Goal: Task Accomplishment & Management: Complete application form

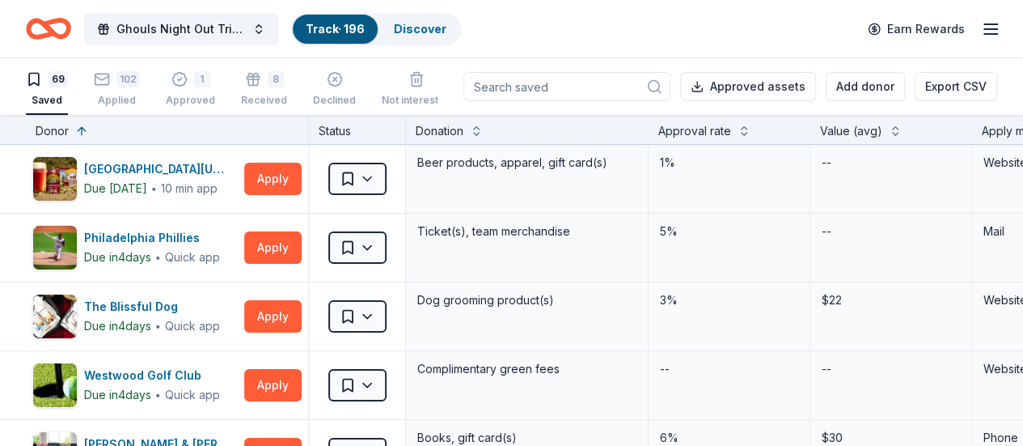
click at [726, 122] on div "Approval rate" at bounding box center [694, 130] width 73 height 19
click at [729, 131] on div "Approval rate" at bounding box center [694, 130] width 73 height 19
click at [751, 132] on button at bounding box center [744, 129] width 13 height 16
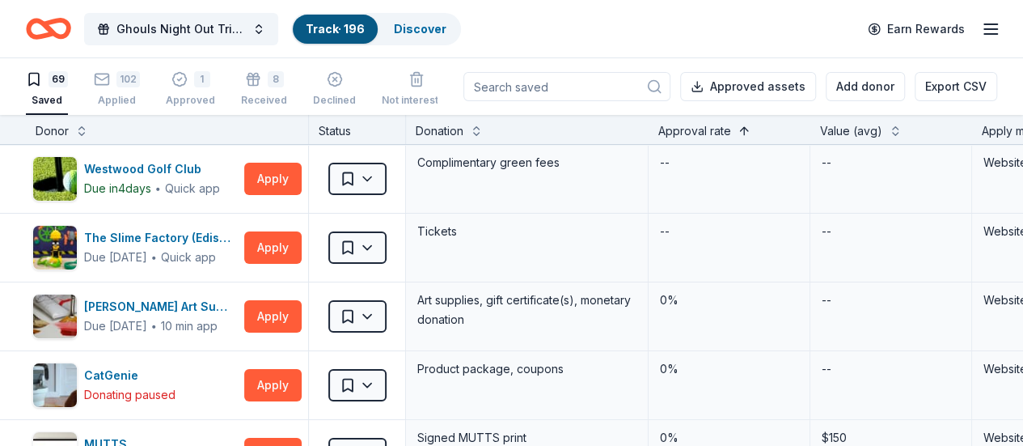
click at [751, 132] on button at bounding box center [744, 129] width 13 height 16
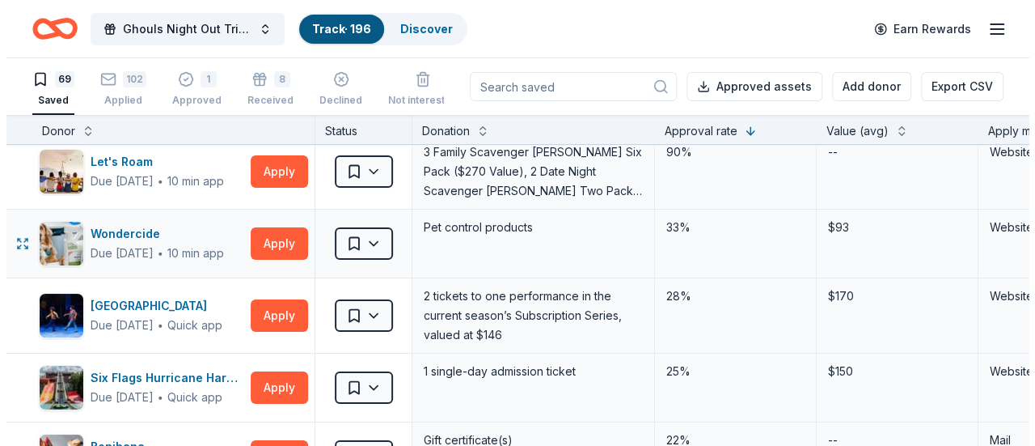
scroll to position [11, 0]
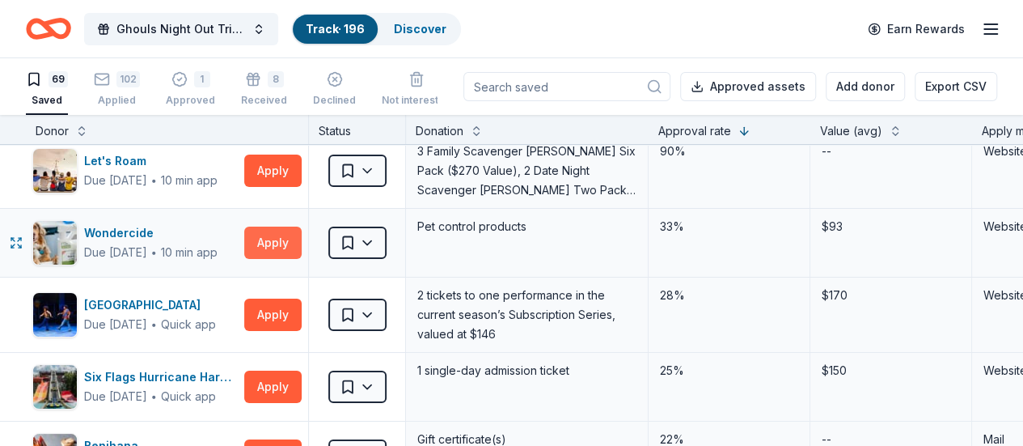
click at [287, 245] on button "Apply" at bounding box center [272, 242] width 57 height 32
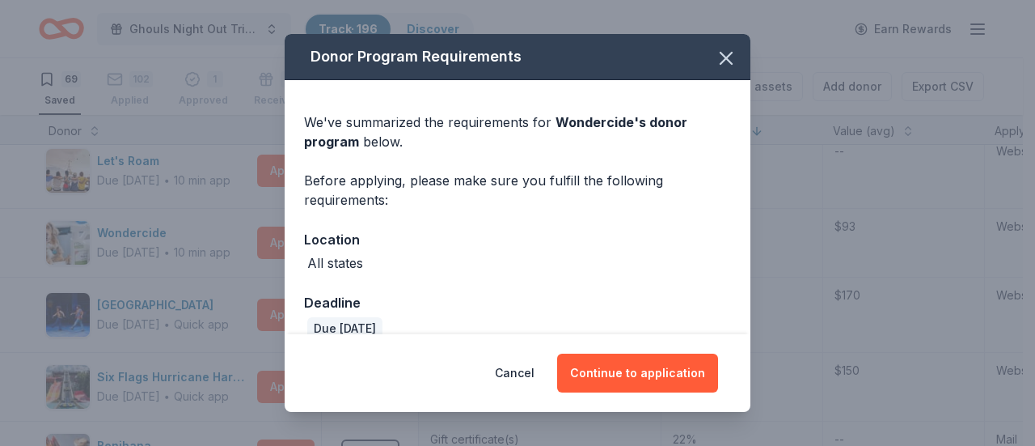
scroll to position [24, 0]
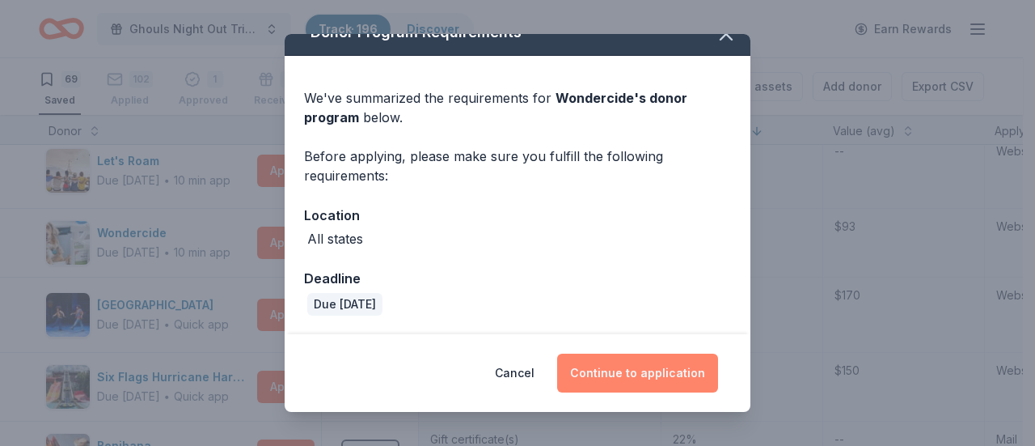
click at [624, 366] on button "Continue to application" at bounding box center [637, 372] width 161 height 39
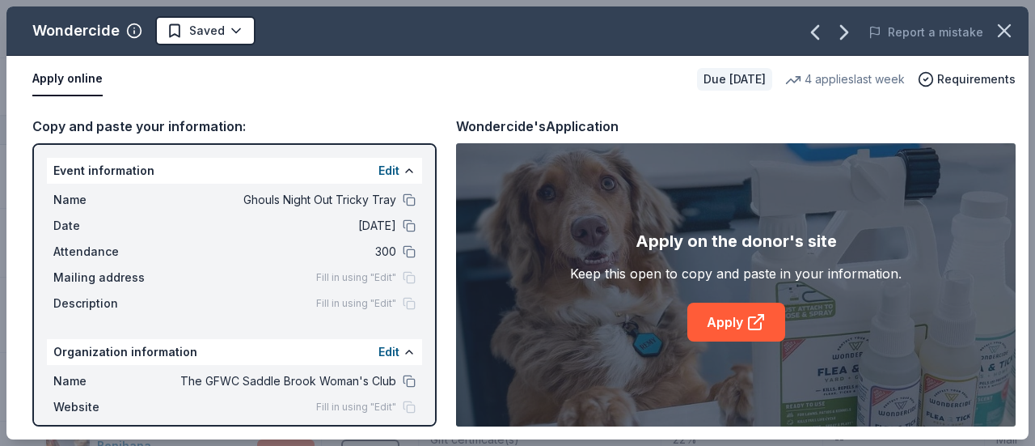
click at [785, 327] on div "Apply on the donor's site Keep this open to copy and paste in your information.…" at bounding box center [736, 284] width 332 height 113
click at [755, 323] on icon at bounding box center [755, 321] width 19 height 19
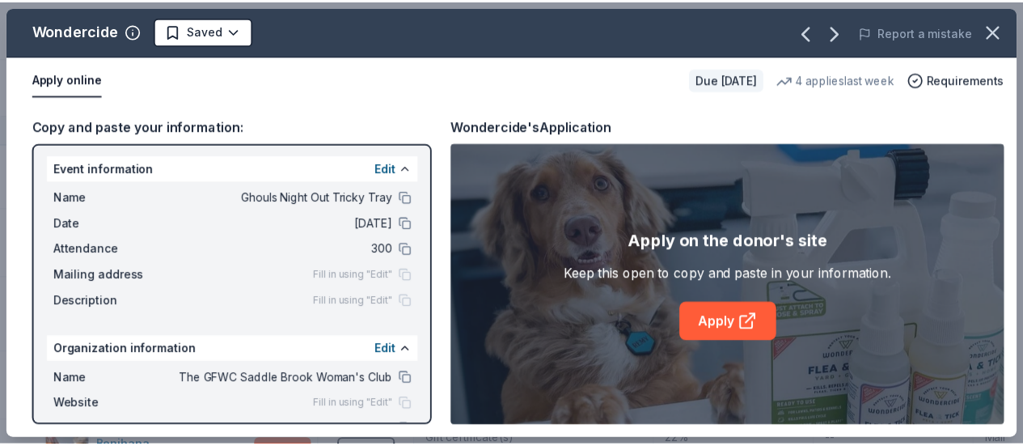
scroll to position [3, 0]
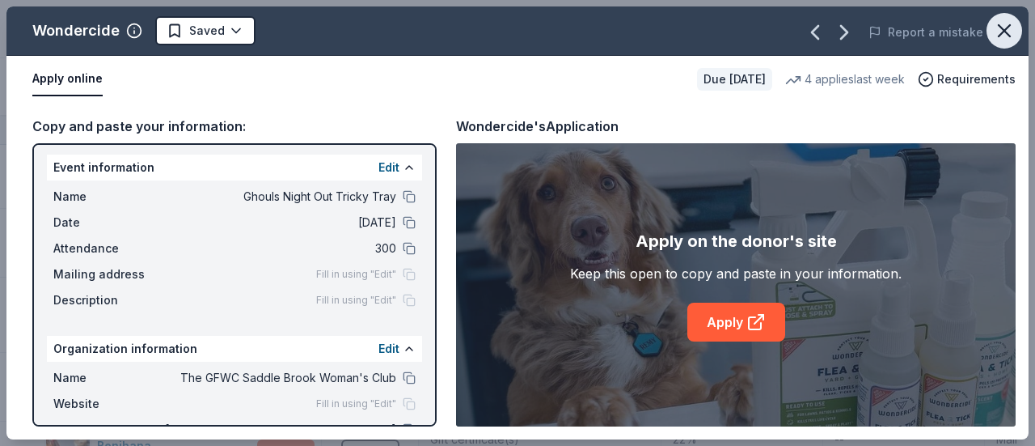
click at [1009, 23] on icon "button" at bounding box center [1004, 30] width 23 height 23
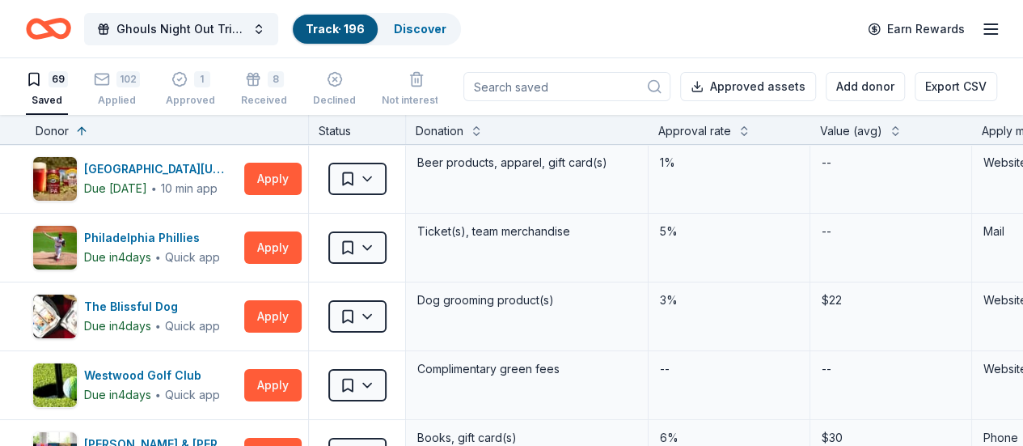
click at [683, 138] on div "Approval rate" at bounding box center [694, 130] width 73 height 19
click at [700, 131] on div "Approval rate" at bounding box center [694, 130] width 73 height 19
click at [758, 137] on div "Approval rate" at bounding box center [729, 130] width 142 height 19
click at [751, 133] on button at bounding box center [744, 129] width 13 height 16
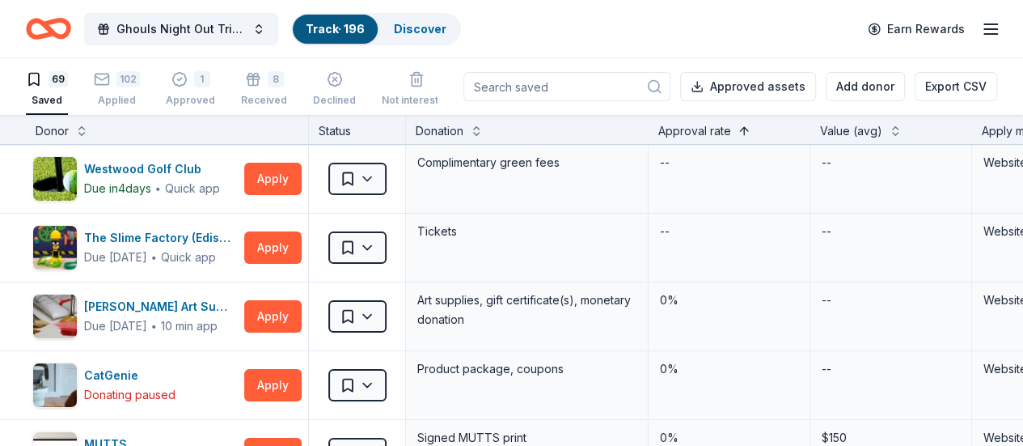
click at [751, 133] on button at bounding box center [744, 129] width 13 height 16
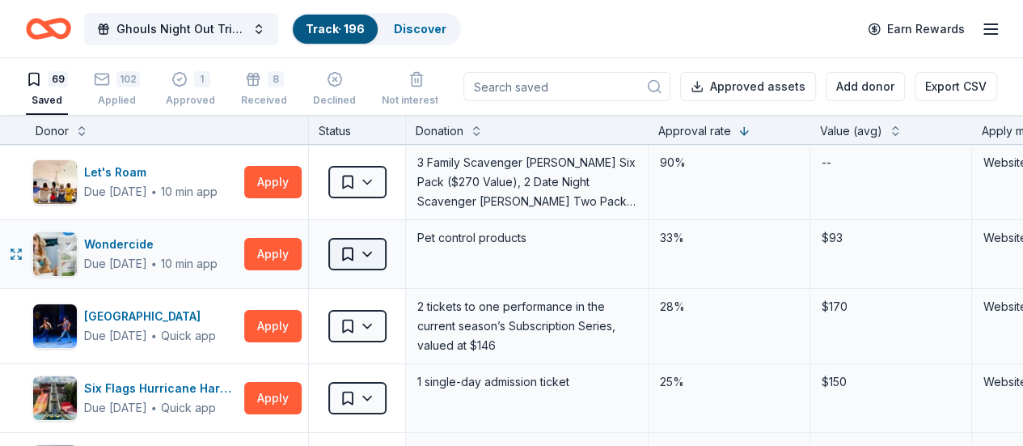
click at [364, 256] on html "Ghouls Night Out Tricky Tray Track · 196 Discover Earn Rewards 69 Saved 102 App…" at bounding box center [511, 223] width 1023 height 446
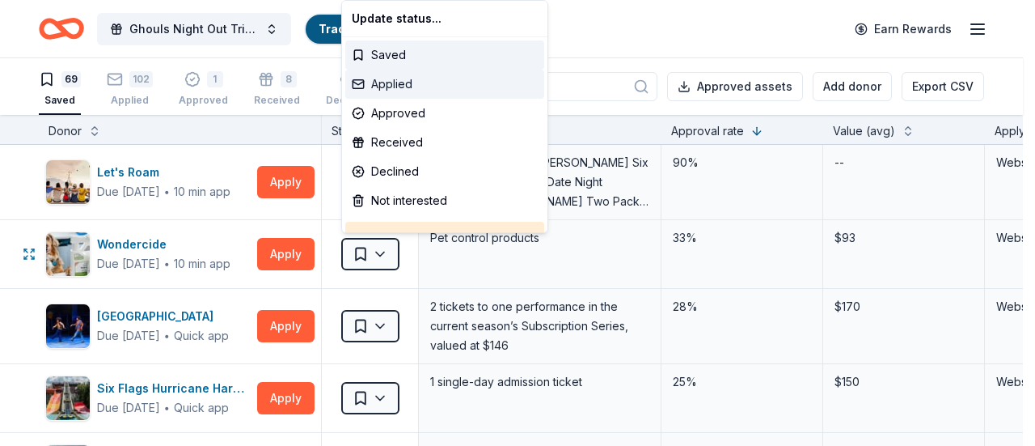
click at [393, 86] on div "Applied" at bounding box center [444, 84] width 199 height 29
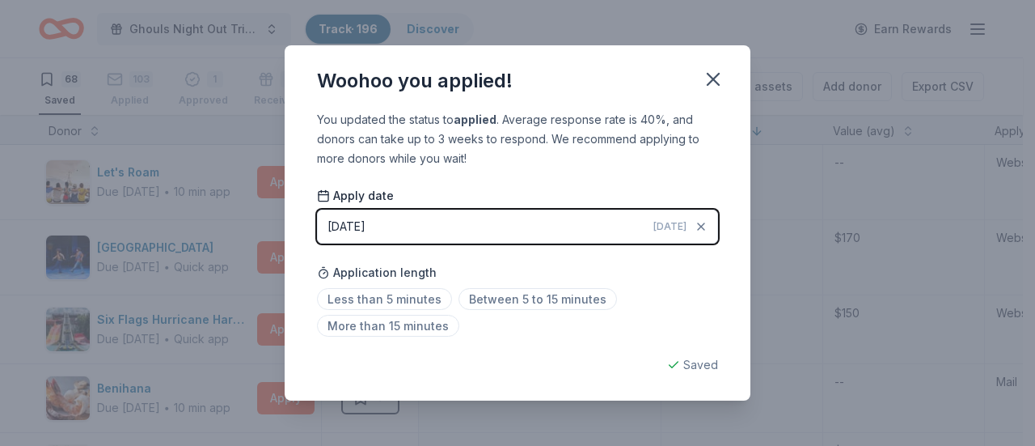
click at [692, 370] on div "Saved" at bounding box center [517, 364] width 401 height 19
click at [719, 66] on button "button" at bounding box center [714, 79] width 36 height 36
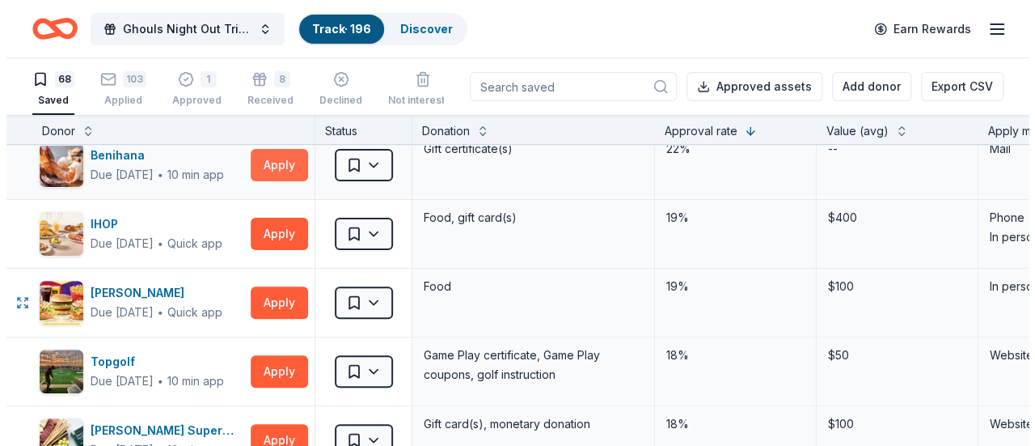
scroll to position [236, 0]
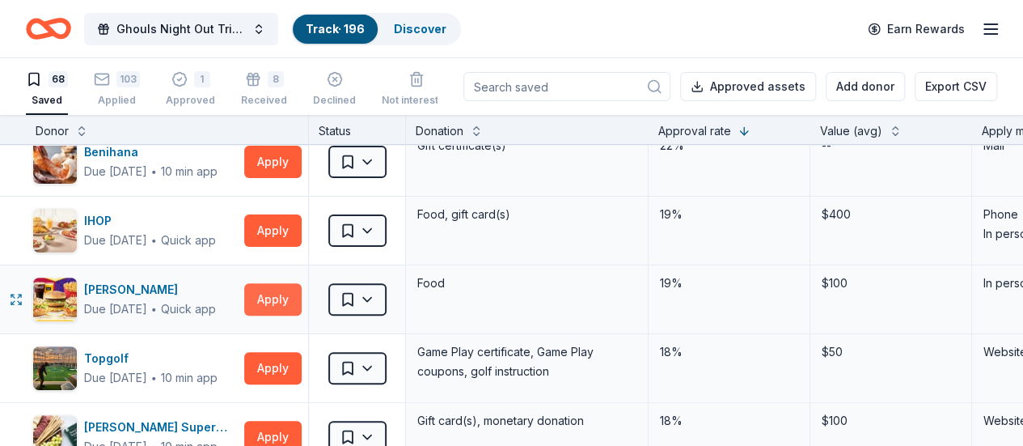
click at [266, 300] on button "Apply" at bounding box center [272, 299] width 57 height 32
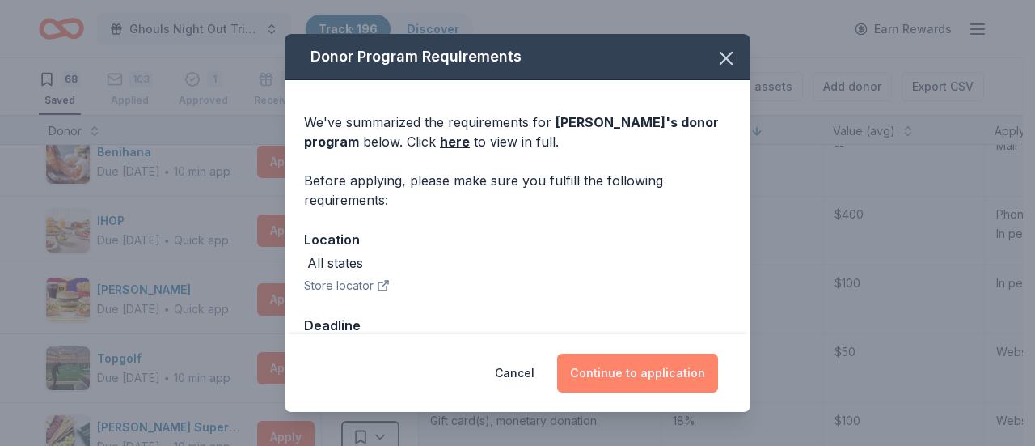
click at [611, 368] on button "Continue to application" at bounding box center [637, 372] width 161 height 39
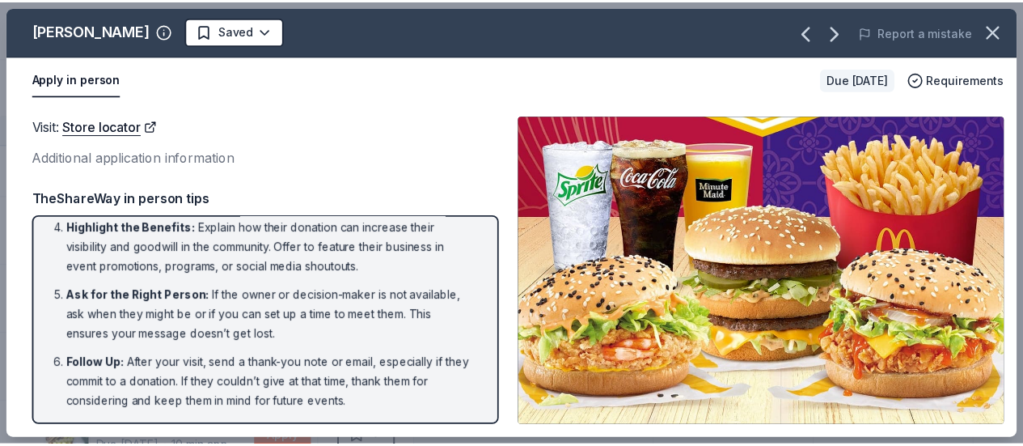
scroll to position [0, 0]
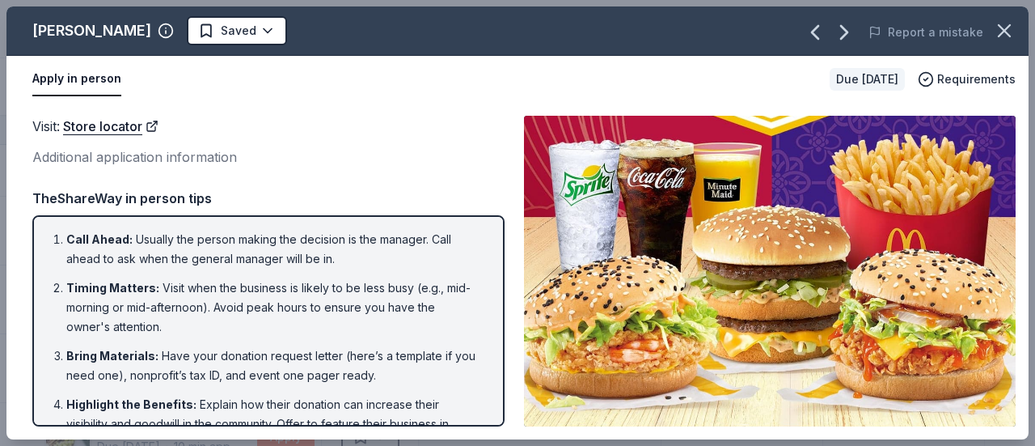
drag, startPoint x: 663, startPoint y: 259, endPoint x: 510, endPoint y: 207, distance: 161.4
click at [510, 207] on div "Visit : Store locator Additional application information Visit : Store locator …" at bounding box center [517, 271] width 1022 height 336
click at [1004, 33] on icon "button" at bounding box center [1004, 30] width 23 height 23
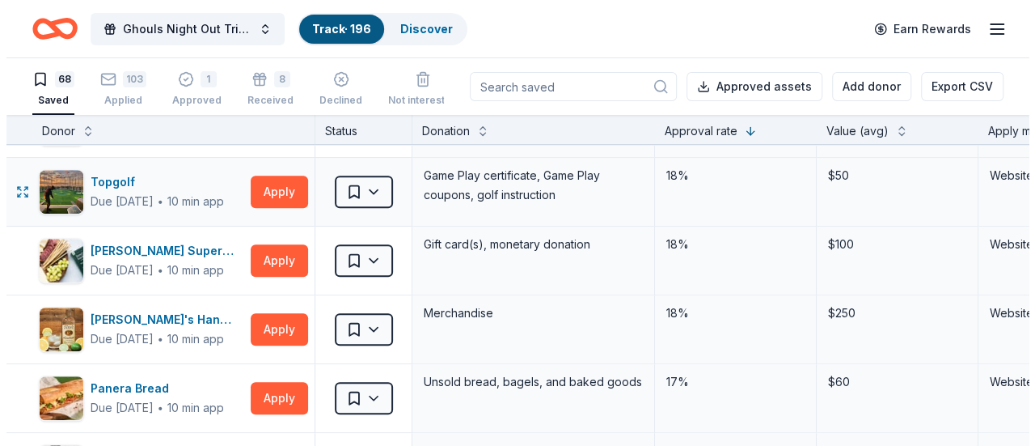
scroll to position [415, 0]
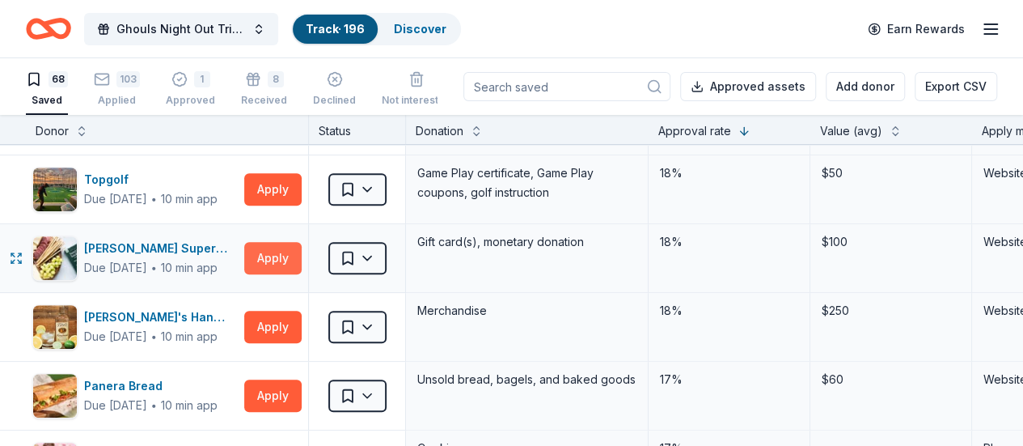
click at [296, 261] on button "Apply" at bounding box center [272, 258] width 57 height 32
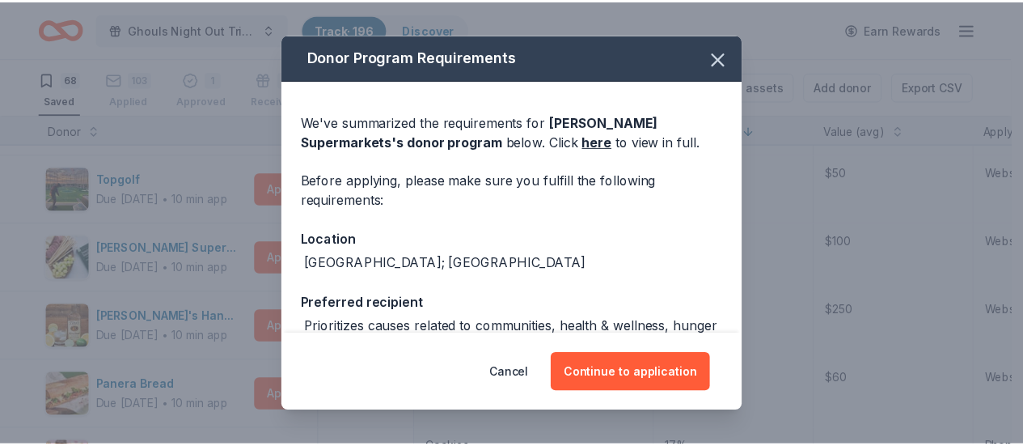
scroll to position [234, 0]
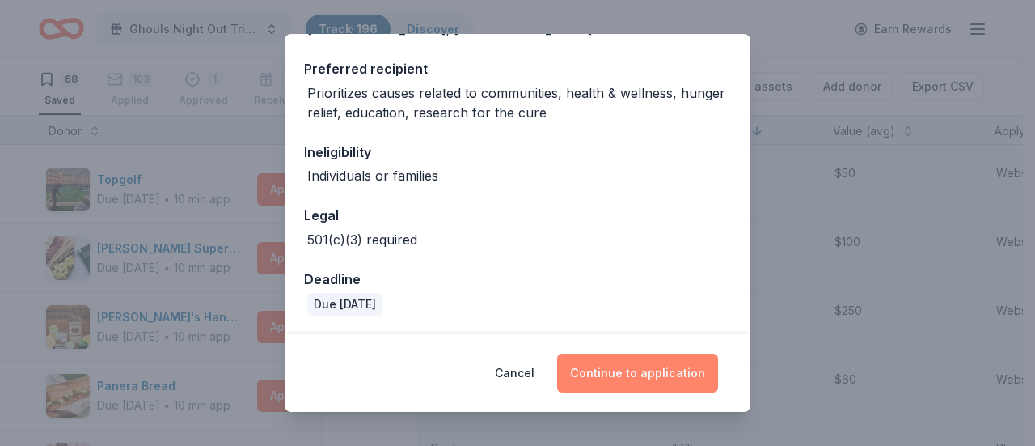
click at [628, 378] on button "Continue to application" at bounding box center [637, 372] width 161 height 39
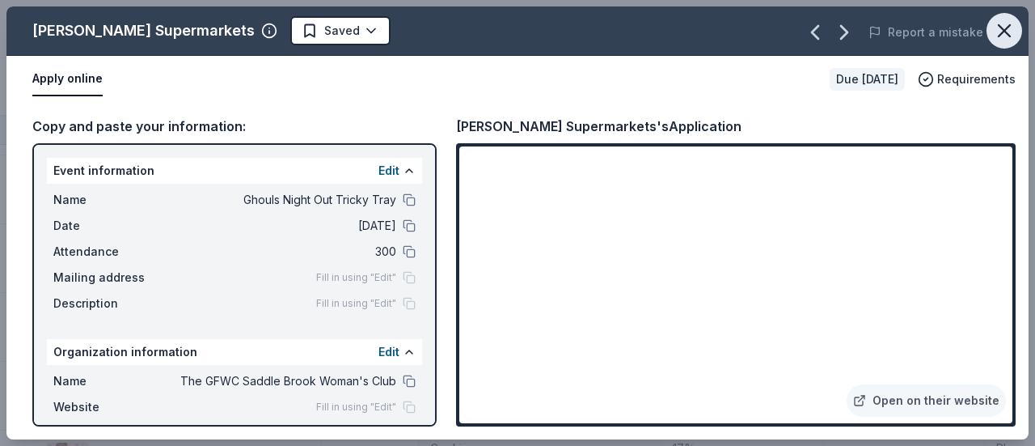
click at [1002, 30] on icon "button" at bounding box center [1004, 30] width 23 height 23
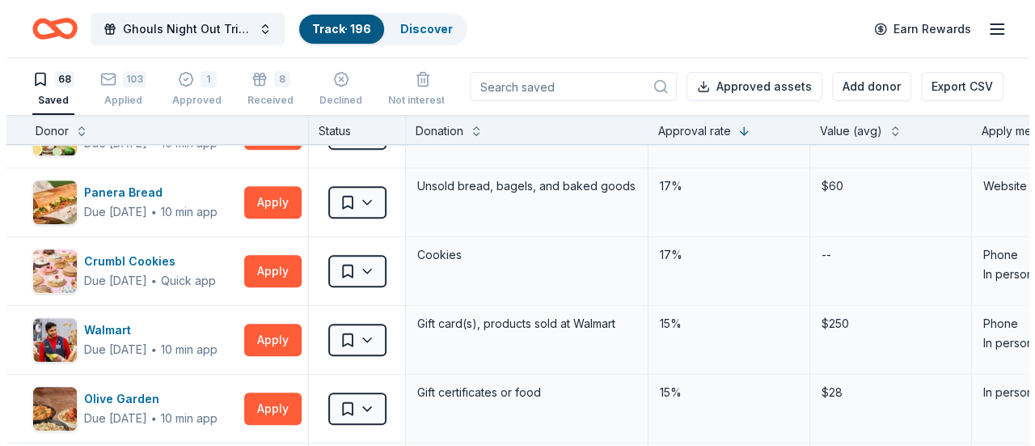
scroll to position [609, 6]
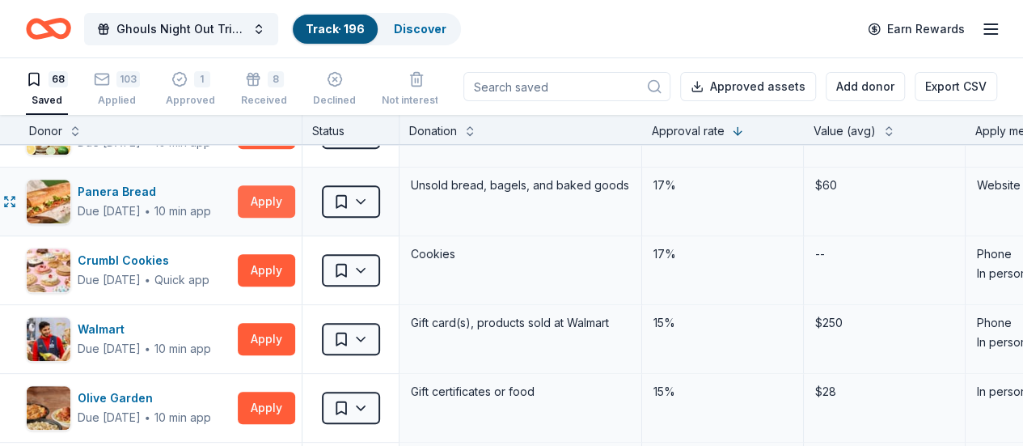
click at [288, 201] on button "Apply" at bounding box center [266, 201] width 57 height 32
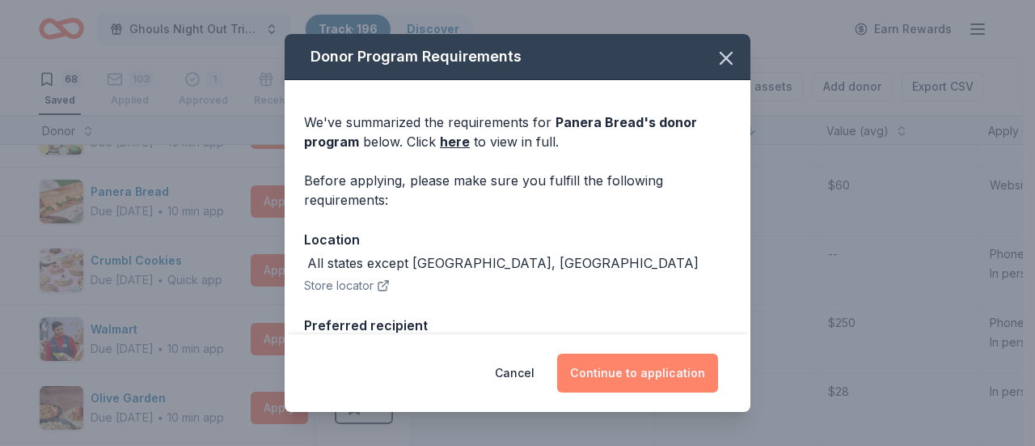
click at [684, 374] on button "Continue to application" at bounding box center [637, 372] width 161 height 39
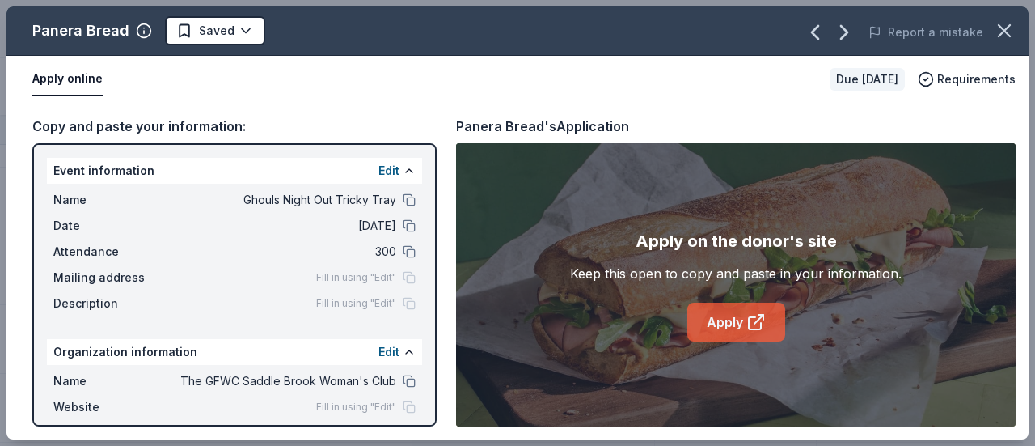
click at [739, 317] on link "Apply" at bounding box center [736, 321] width 98 height 39
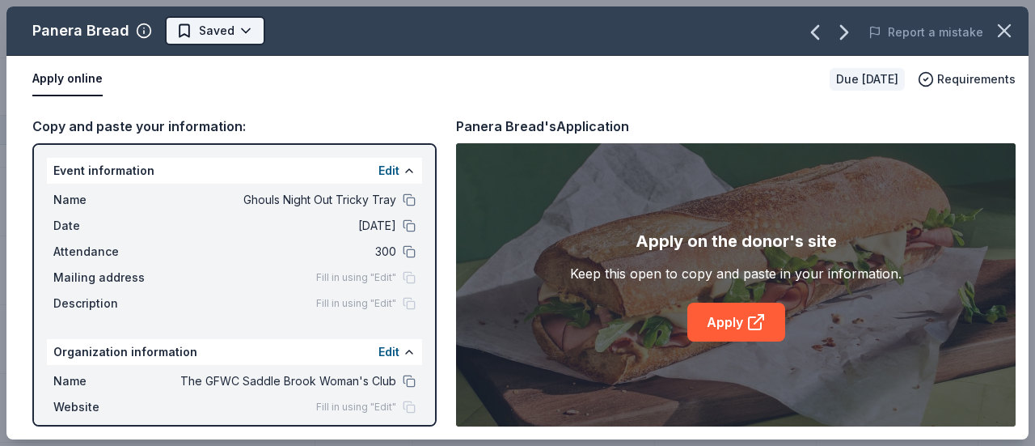
click at [214, 38] on html "Ghouls Night Out Tricky Tray Track · 196 Discover Earn Rewards 68 Saved 103 App…" at bounding box center [517, 223] width 1035 height 446
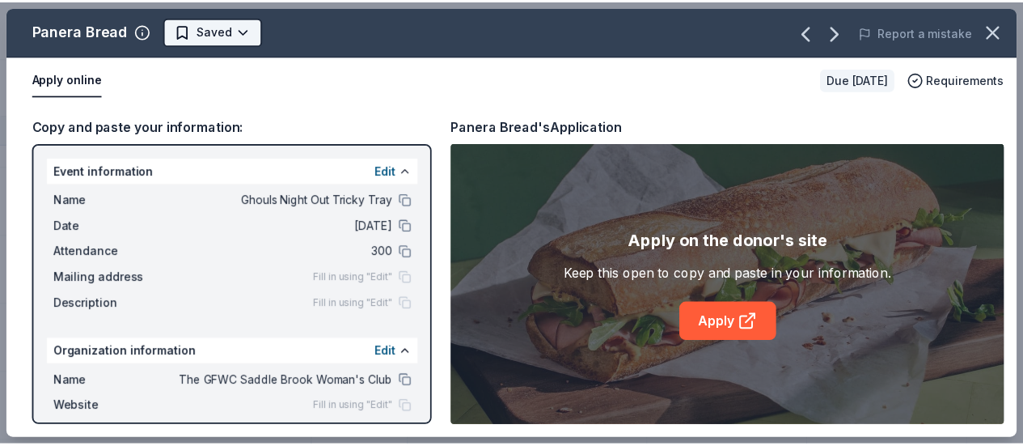
scroll to position [0, 0]
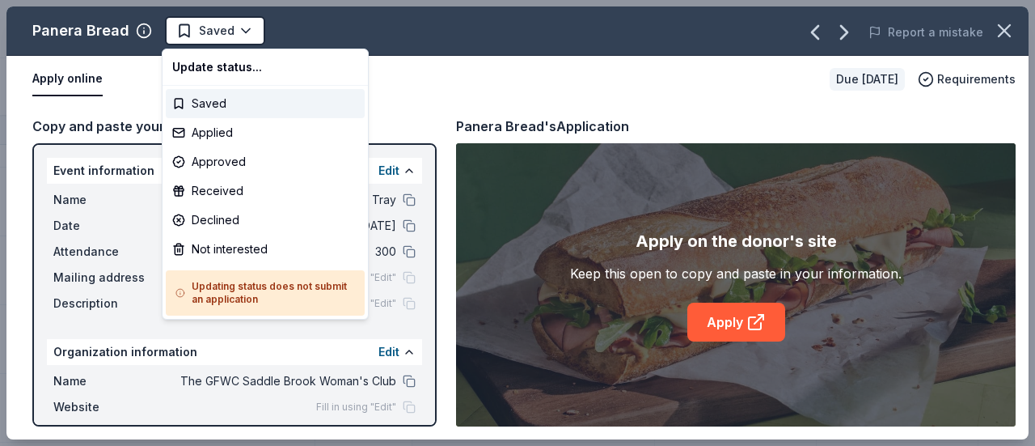
click at [432, 85] on html "Ghouls Night Out Tricky Tray Track · 196 Discover Earn Rewards 68 Saved 103 App…" at bounding box center [517, 223] width 1035 height 446
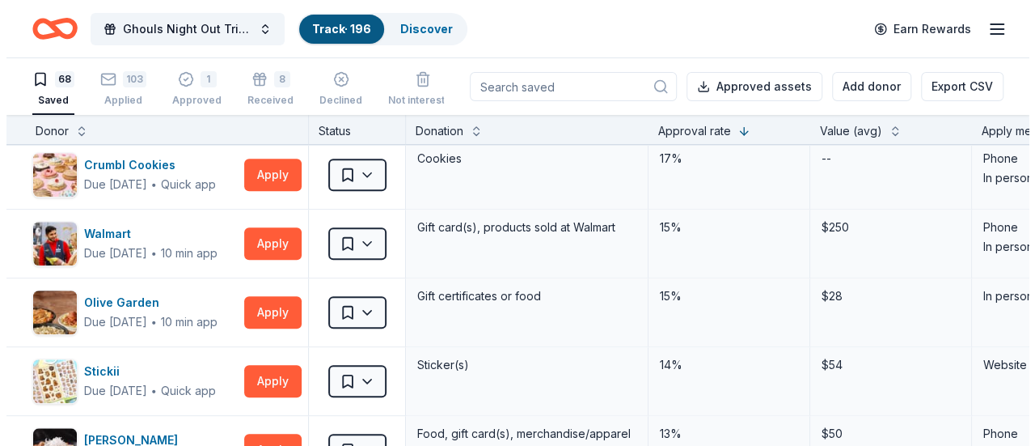
scroll to position [706, 6]
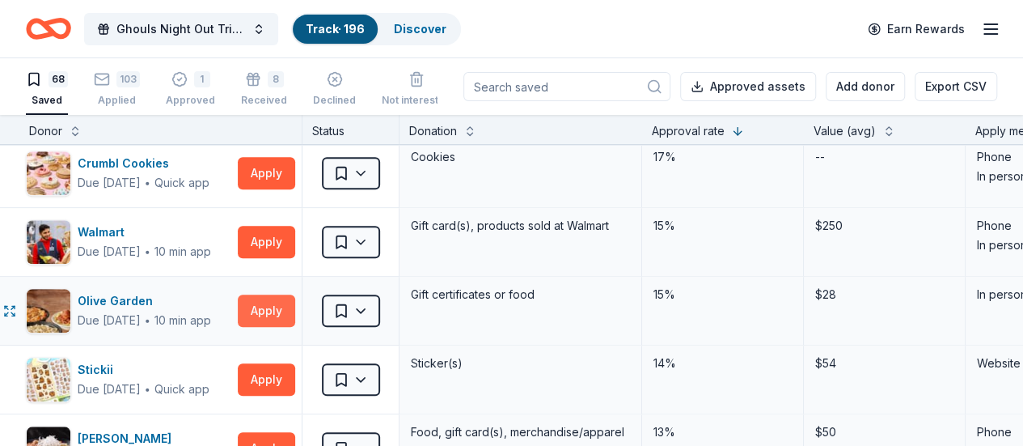
click at [283, 309] on button "Apply" at bounding box center [266, 310] width 57 height 32
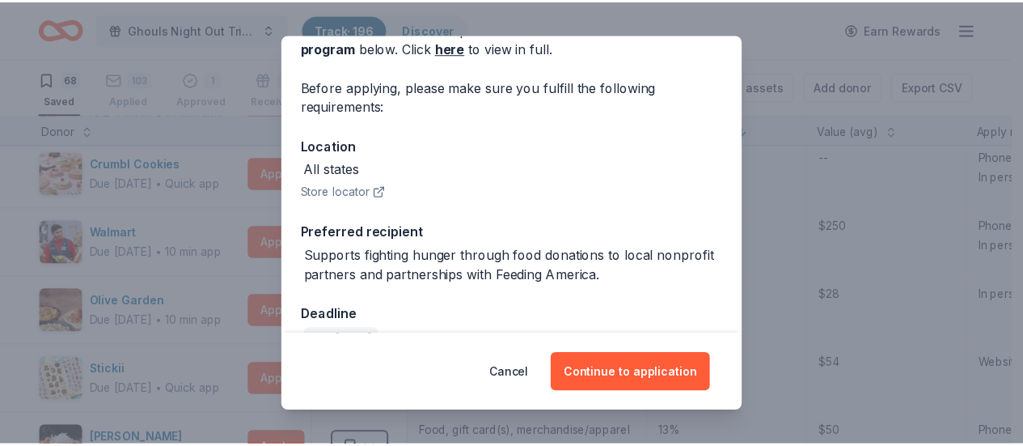
scroll to position [101, 0]
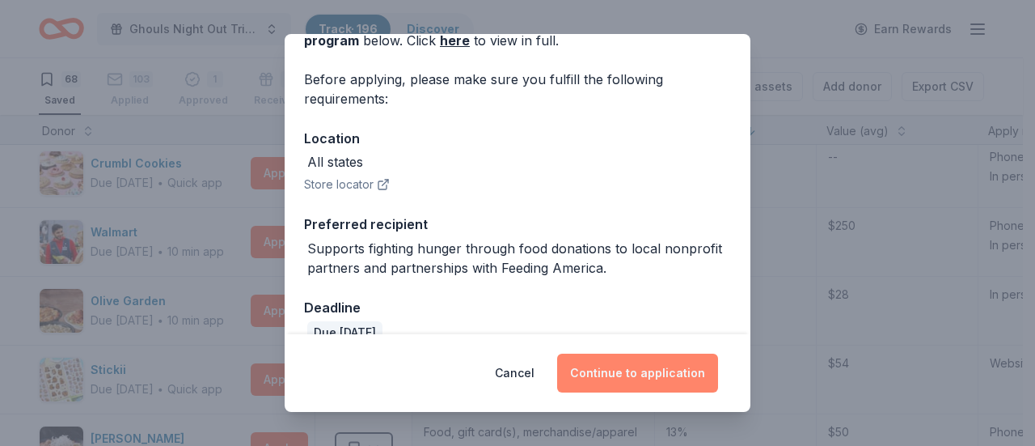
click at [628, 366] on button "Continue to application" at bounding box center [637, 372] width 161 height 39
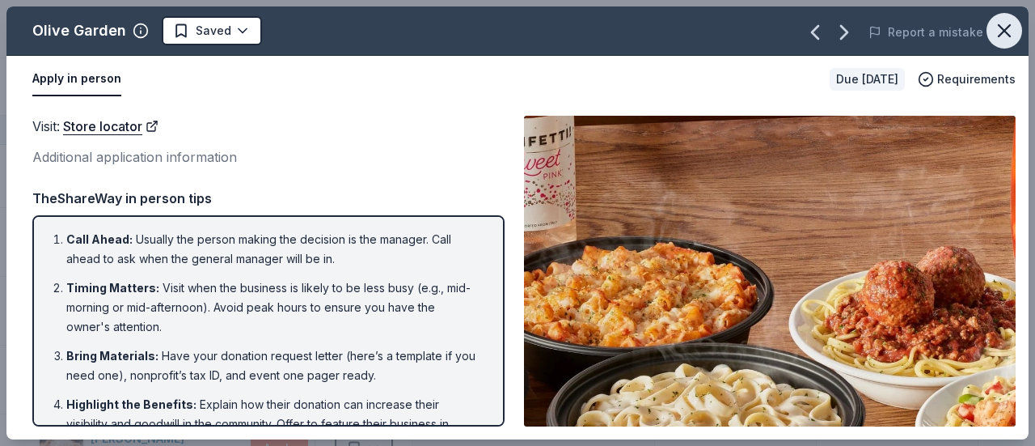
click at [1003, 27] on icon "button" at bounding box center [1004, 30] width 23 height 23
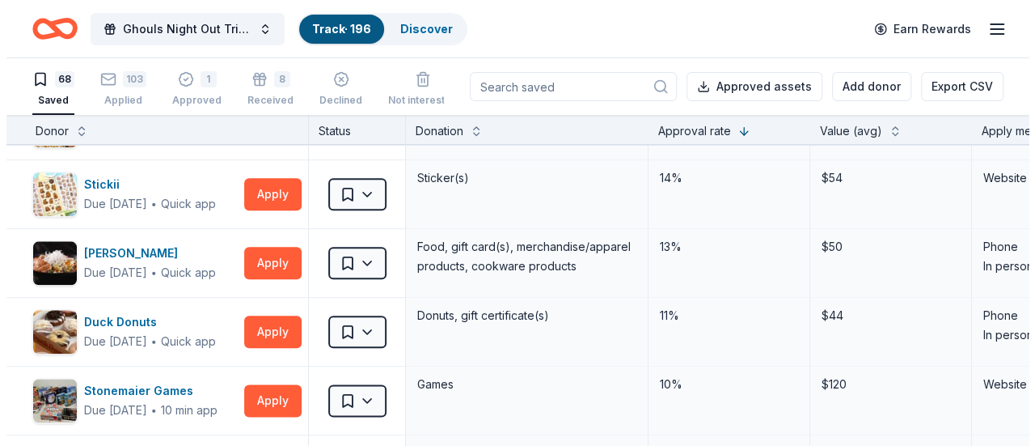
scroll to position [892, 6]
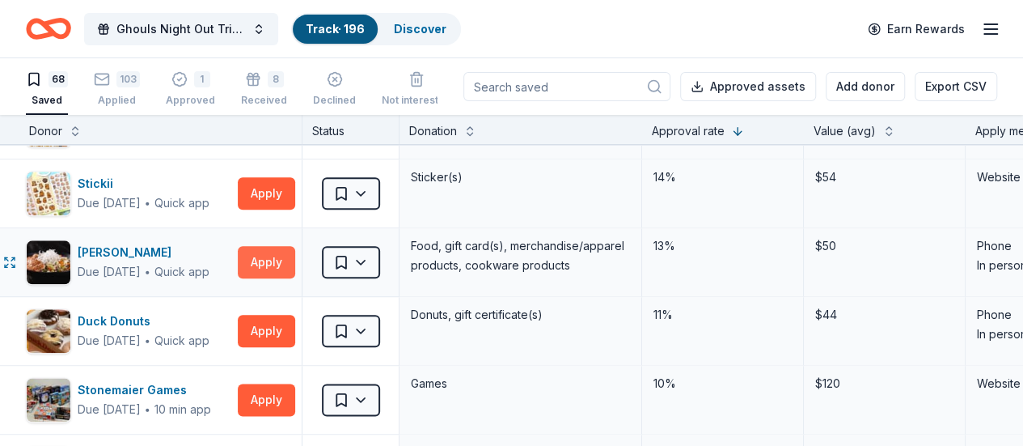
click at [275, 252] on button "Apply" at bounding box center [266, 262] width 57 height 32
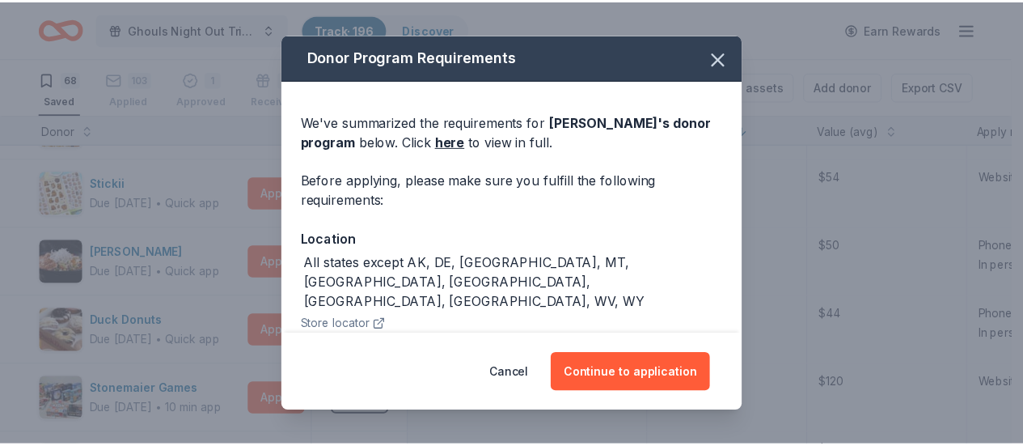
scroll to position [47, 0]
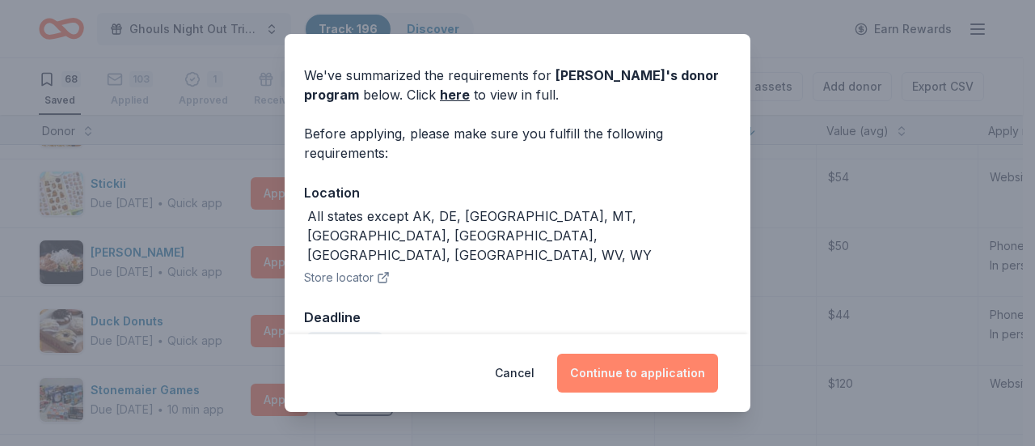
click at [621, 363] on button "Continue to application" at bounding box center [637, 372] width 161 height 39
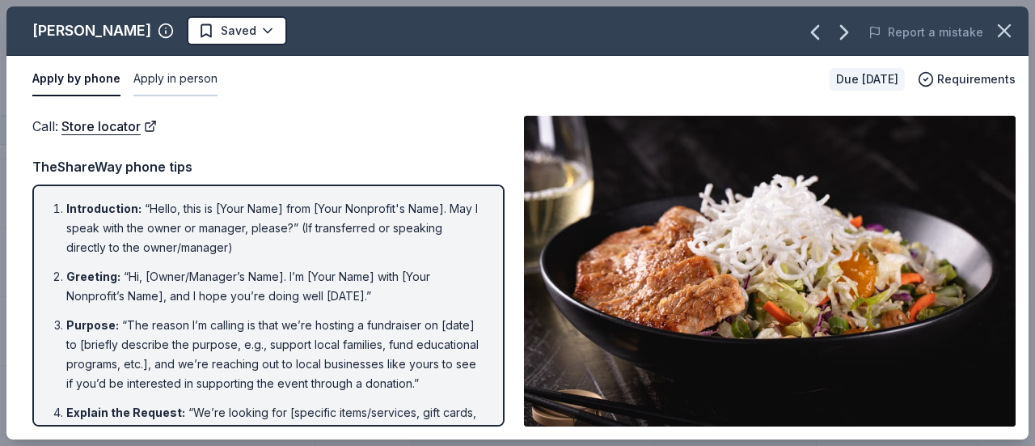
click at [174, 83] on button "Apply in person" at bounding box center [175, 79] width 84 height 34
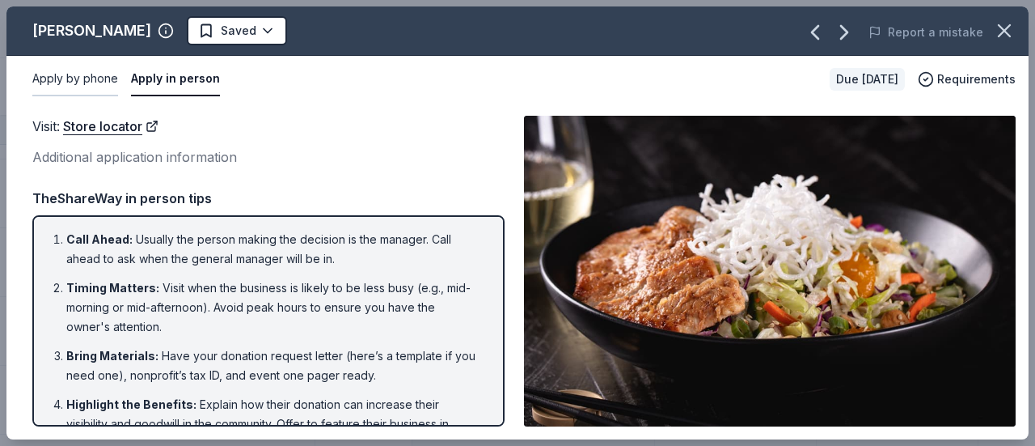
click at [108, 80] on button "Apply by phone" at bounding box center [75, 79] width 86 height 34
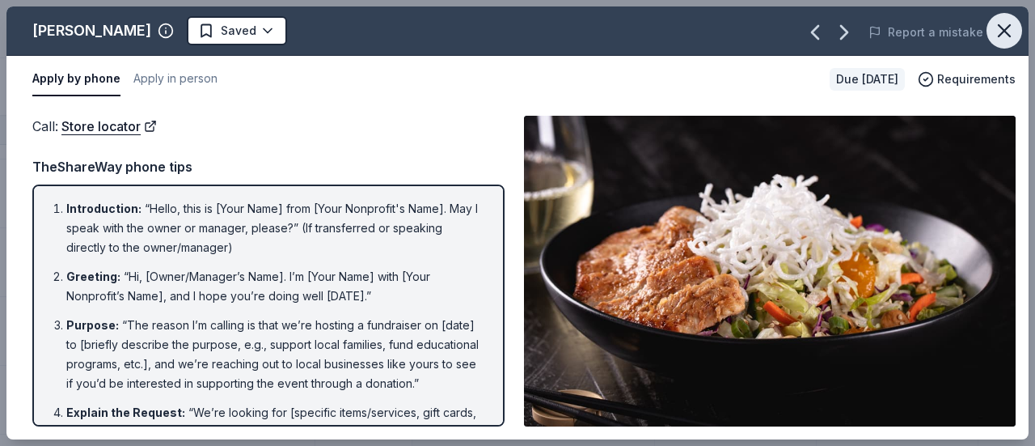
click at [998, 33] on icon "button" at bounding box center [1004, 30] width 23 height 23
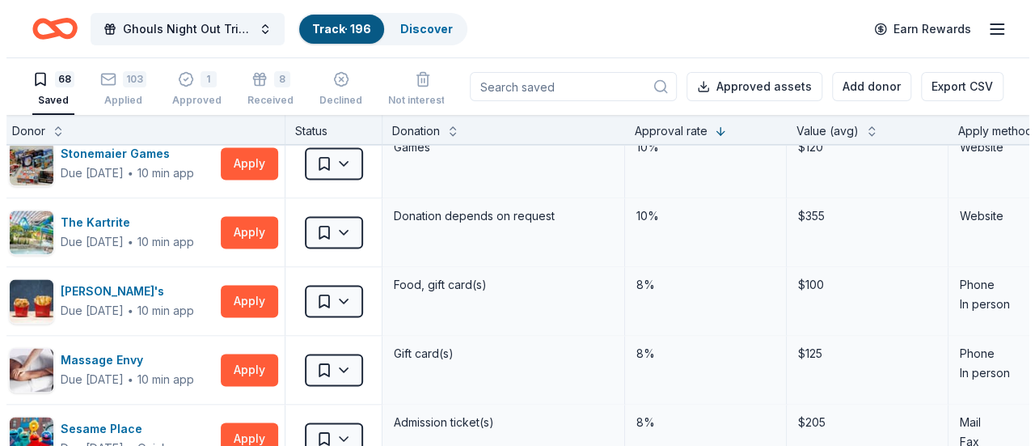
scroll to position [1130, 30]
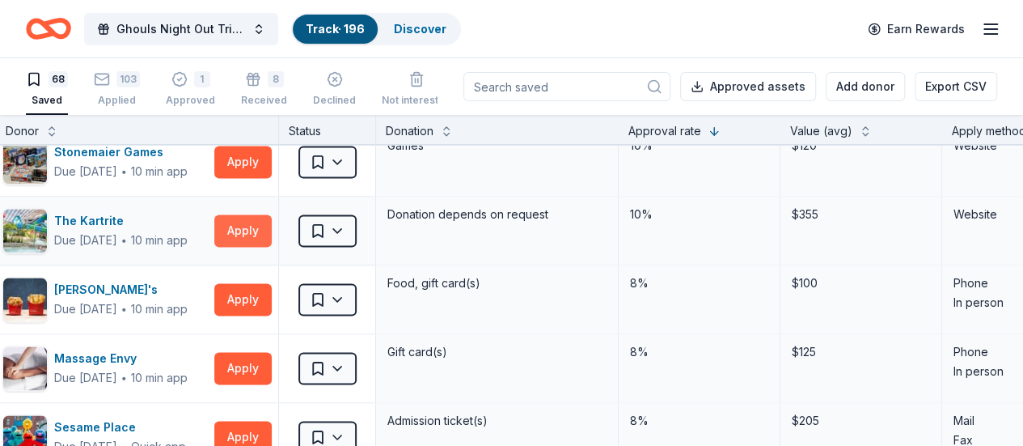
click at [260, 226] on button "Apply" at bounding box center [242, 230] width 57 height 32
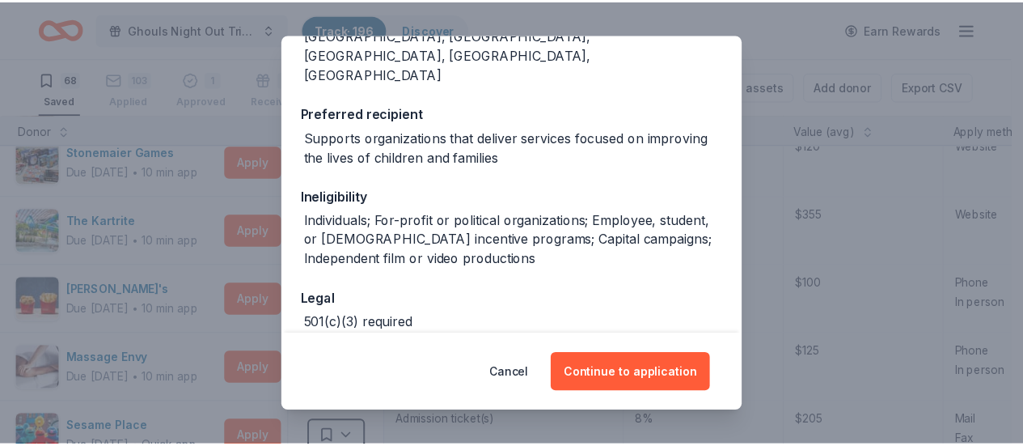
scroll to position [273, 0]
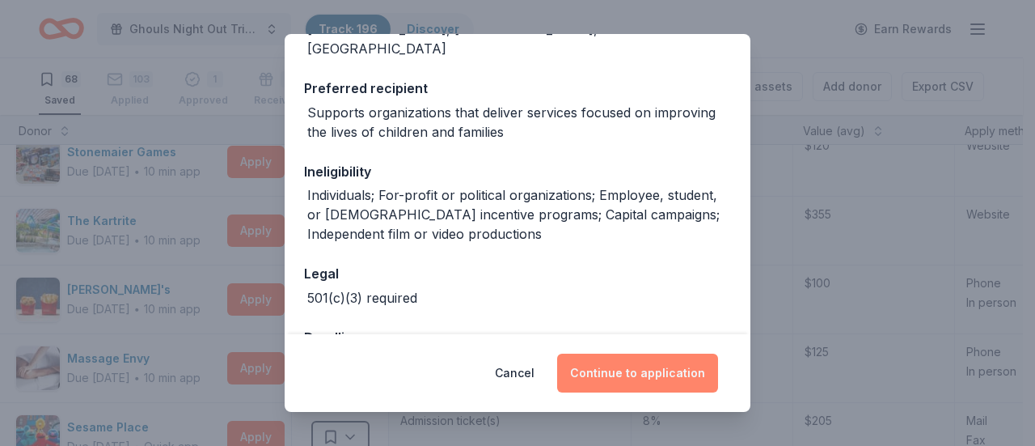
click at [650, 384] on button "Continue to application" at bounding box center [637, 372] width 161 height 39
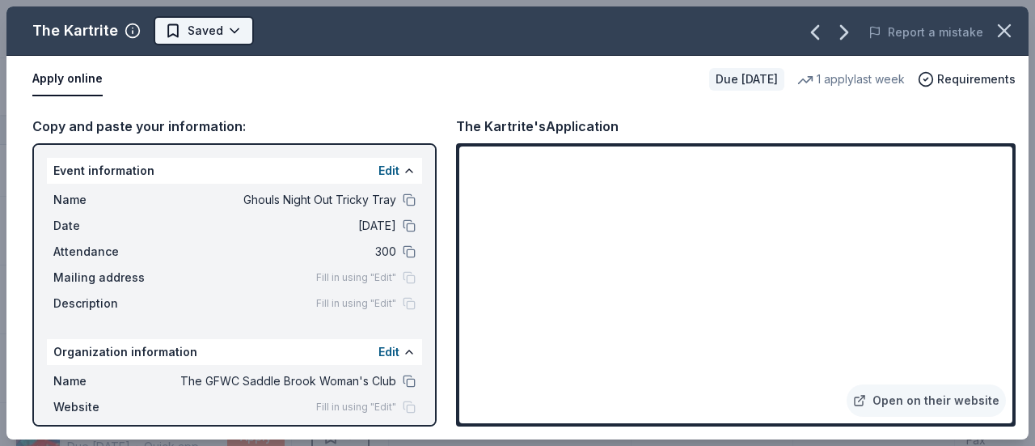
click at [214, 35] on html "Ghouls Night Out Tricky Tray Track · 196 Discover Earn Rewards 68 Saved 103 App…" at bounding box center [517, 223] width 1035 height 446
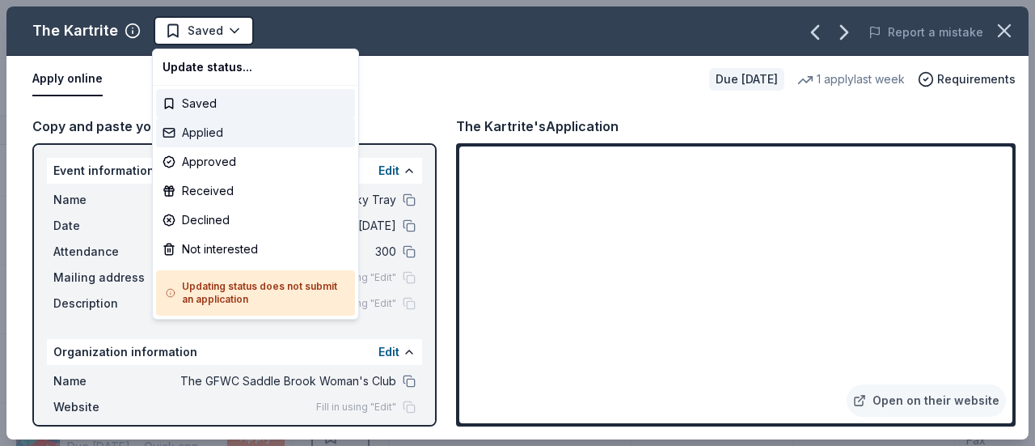
click at [197, 125] on div "Applied" at bounding box center [255, 132] width 199 height 29
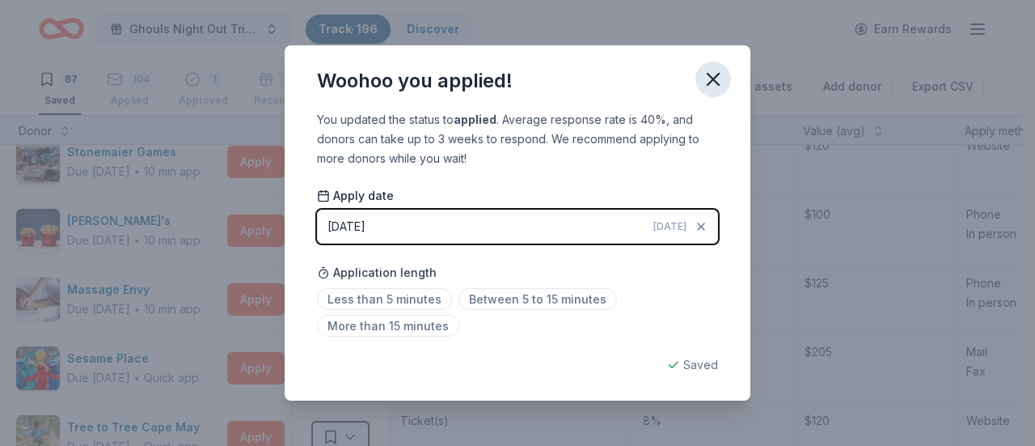
click at [711, 82] on icon "button" at bounding box center [713, 79] width 11 height 11
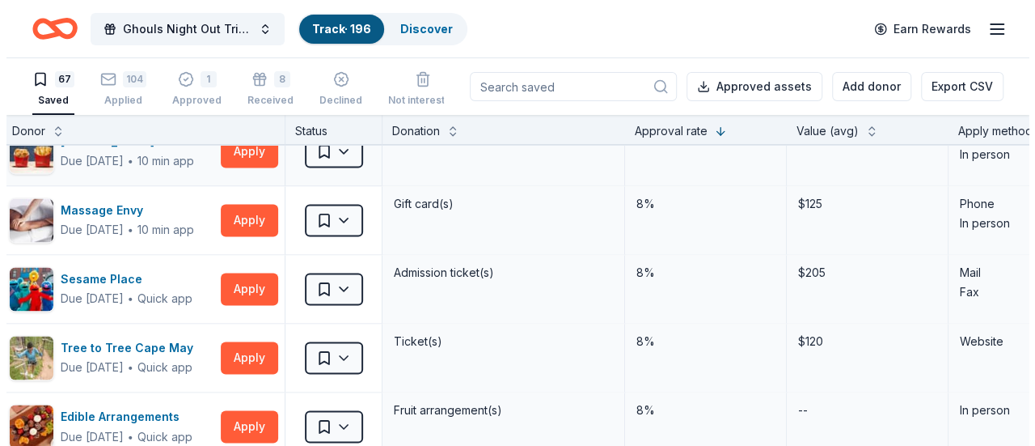
scroll to position [1233, 30]
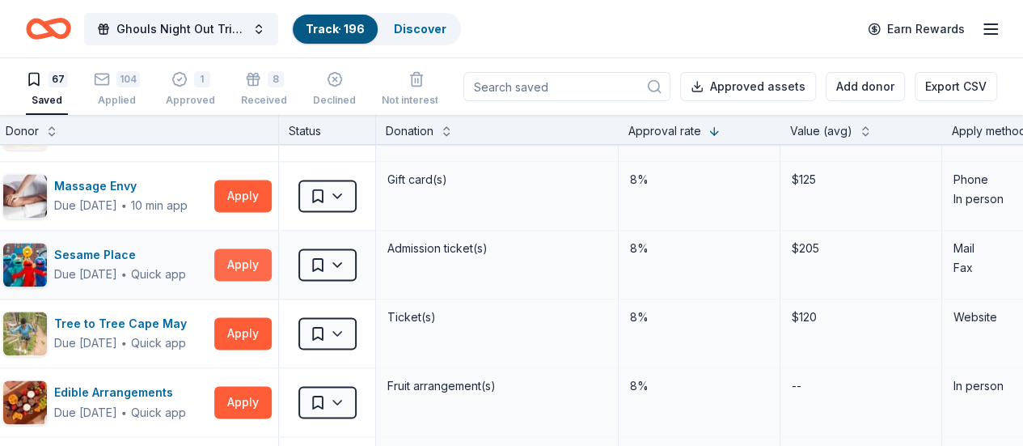
click at [243, 255] on button "Apply" at bounding box center [242, 264] width 57 height 32
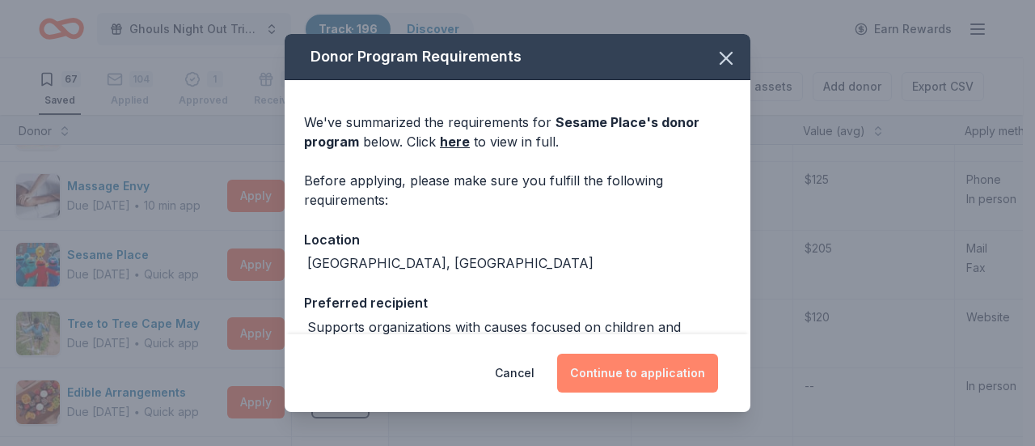
click at [599, 371] on button "Continue to application" at bounding box center [637, 372] width 161 height 39
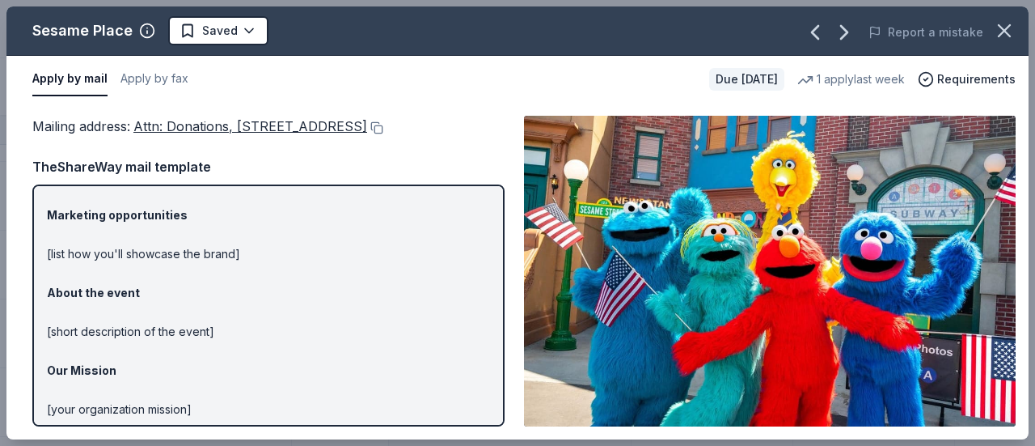
scroll to position [150, 0]
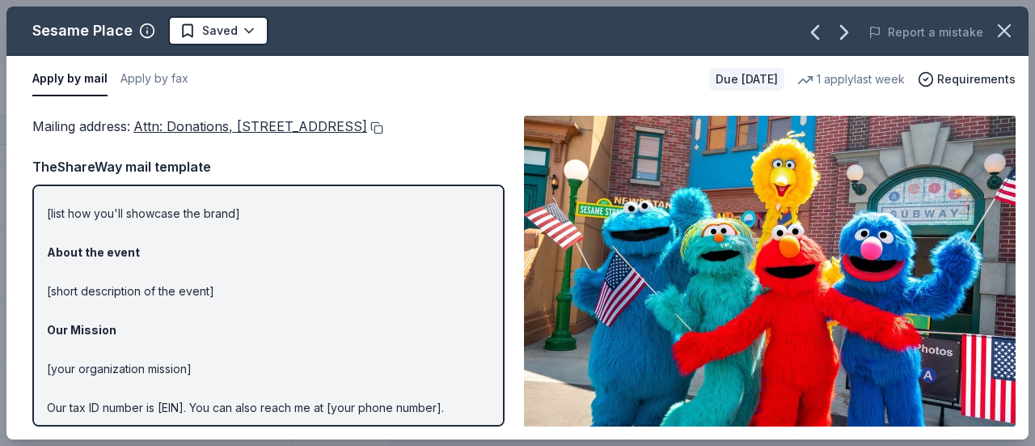
click at [383, 127] on button at bounding box center [375, 127] width 16 height 13
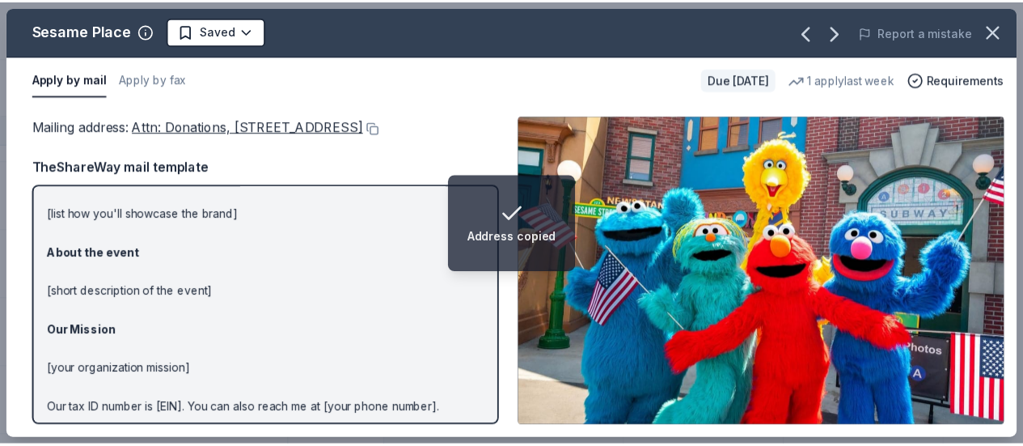
scroll to position [152, 0]
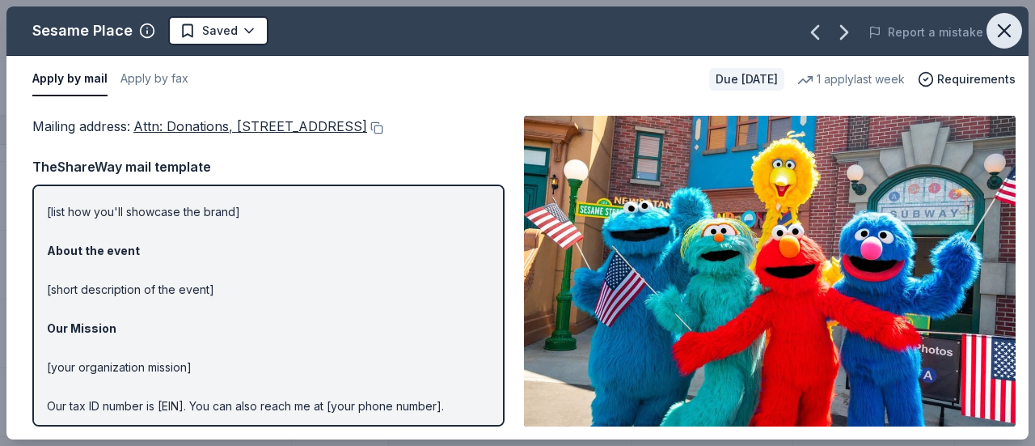
click at [1002, 27] on icon "button" at bounding box center [1004, 30] width 23 height 23
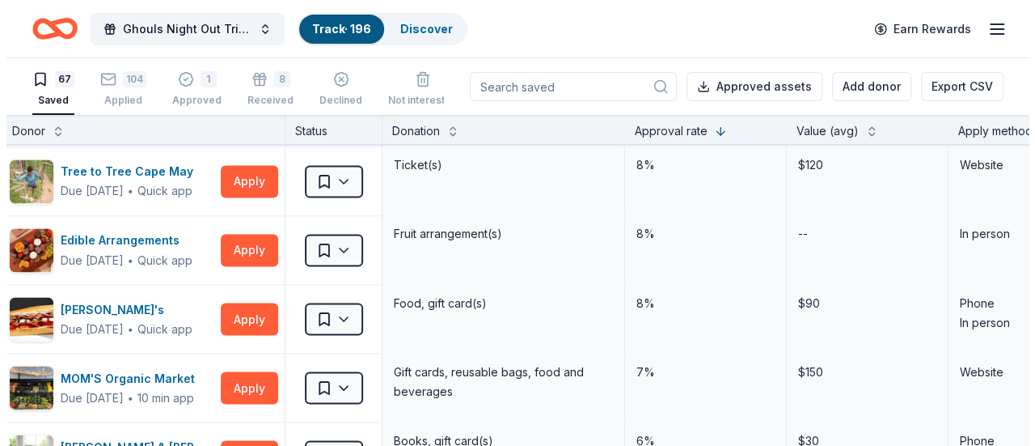
scroll to position [1388, 30]
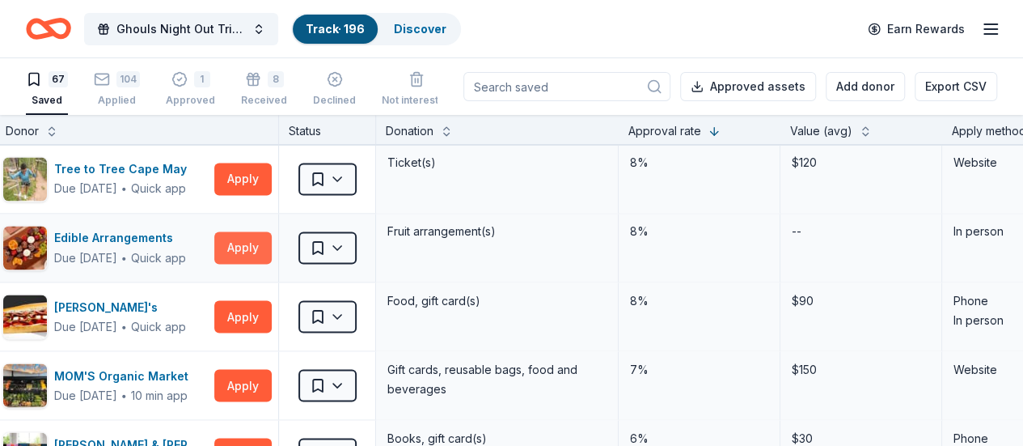
click at [236, 250] on button "Apply" at bounding box center [242, 247] width 57 height 32
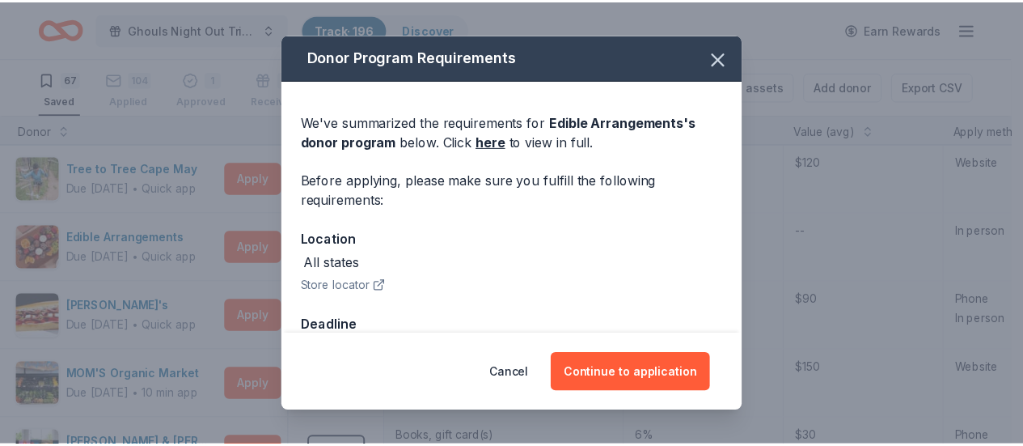
scroll to position [47, 0]
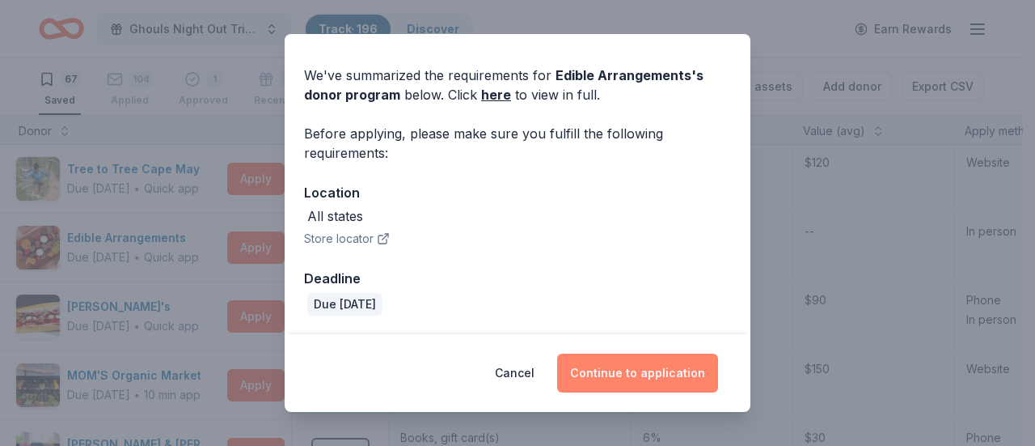
click at [602, 368] on button "Continue to application" at bounding box center [637, 372] width 161 height 39
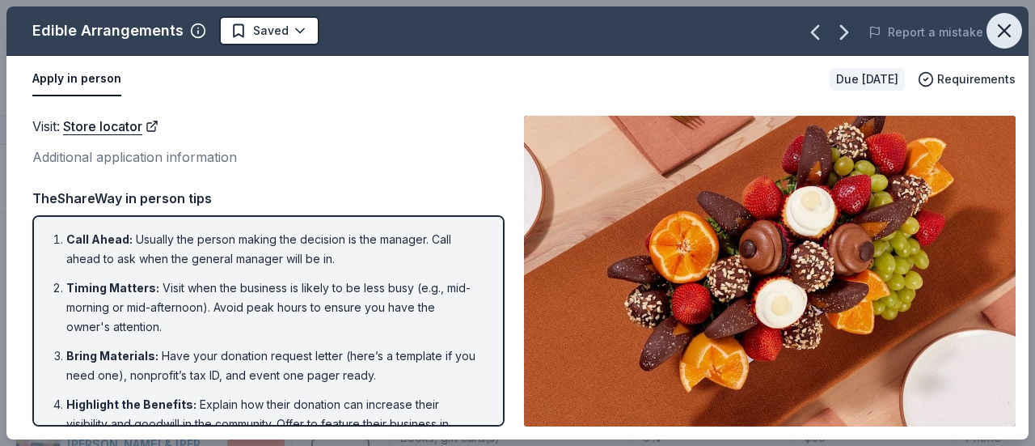
click at [995, 28] on icon "button" at bounding box center [1004, 30] width 23 height 23
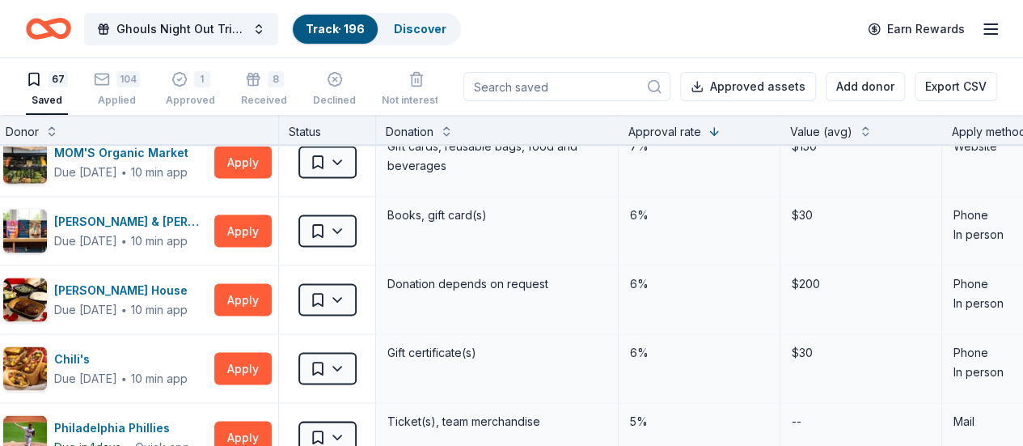
scroll to position [1612, 30]
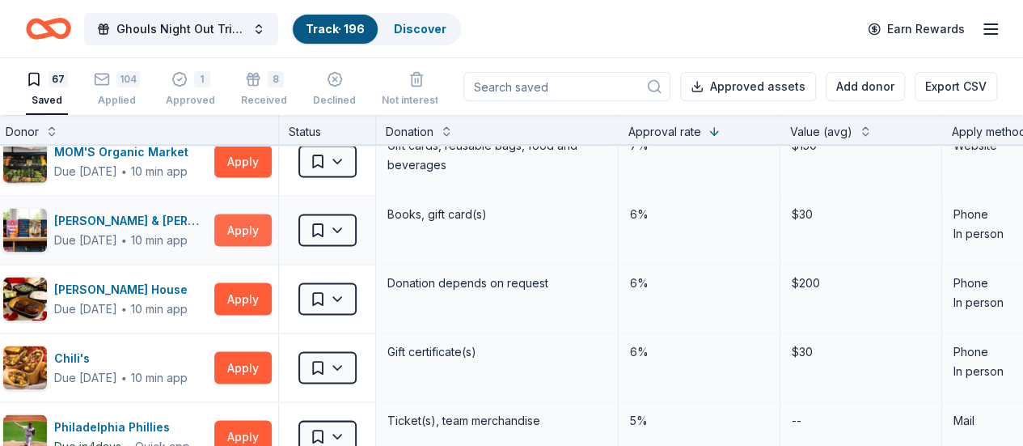
click at [264, 229] on button "Apply" at bounding box center [242, 230] width 57 height 32
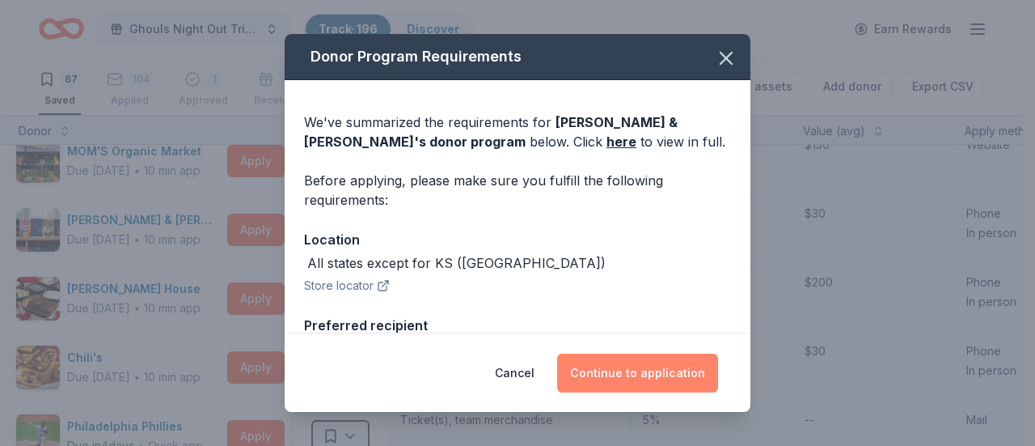
click at [618, 379] on button "Continue to application" at bounding box center [637, 372] width 161 height 39
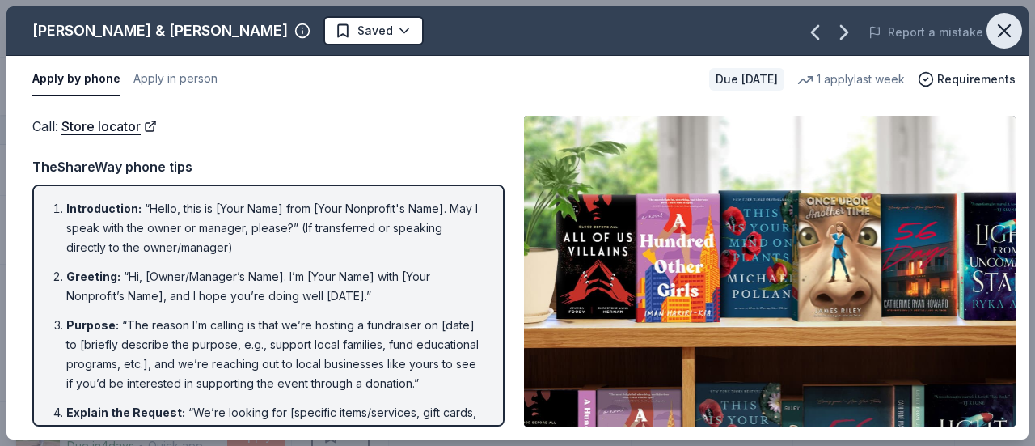
click at [1006, 25] on icon "button" at bounding box center [1004, 30] width 23 height 23
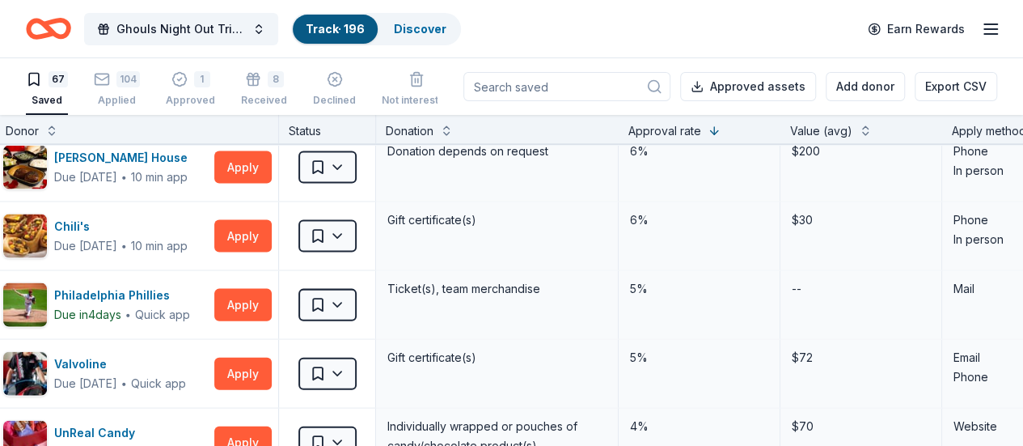
scroll to position [1749, 30]
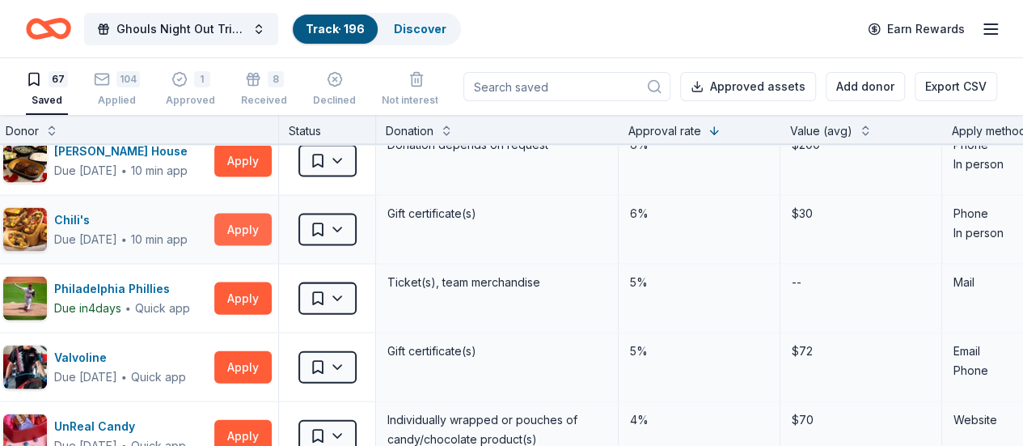
click at [250, 227] on button "Apply" at bounding box center [242, 230] width 57 height 32
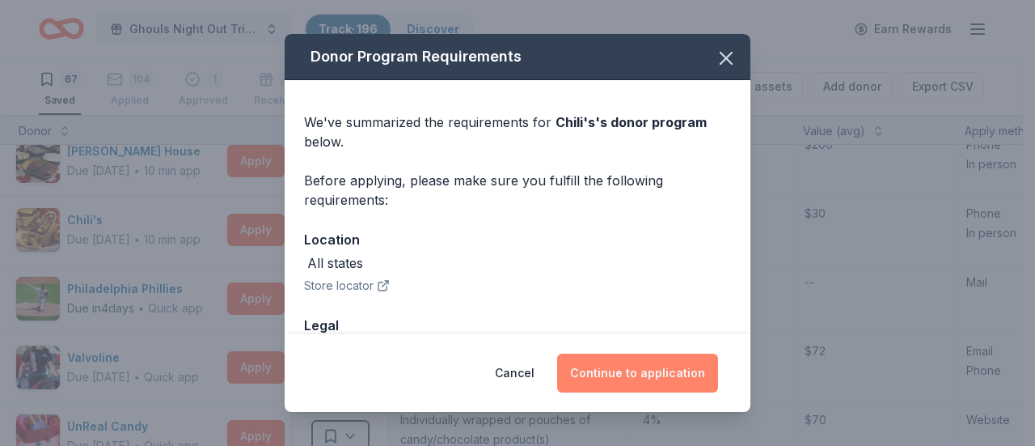
click at [614, 364] on button "Continue to application" at bounding box center [637, 372] width 161 height 39
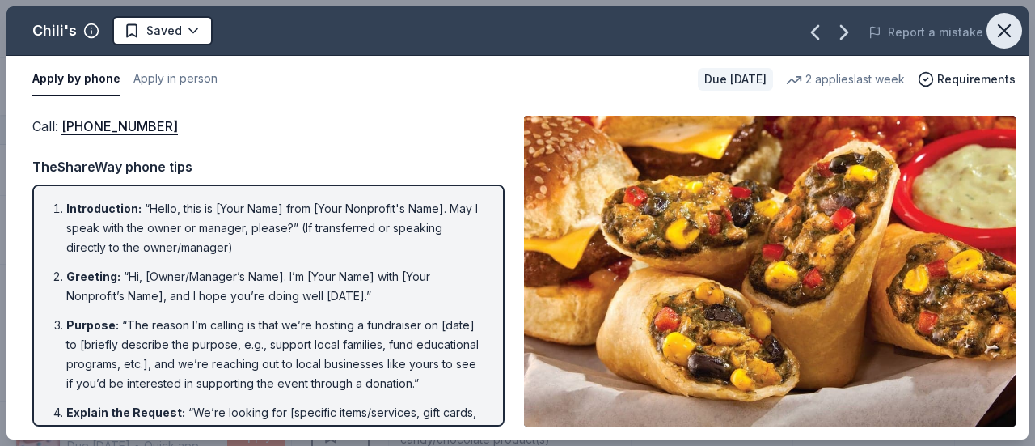
click at [1003, 40] on icon "button" at bounding box center [1004, 30] width 23 height 23
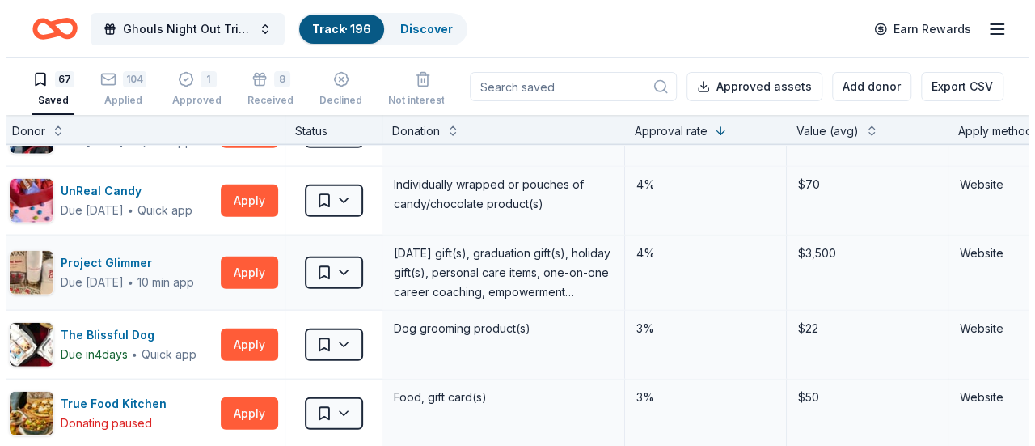
scroll to position [1987, 30]
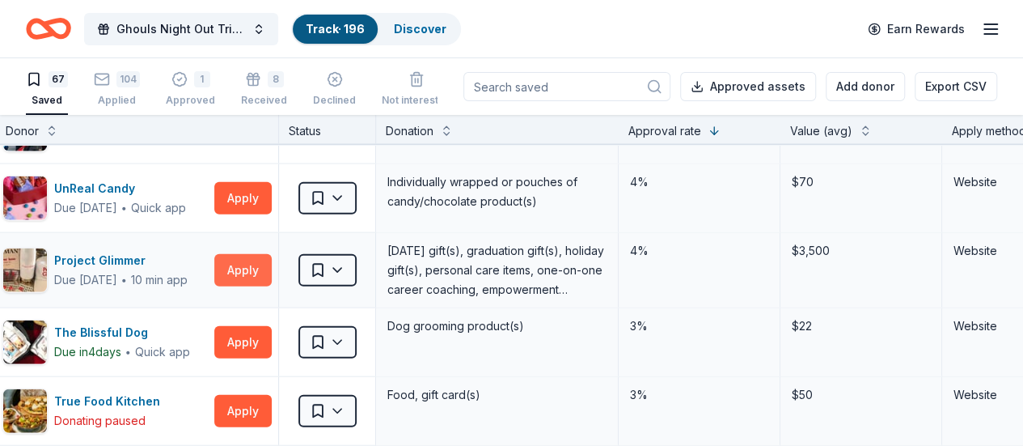
click at [256, 261] on button "Apply" at bounding box center [242, 270] width 57 height 32
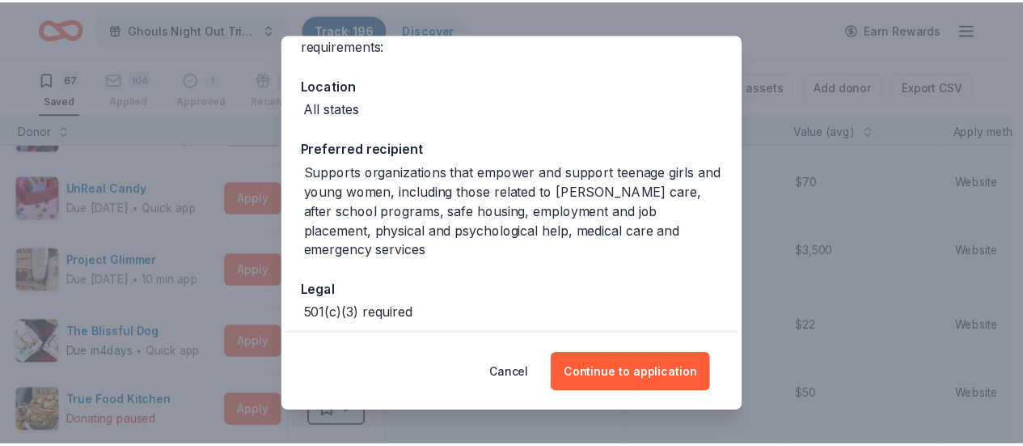
scroll to position [195, 0]
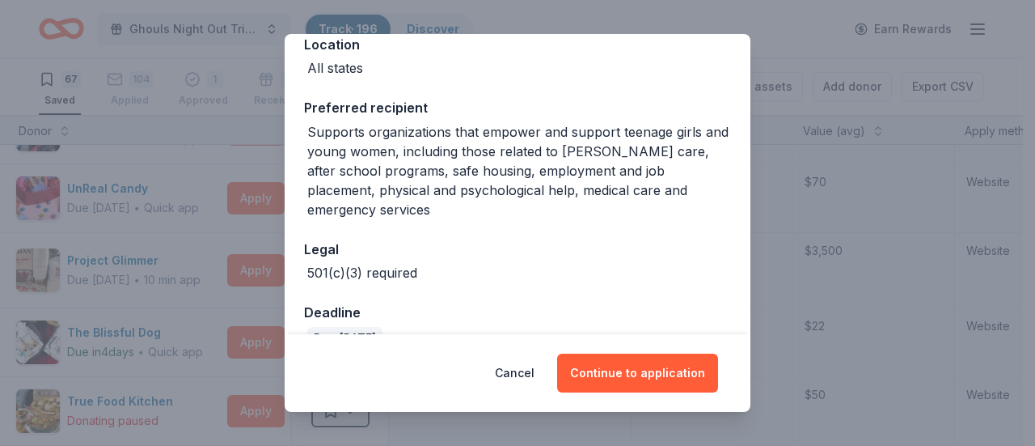
click at [827, 171] on div "Donor Program Requirements We've summarized the requirements for Project Glimme…" at bounding box center [517, 223] width 1035 height 446
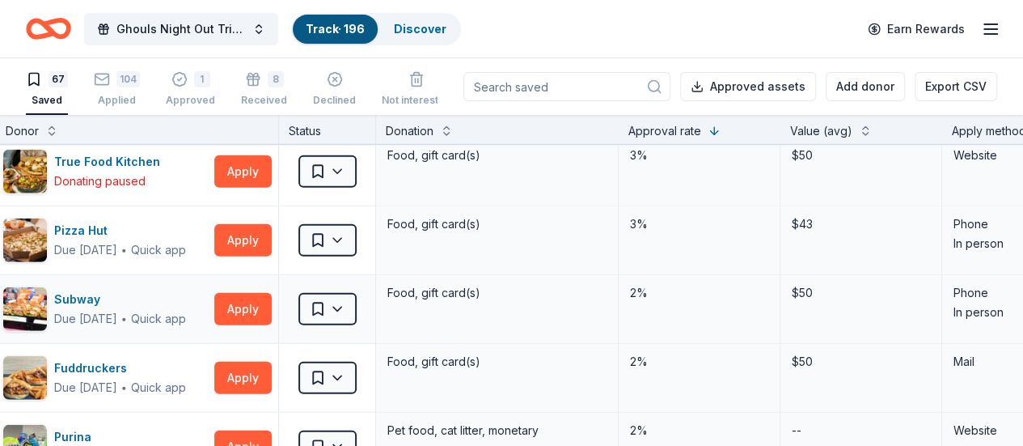
scroll to position [2223, 30]
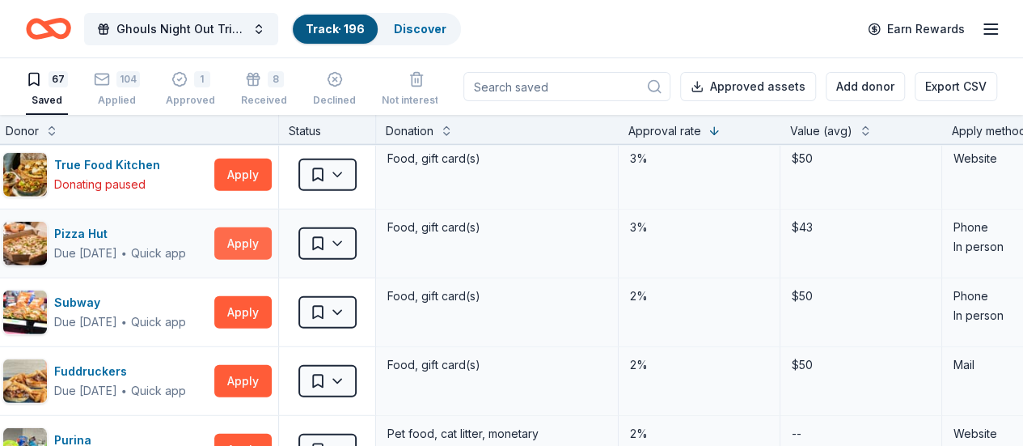
click at [266, 232] on button "Apply" at bounding box center [242, 243] width 57 height 32
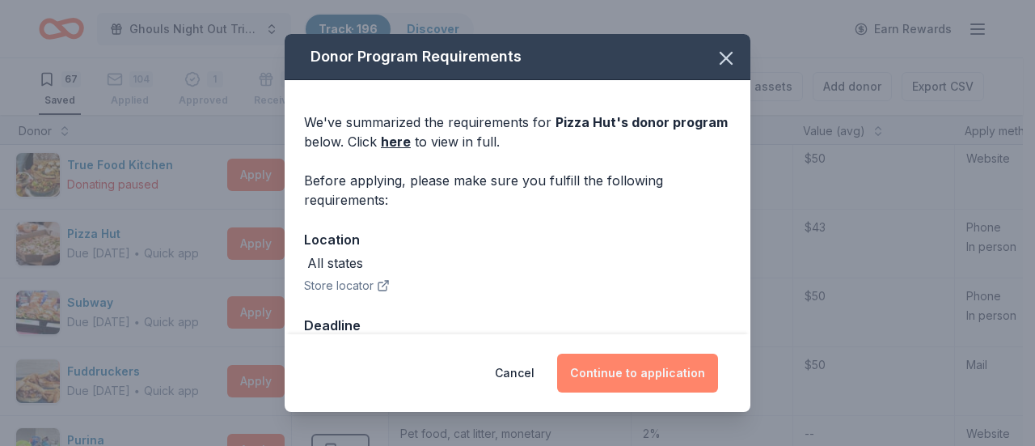
click at [603, 360] on button "Continue to application" at bounding box center [637, 372] width 161 height 39
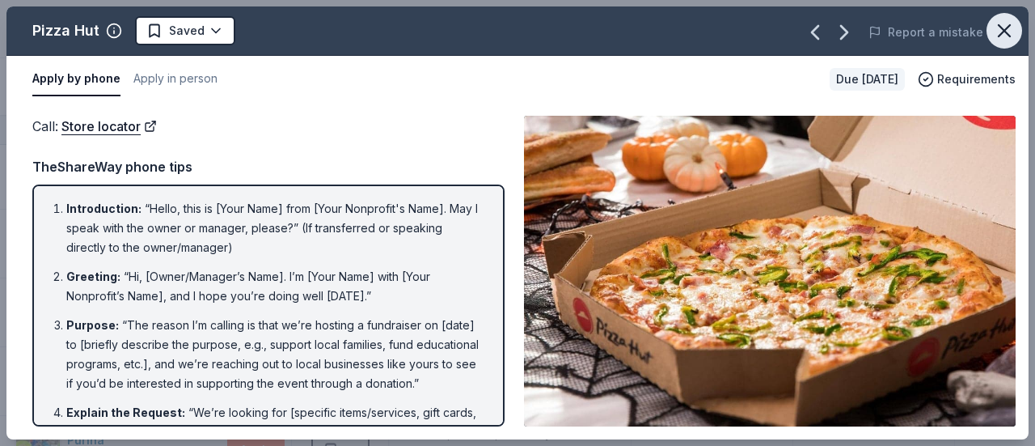
click at [1004, 27] on icon "button" at bounding box center [1004, 30] width 23 height 23
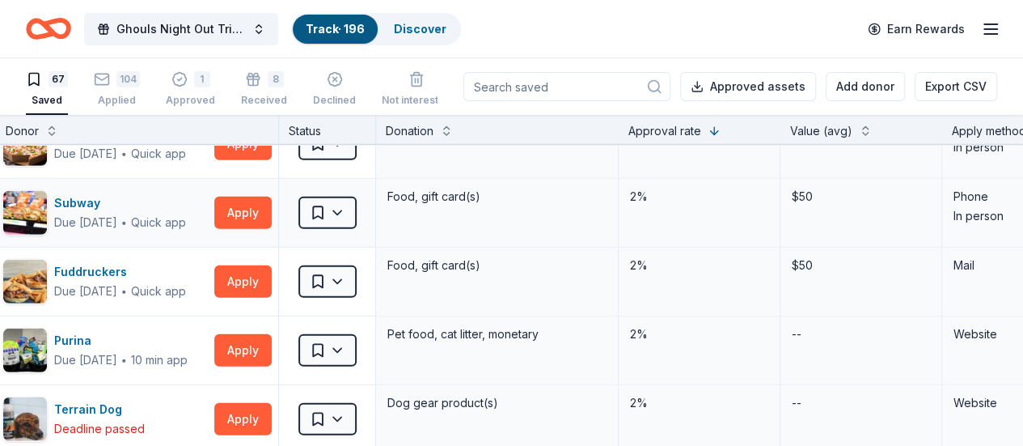
scroll to position [2327, 30]
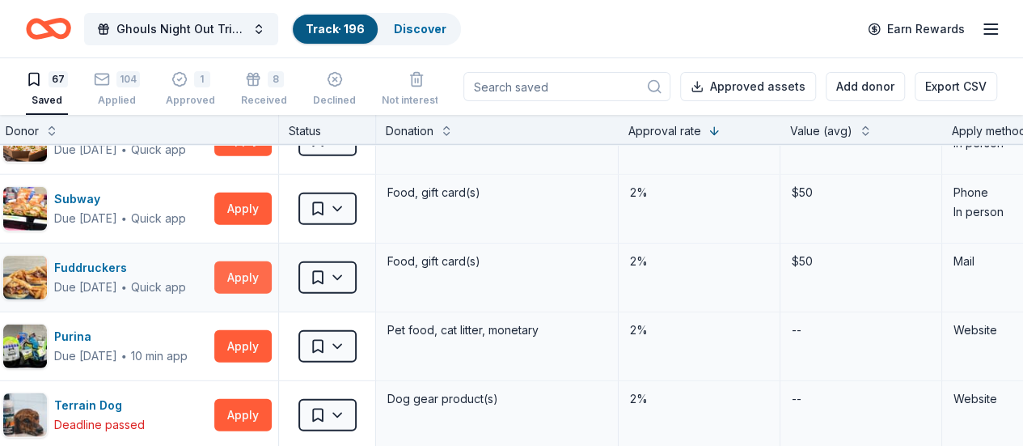
click at [270, 273] on button "Apply" at bounding box center [242, 277] width 57 height 32
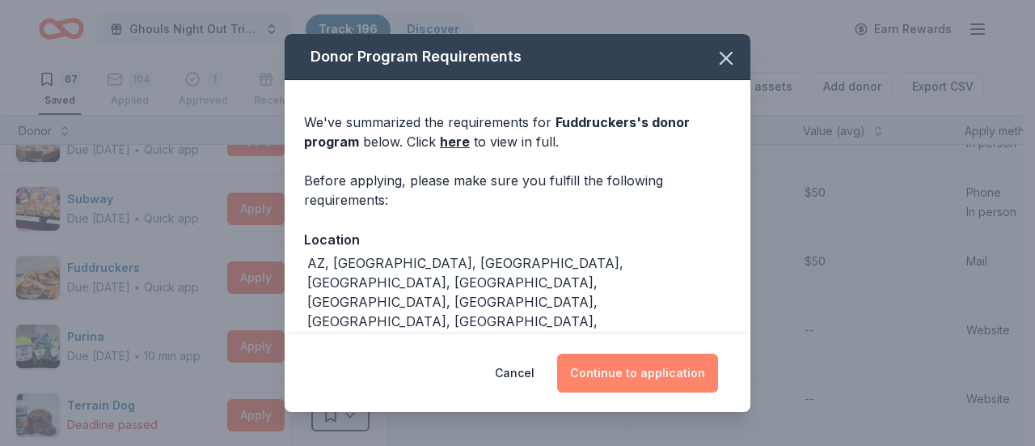
click at [622, 376] on button "Continue to application" at bounding box center [637, 372] width 161 height 39
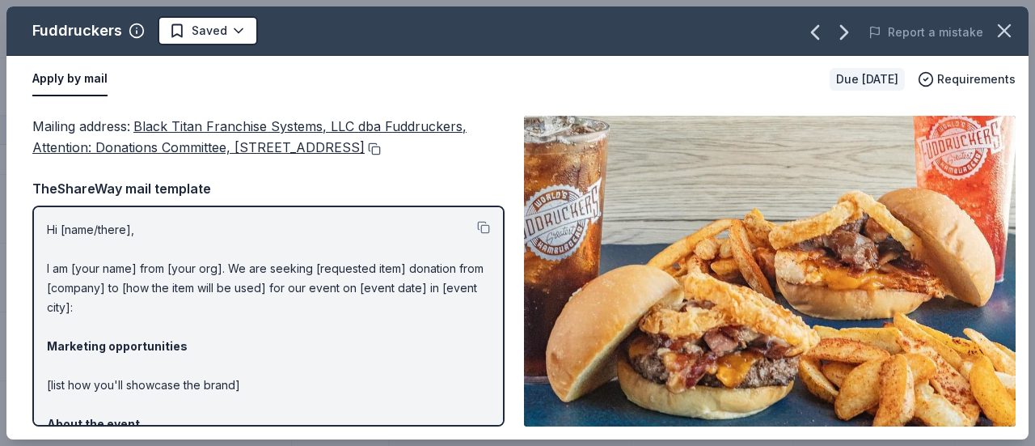
click at [365, 155] on button at bounding box center [373, 148] width 16 height 13
click at [999, 35] on icon "button" at bounding box center [1004, 30] width 11 height 11
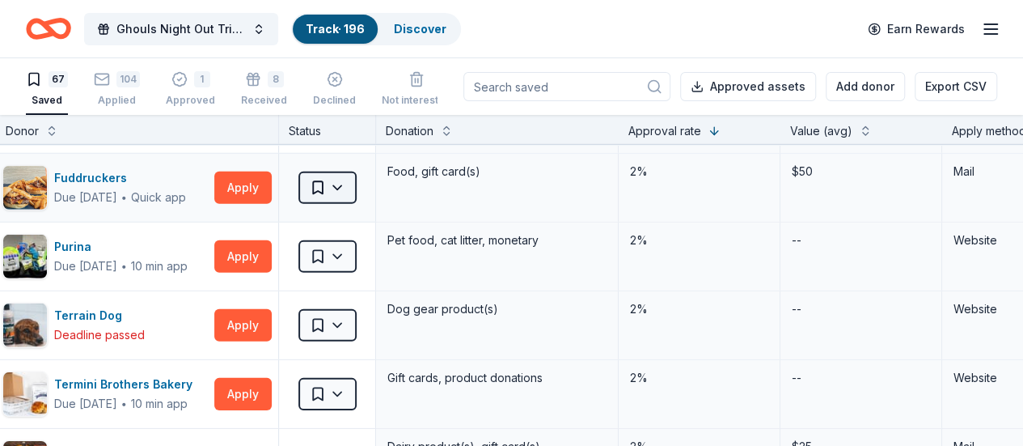
scroll to position [2418, 30]
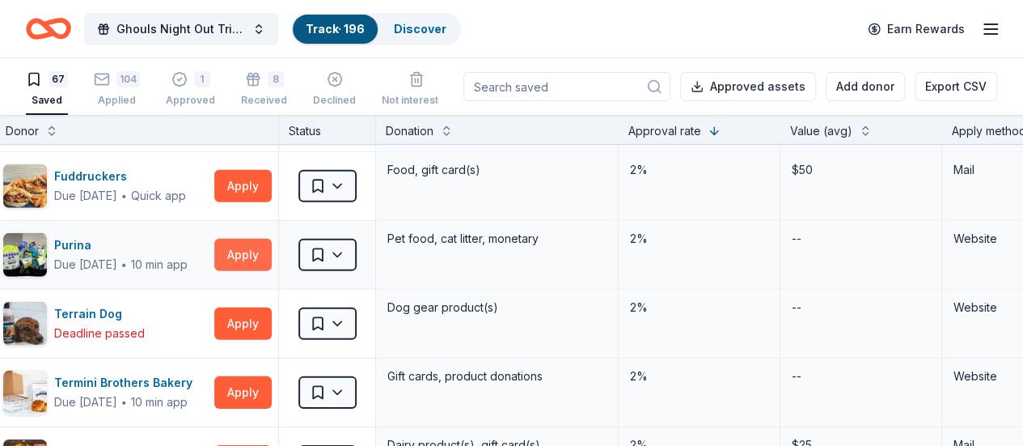
click at [255, 241] on button "Apply" at bounding box center [242, 255] width 57 height 32
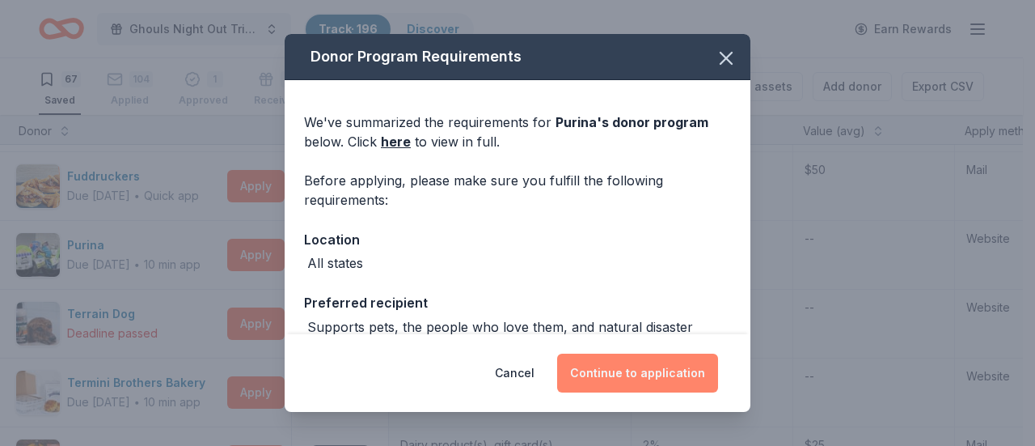
click at [650, 375] on button "Continue to application" at bounding box center [637, 372] width 161 height 39
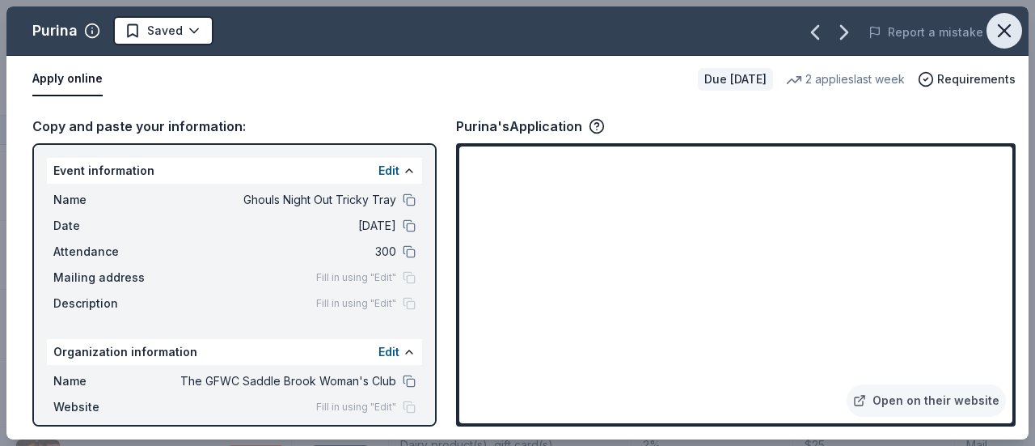
click at [1000, 33] on icon "button" at bounding box center [1004, 30] width 23 height 23
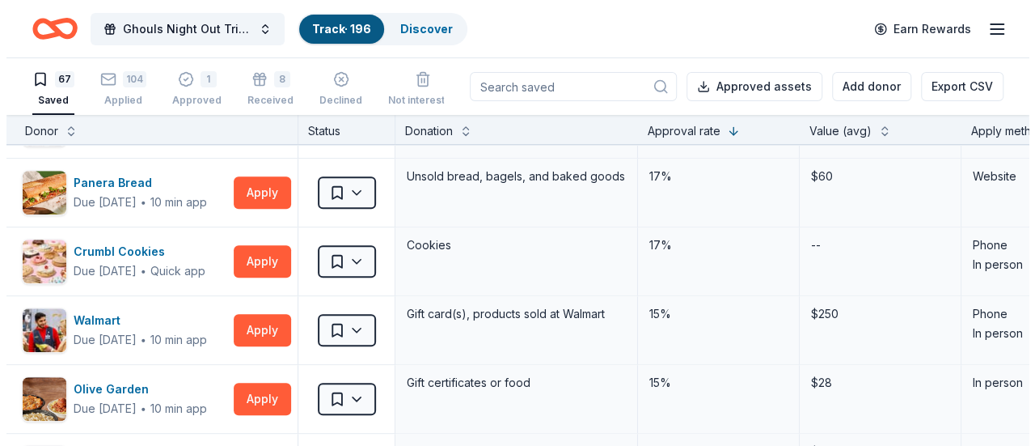
scroll to position [0, 17]
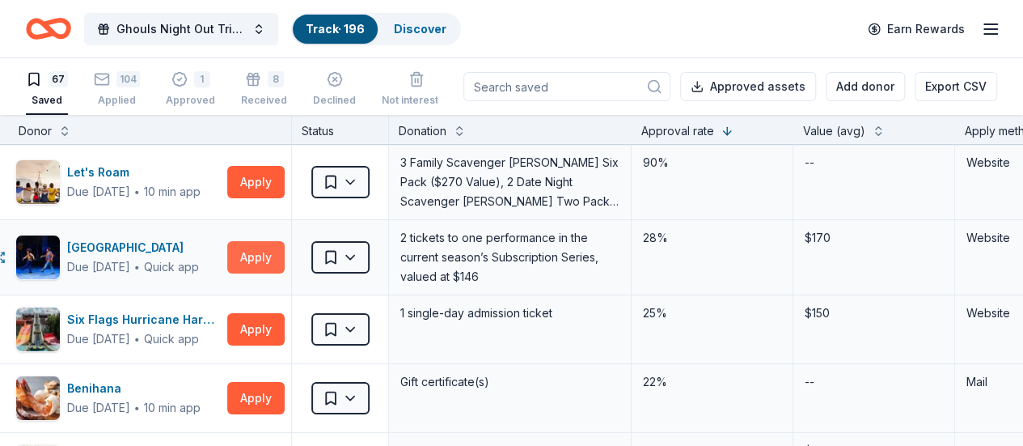
click at [267, 260] on button "Apply" at bounding box center [255, 257] width 57 height 32
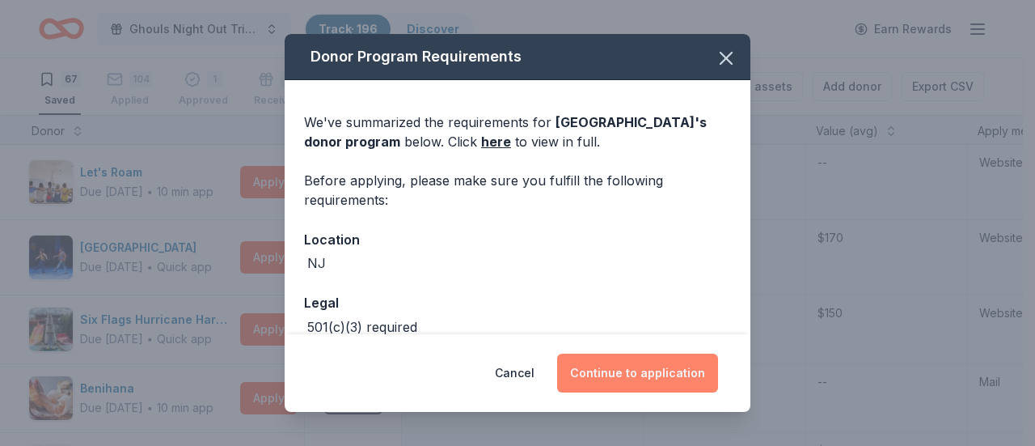
click at [636, 373] on button "Continue to application" at bounding box center [637, 372] width 161 height 39
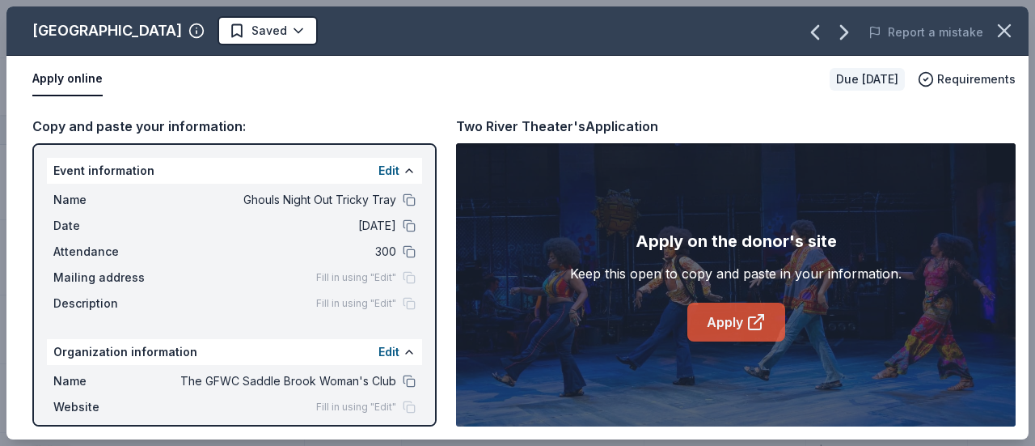
click at [718, 310] on link "Apply" at bounding box center [736, 321] width 98 height 39
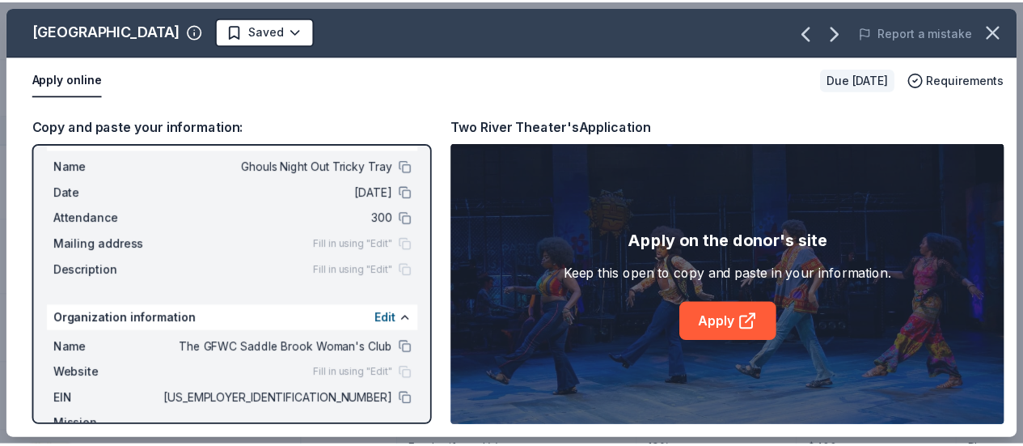
scroll to position [34, 0]
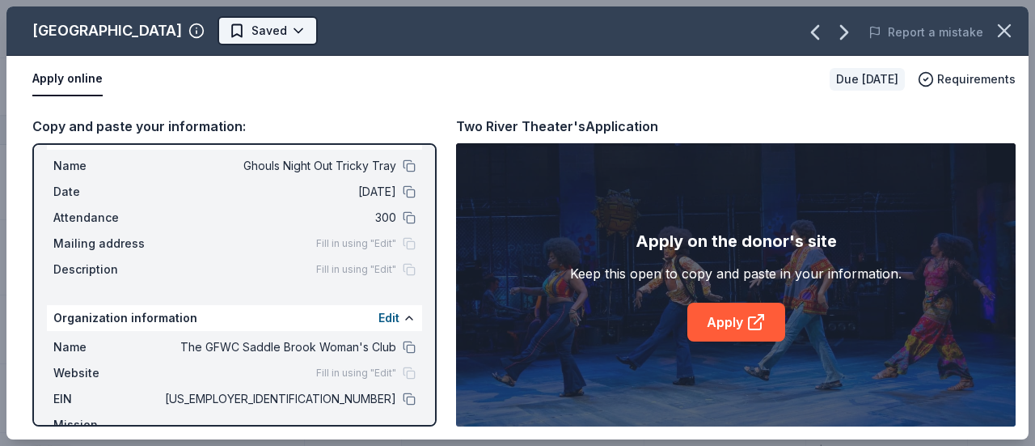
click at [281, 33] on html "Ghouls Night Out Tricky Tray Track · 196 Discover Earn Rewards 67 Saved 104 App…" at bounding box center [517, 223] width 1035 height 446
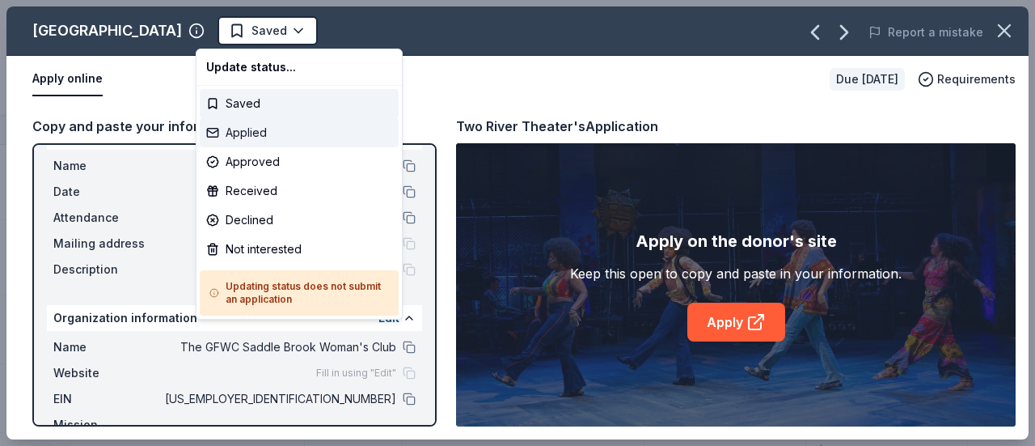
click at [252, 136] on div "Applied" at bounding box center [299, 132] width 199 height 29
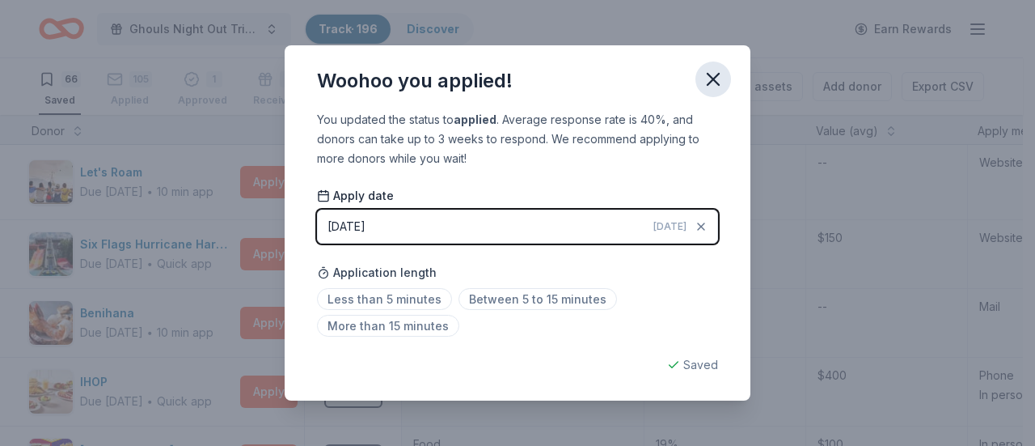
click at [720, 83] on icon "button" at bounding box center [713, 79] width 23 height 23
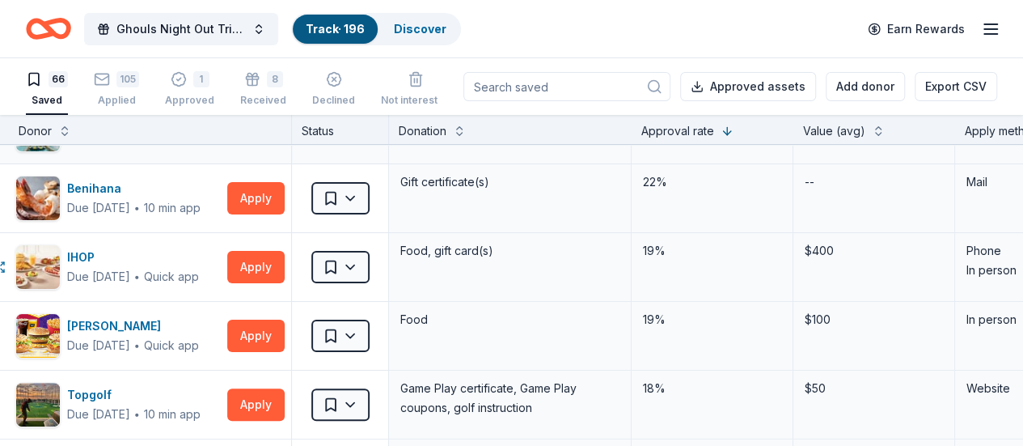
scroll to position [148, 17]
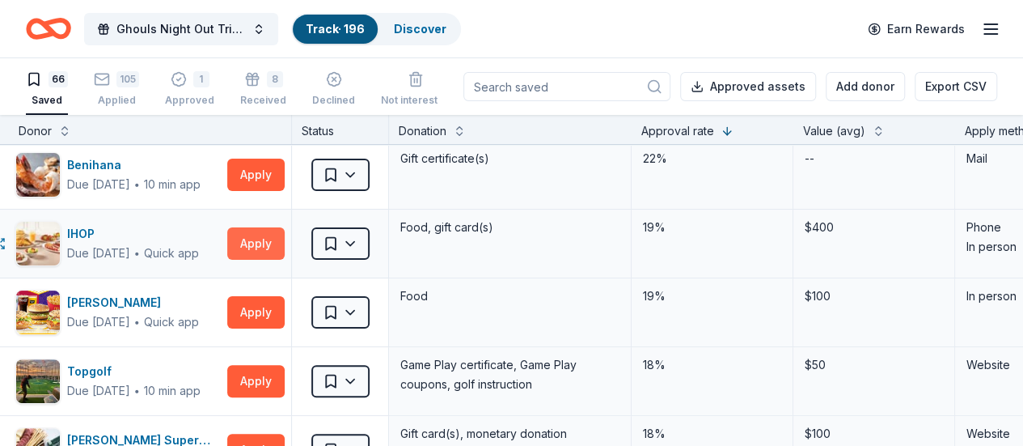
click at [279, 241] on button "Apply" at bounding box center [255, 243] width 57 height 32
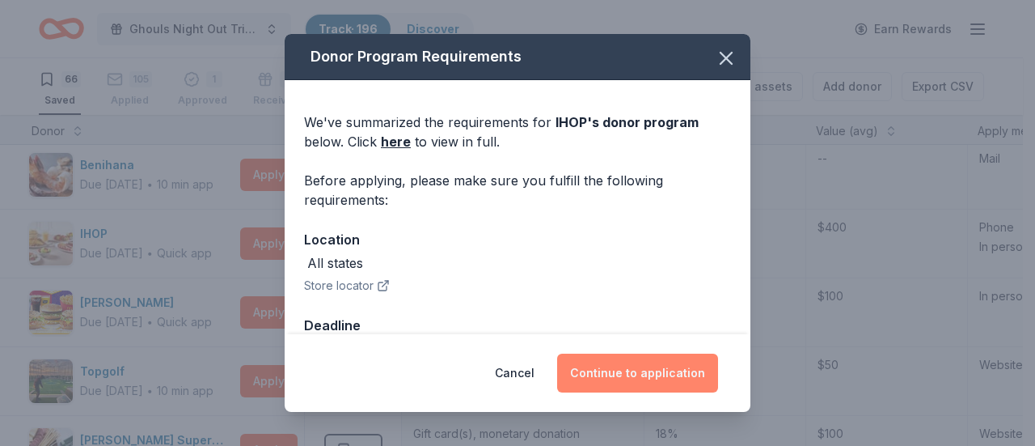
click at [636, 368] on button "Continue to application" at bounding box center [637, 372] width 161 height 39
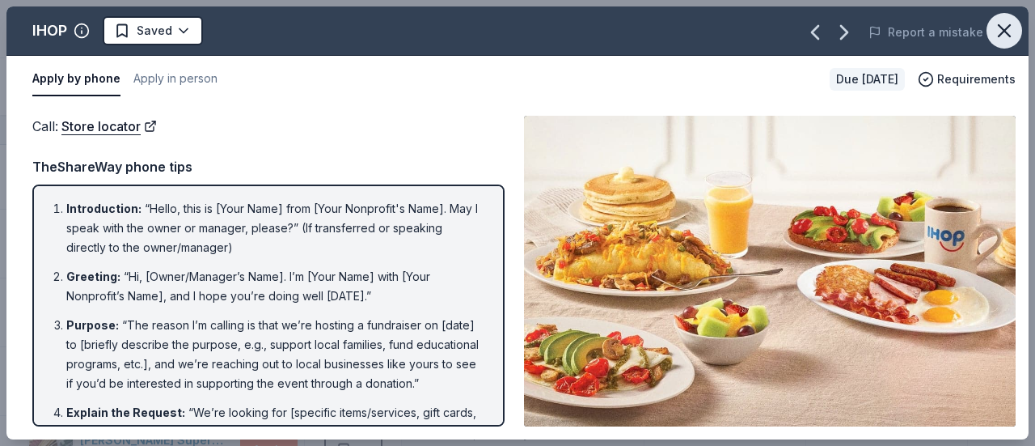
click at [1003, 40] on icon "button" at bounding box center [1004, 30] width 23 height 23
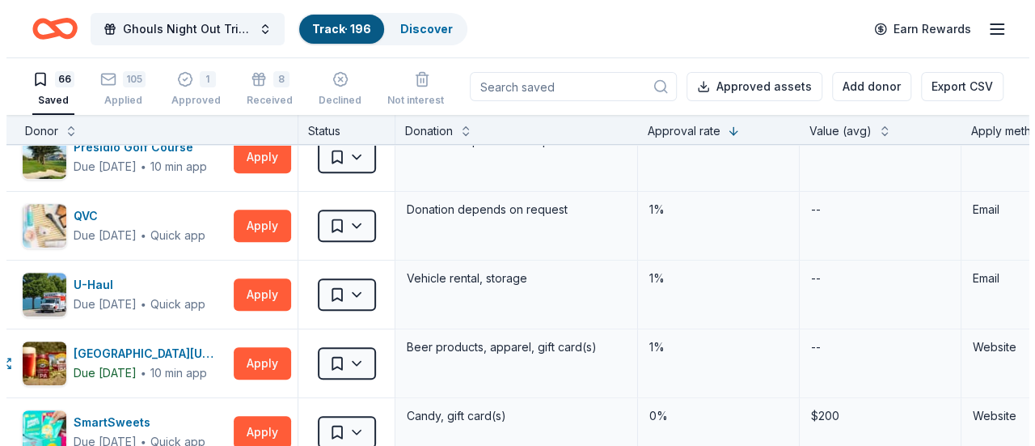
scroll to position [3478, 17]
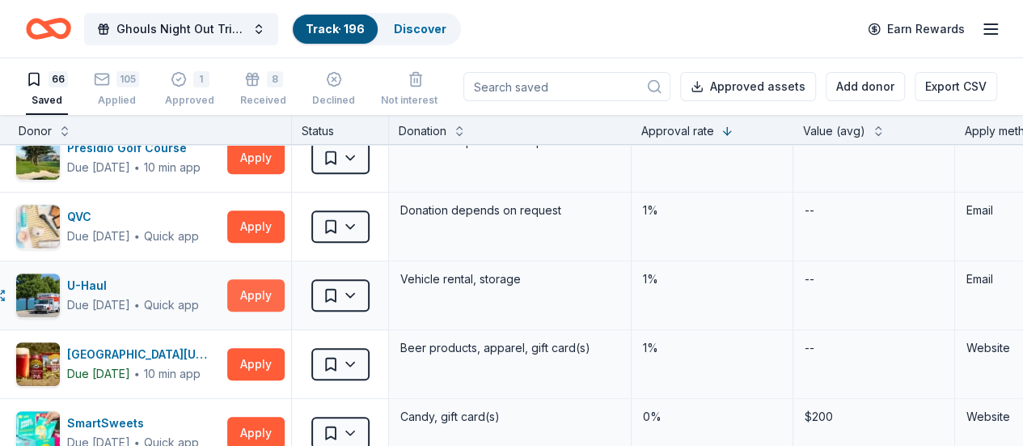
click at [285, 279] on button "Apply" at bounding box center [255, 295] width 57 height 32
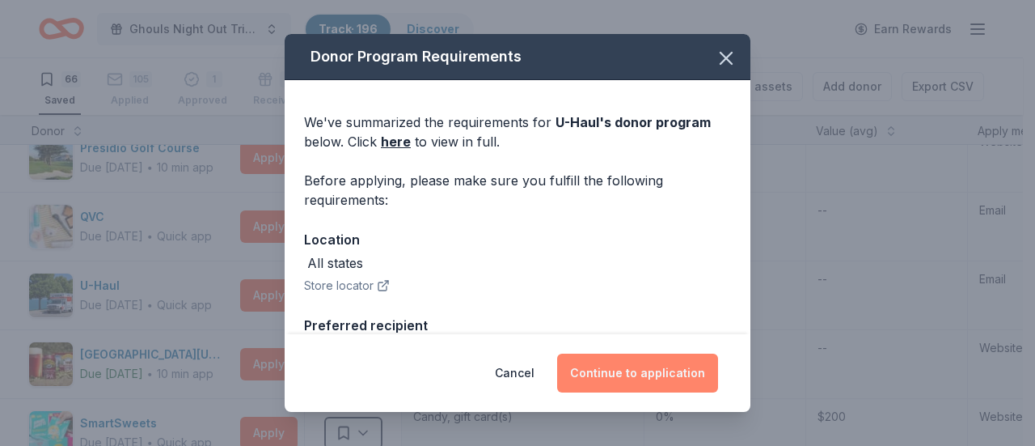
click at [661, 371] on button "Continue to application" at bounding box center [637, 372] width 161 height 39
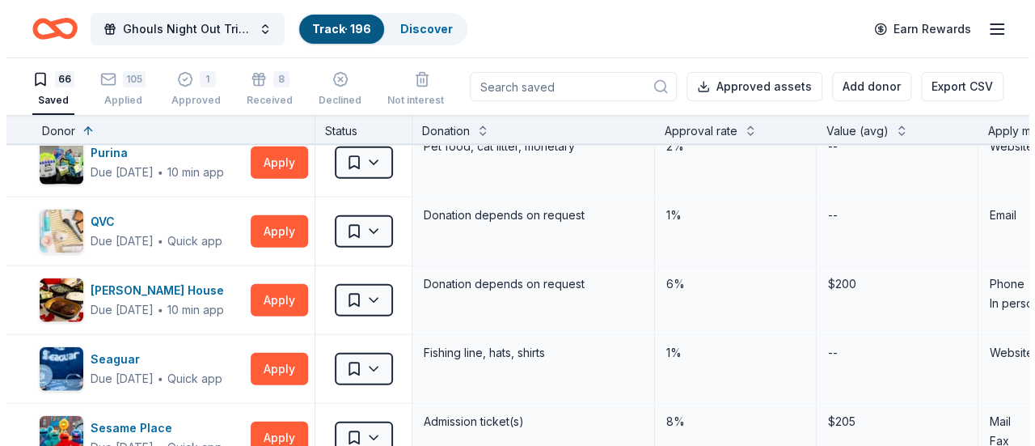
scroll to position [2030, 0]
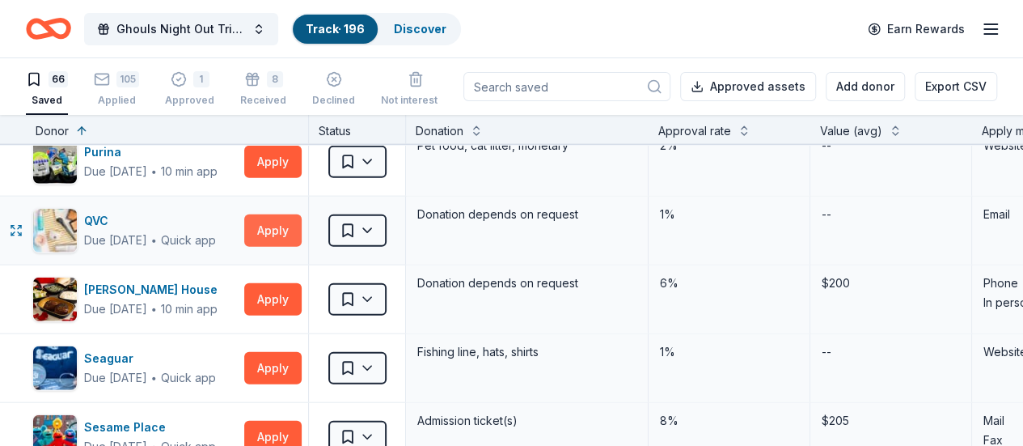
click at [302, 225] on button "Apply" at bounding box center [272, 230] width 57 height 32
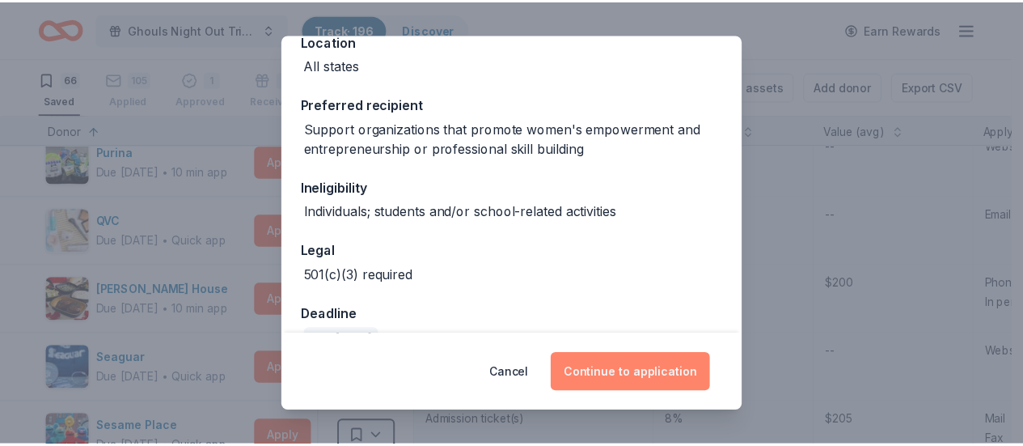
scroll to position [199, 0]
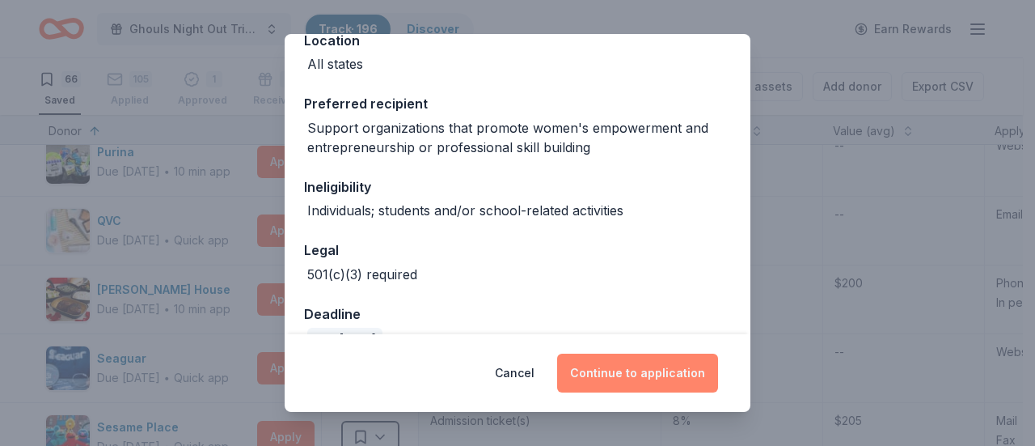
click at [617, 366] on button "Continue to application" at bounding box center [637, 372] width 161 height 39
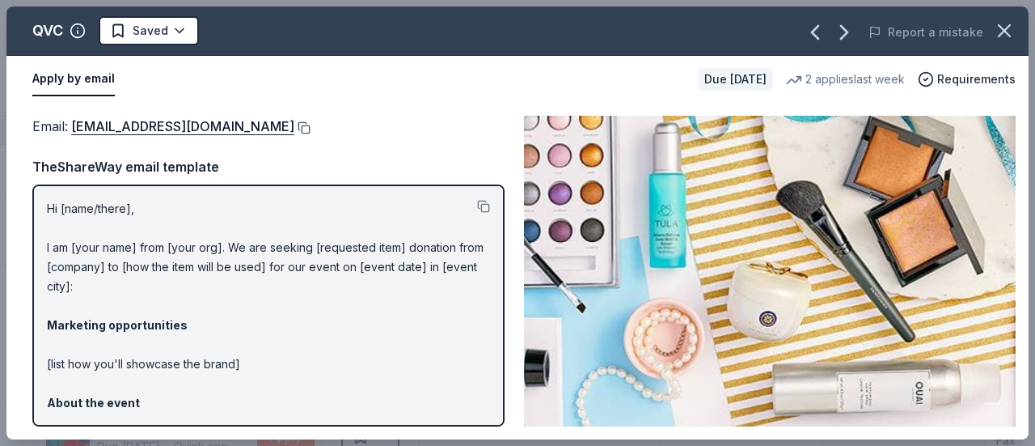
click at [294, 127] on button at bounding box center [302, 127] width 16 height 13
click at [1009, 46] on button "button" at bounding box center [1005, 31] width 36 height 36
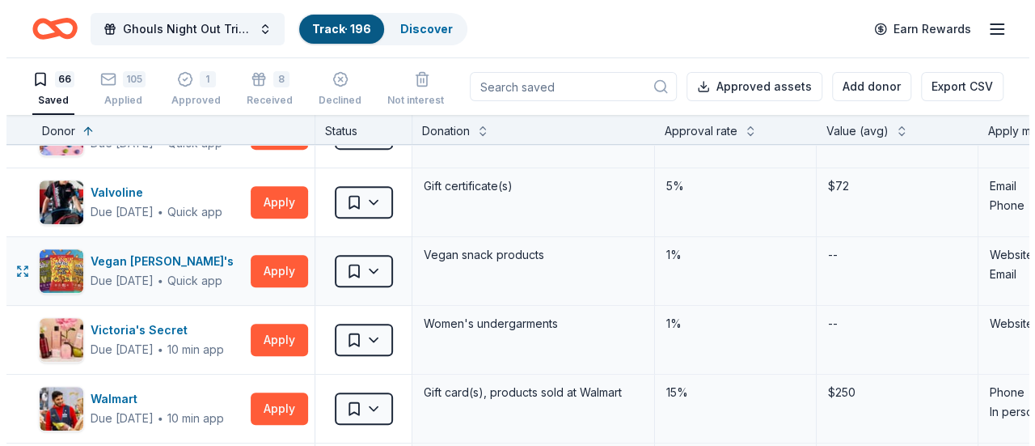
scroll to position [3432, 0]
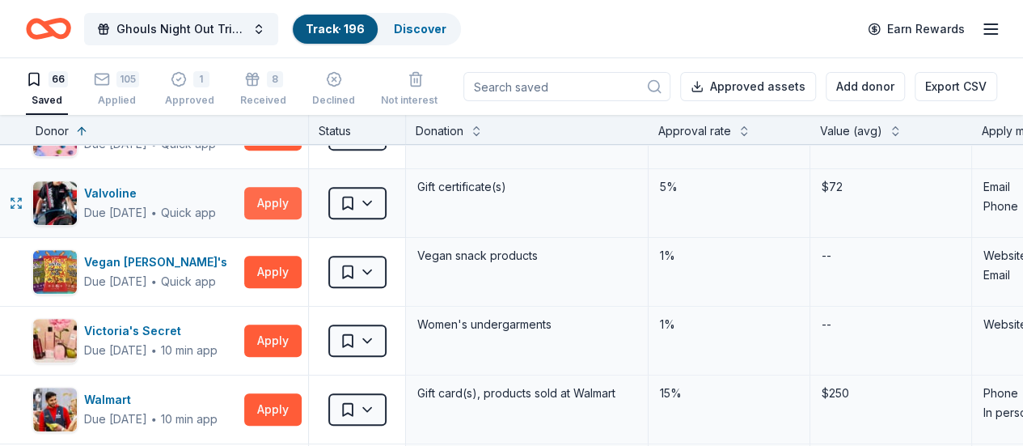
click at [266, 192] on button "Apply" at bounding box center [272, 203] width 57 height 32
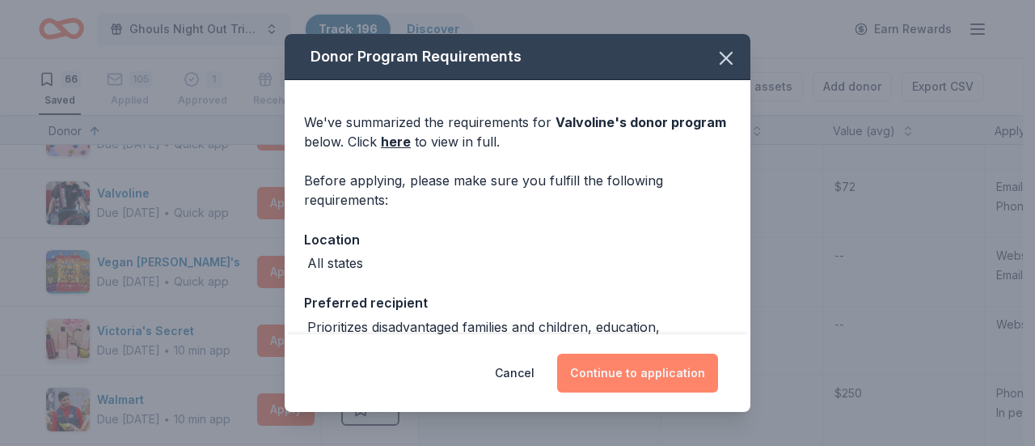
click at [648, 360] on button "Continue to application" at bounding box center [637, 372] width 161 height 39
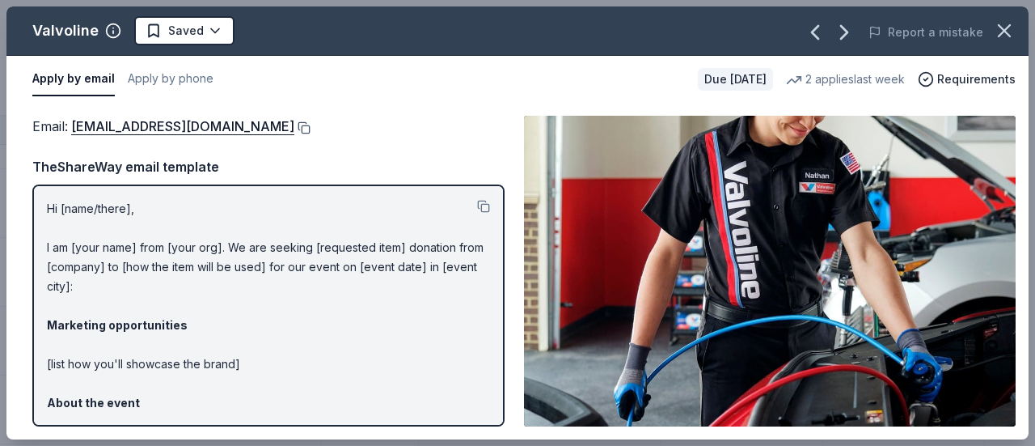
click at [294, 131] on button at bounding box center [302, 127] width 16 height 13
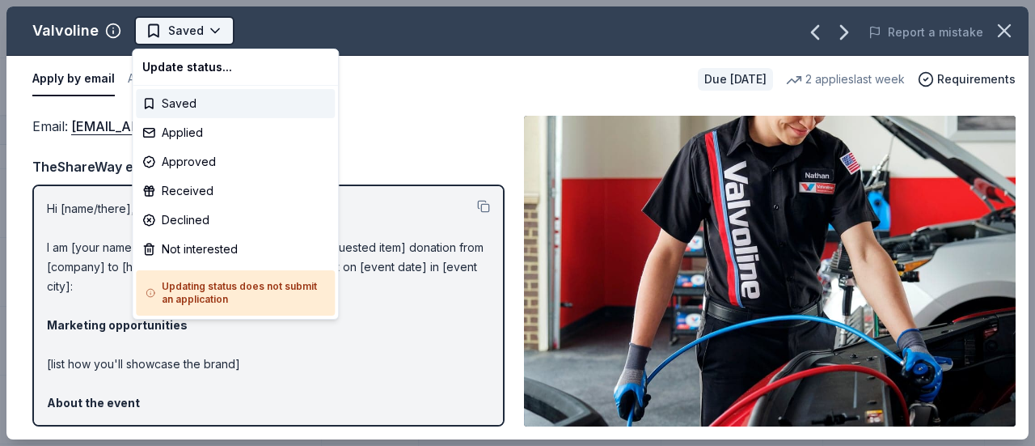
click at [150, 33] on html "Ghouls Night Out Tricky Tray Track · 196 Discover Earn Rewards 66 Saved 105 App…" at bounding box center [517, 223] width 1035 height 446
click at [182, 140] on div "Applied" at bounding box center [235, 132] width 199 height 29
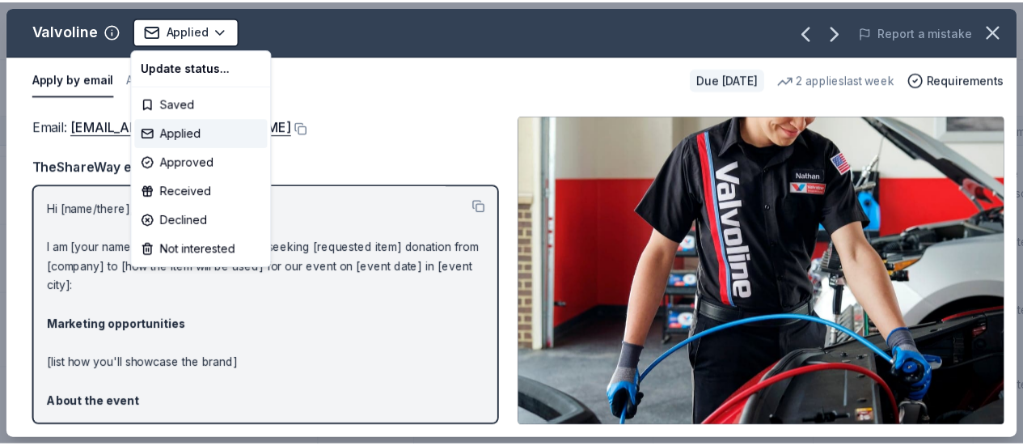
scroll to position [57, 0]
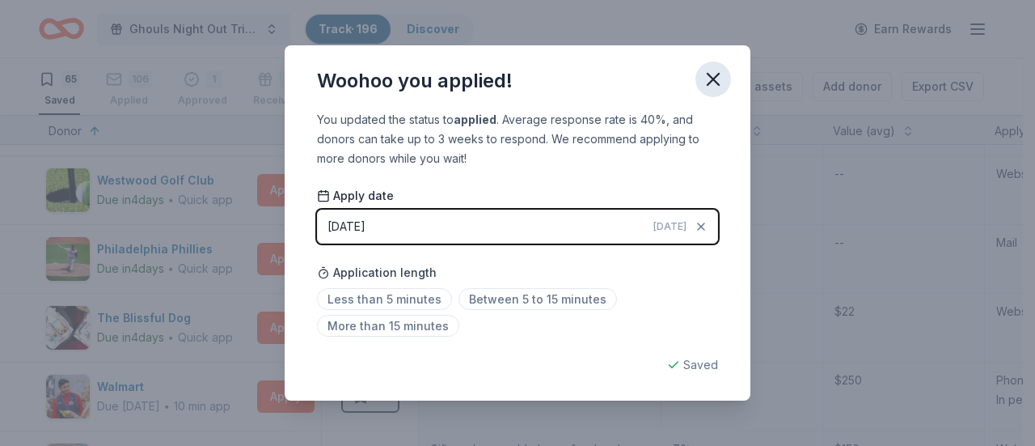
click at [717, 70] on icon "button" at bounding box center [713, 79] width 23 height 23
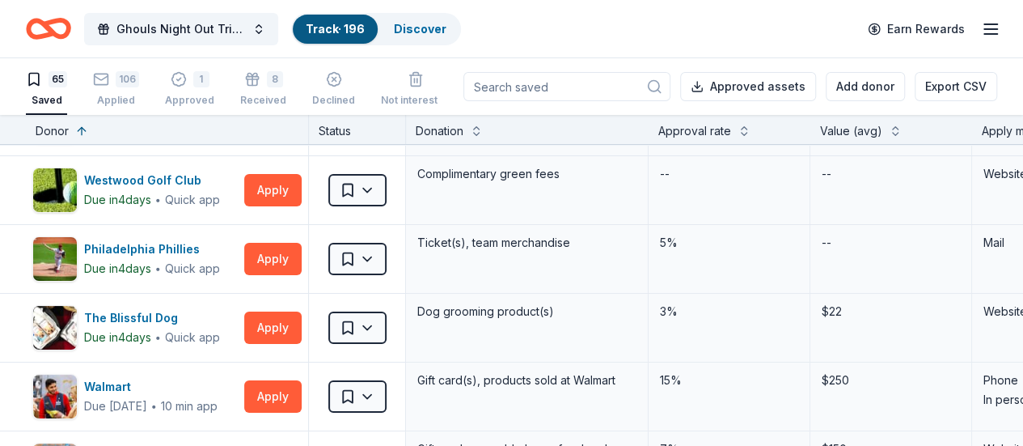
click at [580, 91] on input at bounding box center [566, 86] width 207 height 29
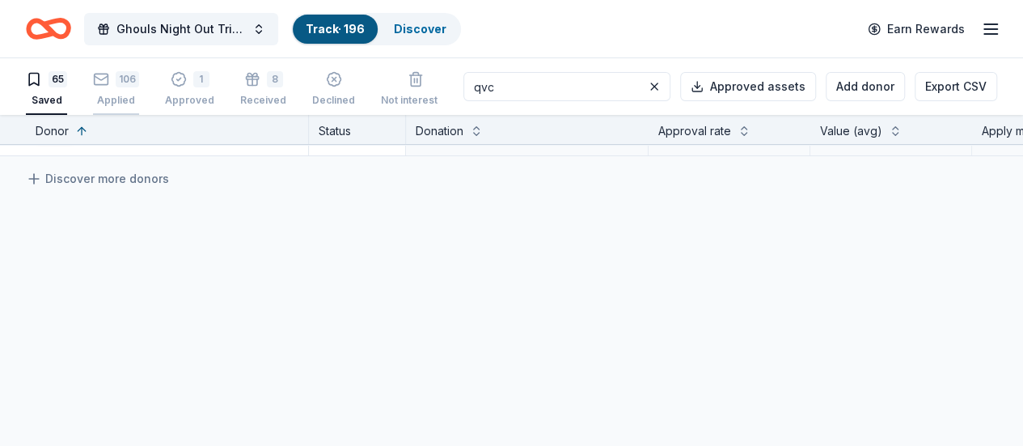
click at [139, 89] on div "106 Applied" at bounding box center [116, 89] width 46 height 36
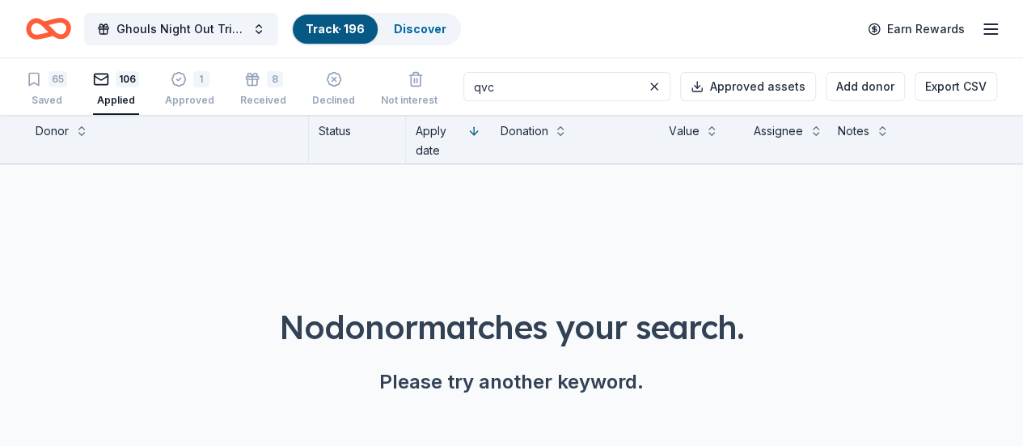
click at [564, 91] on input "qvc" at bounding box center [566, 86] width 207 height 29
click at [39, 84] on icon "button" at bounding box center [34, 80] width 10 height 12
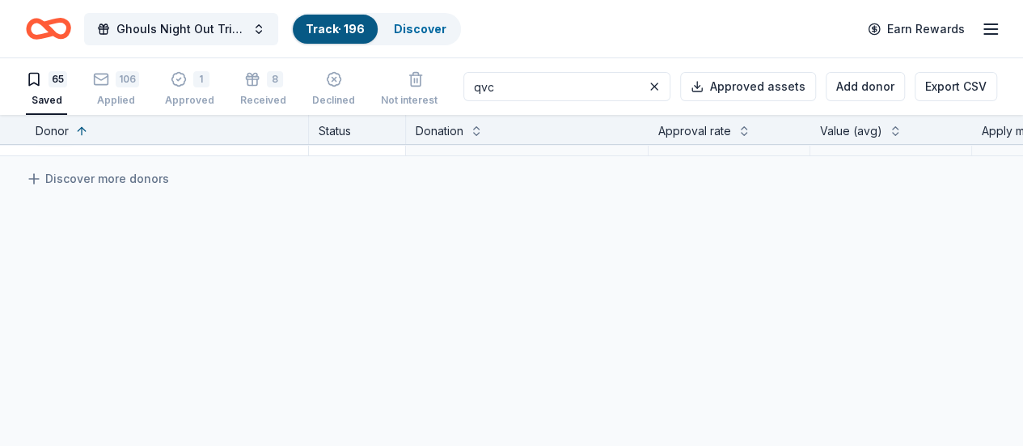
click at [588, 86] on input "qvc" at bounding box center [566, 86] width 207 height 29
type input "q"
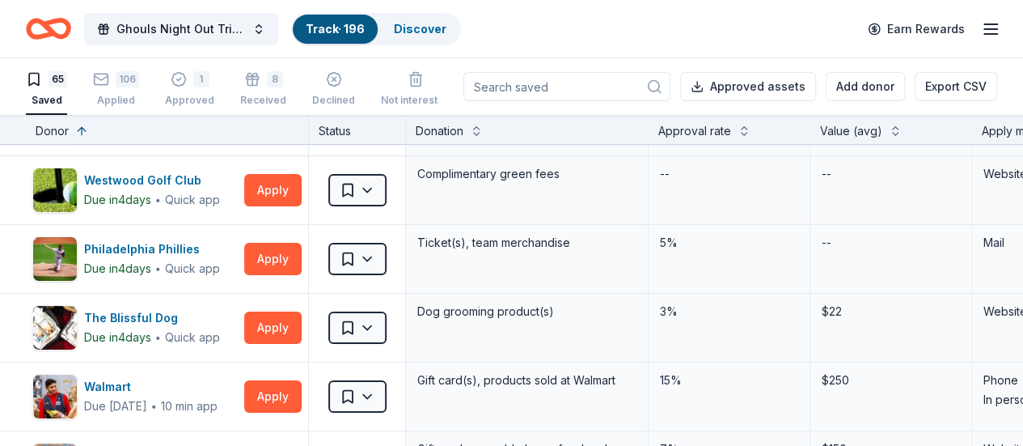
type input "q"
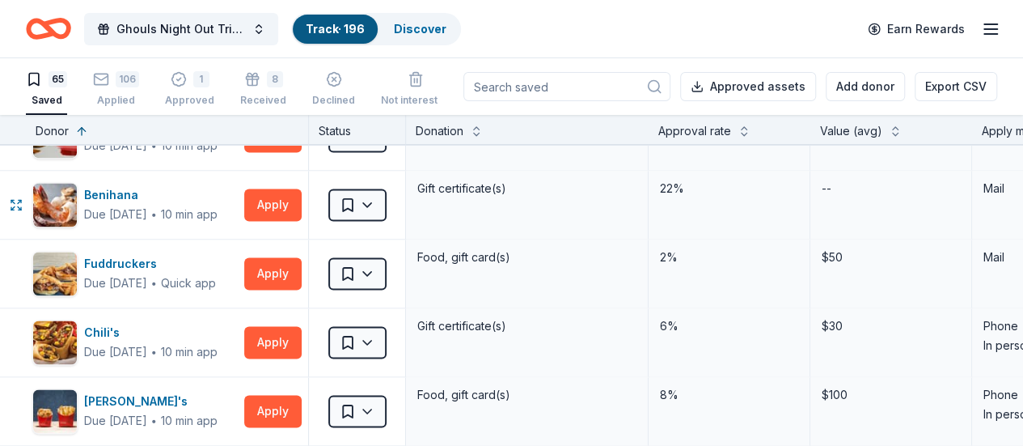
scroll to position [1205, 0]
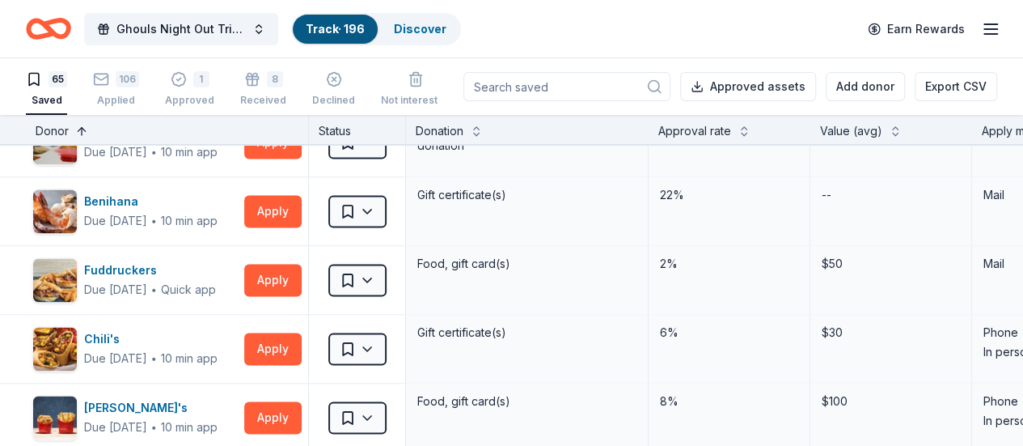
click at [88, 125] on button at bounding box center [81, 129] width 13 height 16
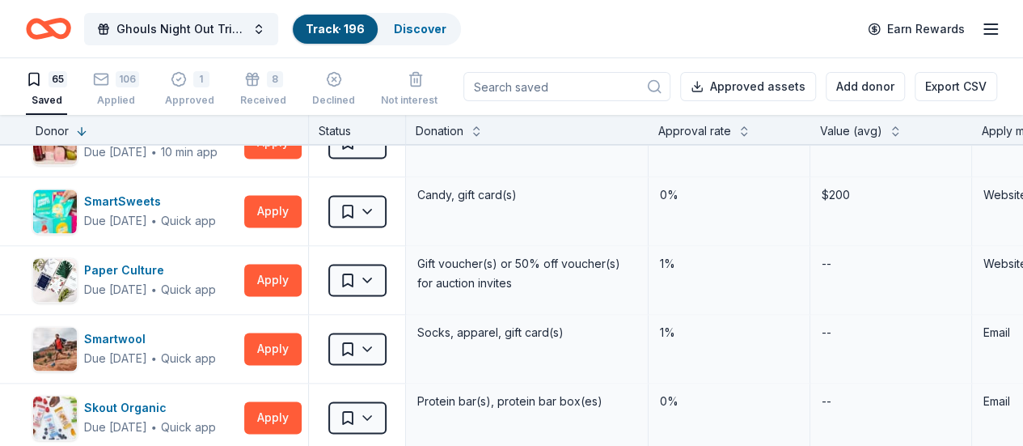
click at [765, 136] on div "Approval rate" at bounding box center [729, 130] width 142 height 19
click at [751, 131] on button at bounding box center [744, 129] width 13 height 16
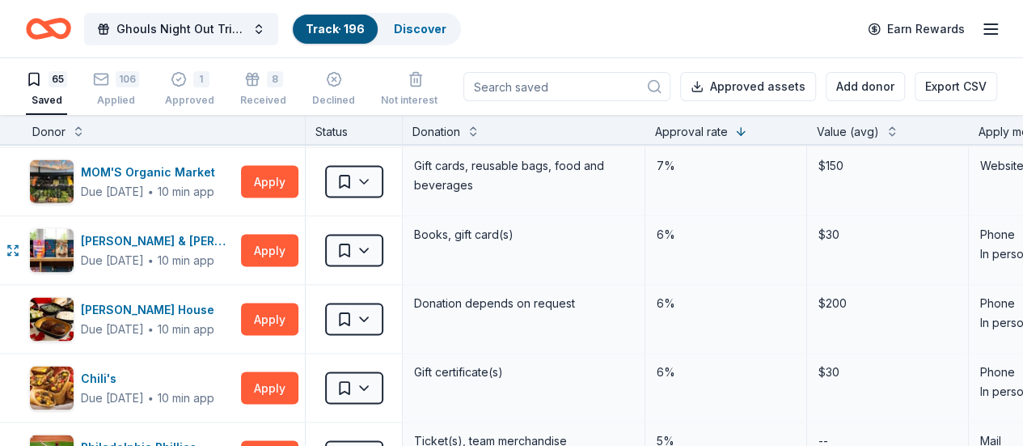
scroll to position [1519, 3]
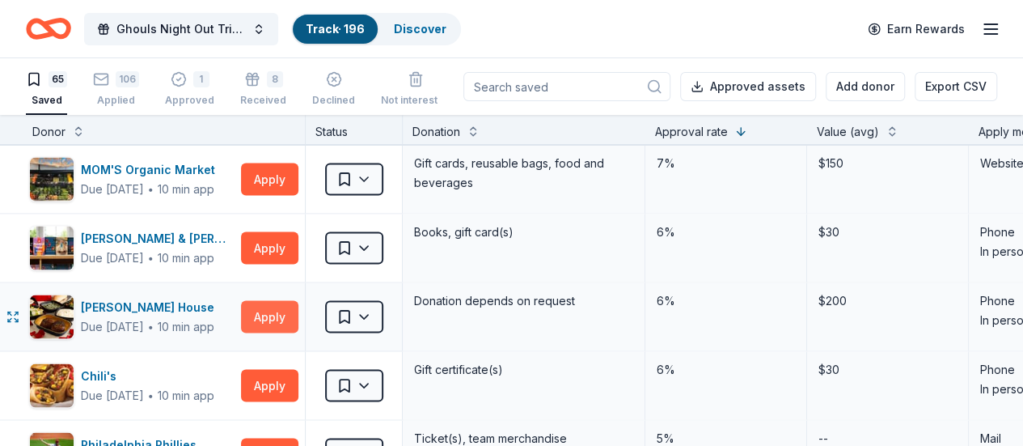
click at [269, 317] on button "Apply" at bounding box center [269, 316] width 57 height 32
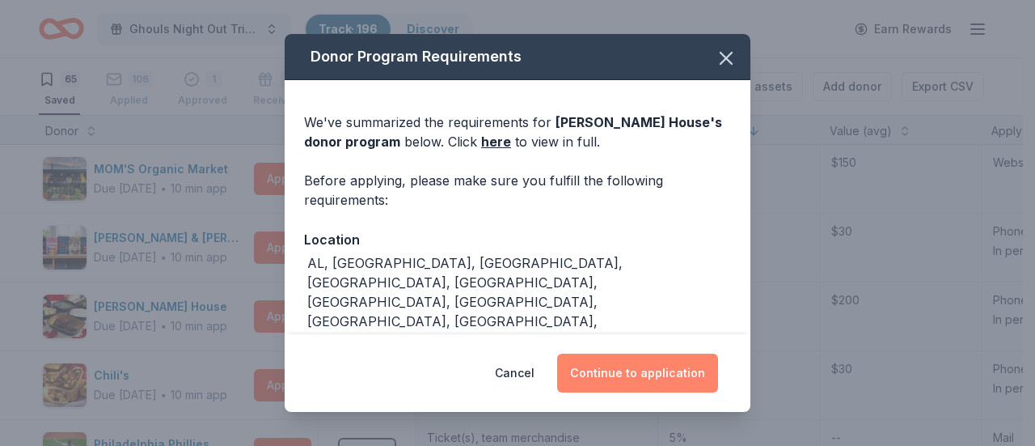
click at [665, 383] on button "Continue to application" at bounding box center [637, 372] width 161 height 39
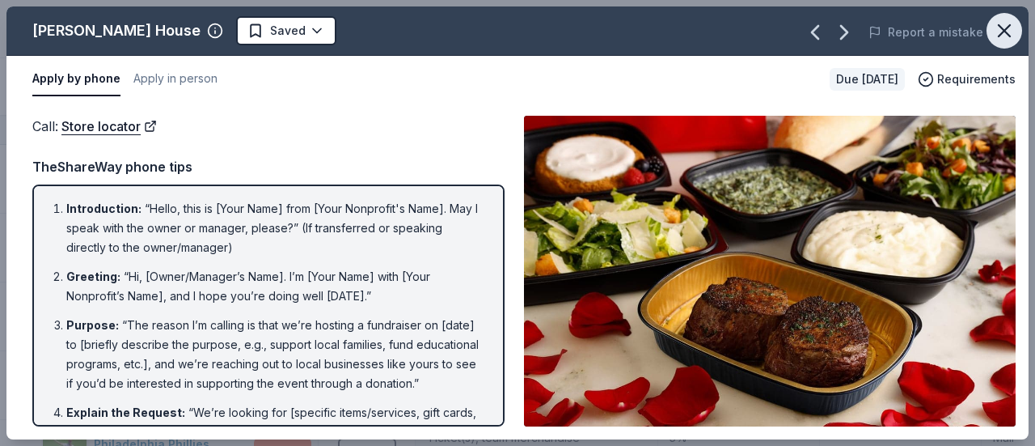
click at [1005, 36] on icon "button" at bounding box center [1004, 30] width 23 height 23
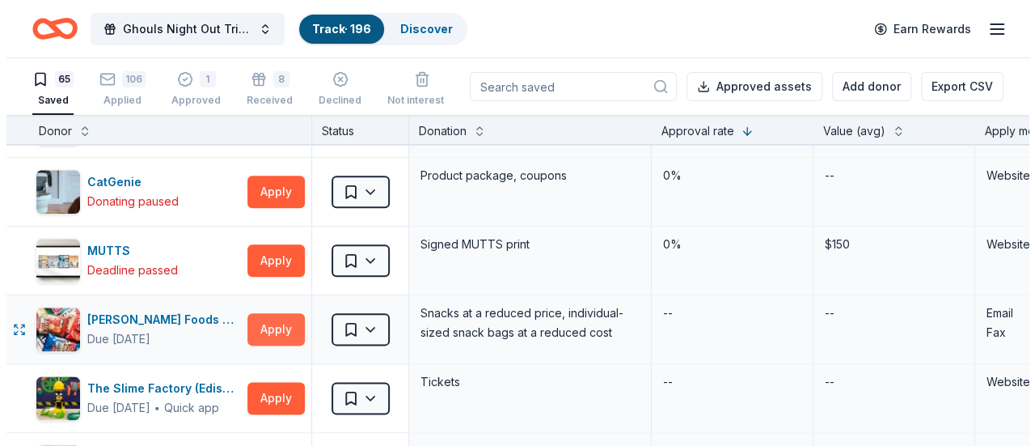
scroll to position [3994, 3]
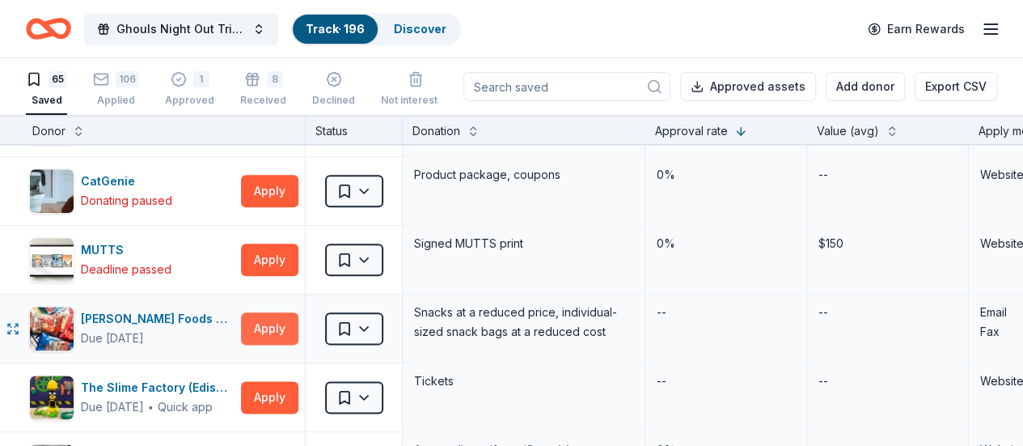
click at [277, 312] on button "Apply" at bounding box center [269, 328] width 57 height 32
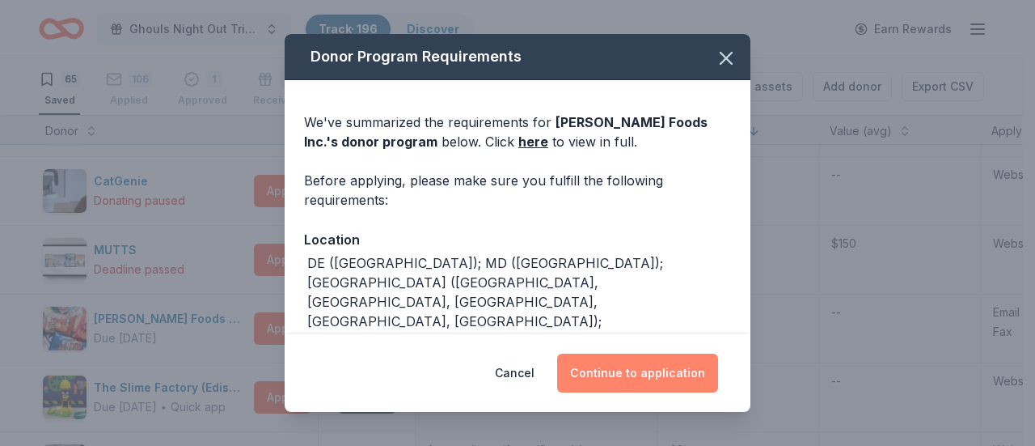
click at [604, 357] on button "Continue to application" at bounding box center [637, 372] width 161 height 39
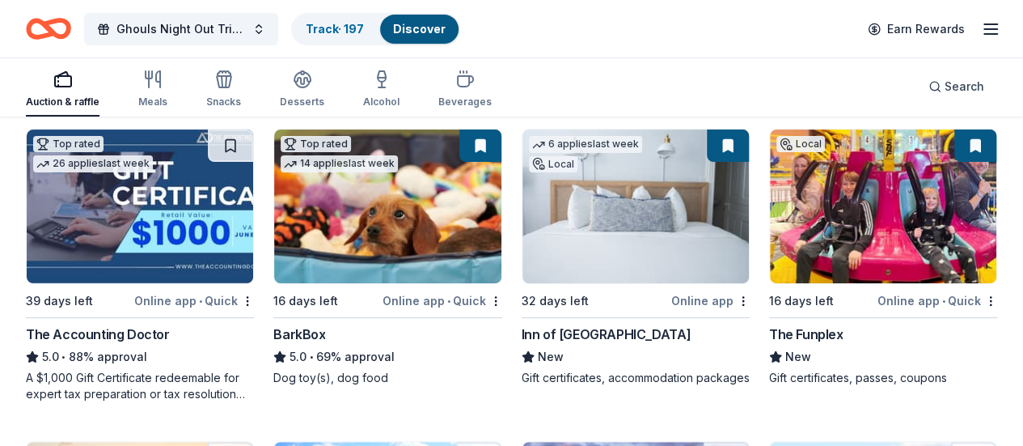
scroll to position [170, 0]
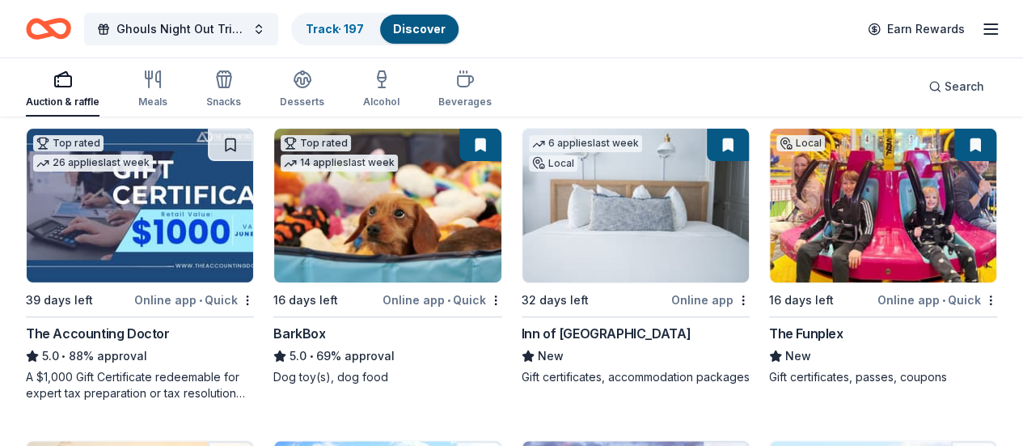
click at [770, 218] on img at bounding box center [883, 206] width 226 height 154
click at [769, 328] on div "The Funplex" at bounding box center [806, 333] width 74 height 19
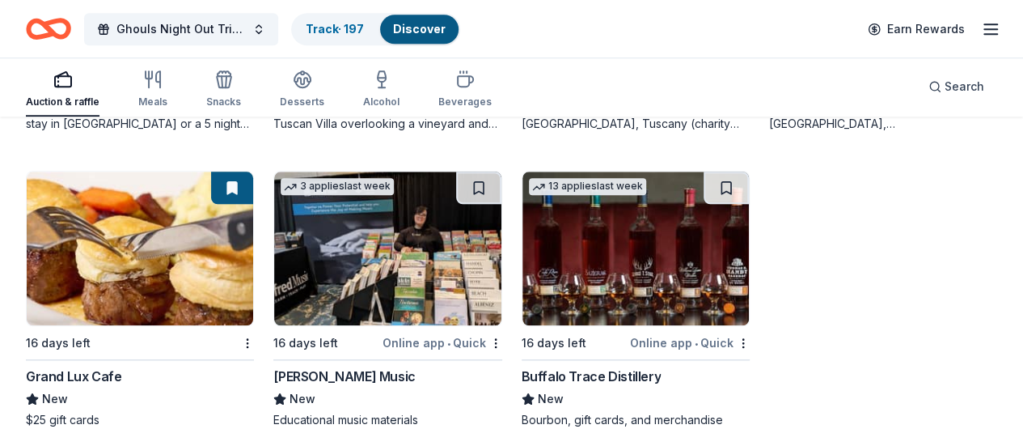
scroll to position [752, 0]
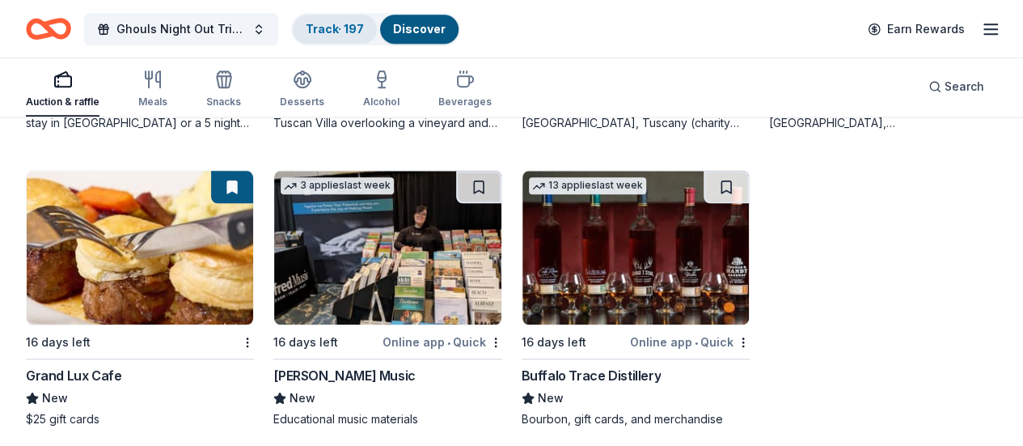
click at [346, 30] on link "Track · 197" at bounding box center [335, 29] width 58 height 14
click at [333, 35] on link "Track · 197" at bounding box center [335, 29] width 58 height 14
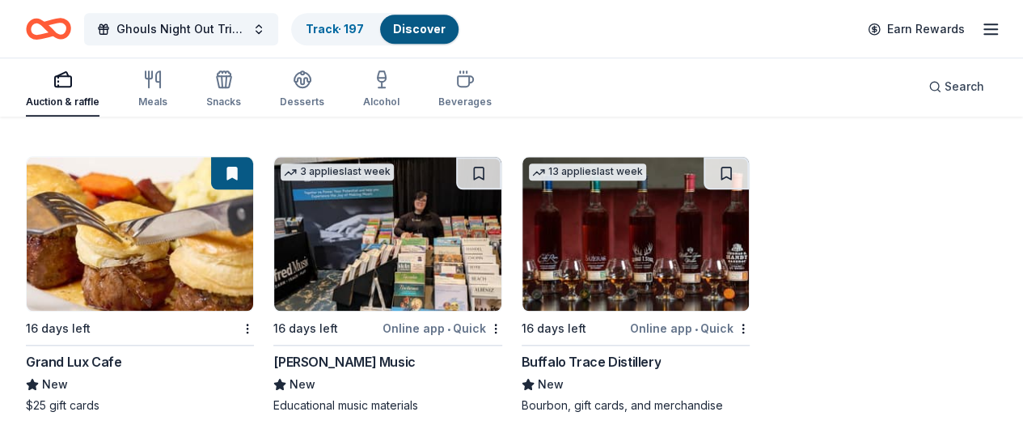
scroll to position [0, 0]
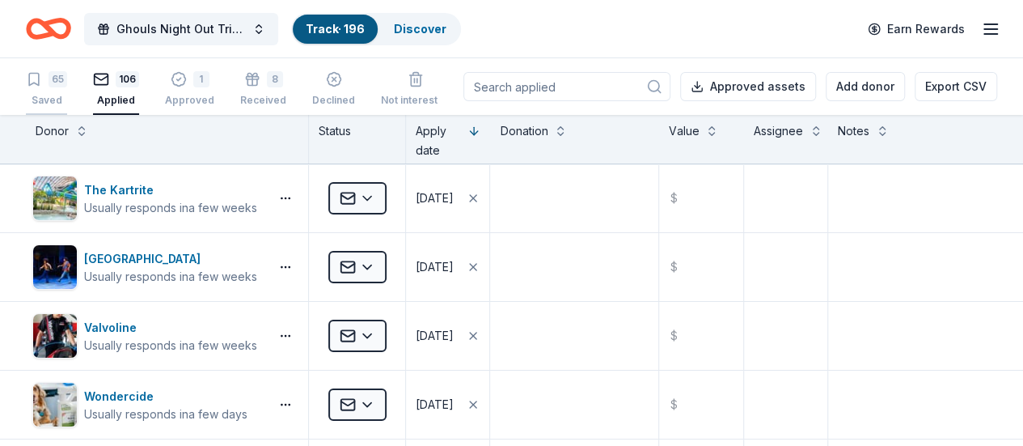
click at [64, 84] on div "65" at bounding box center [58, 79] width 19 height 16
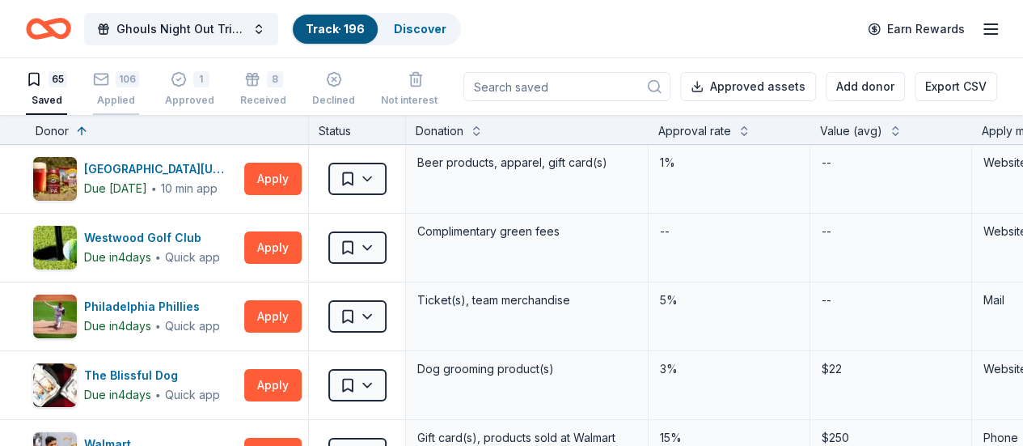
click at [133, 82] on div "106" at bounding box center [127, 79] width 23 height 16
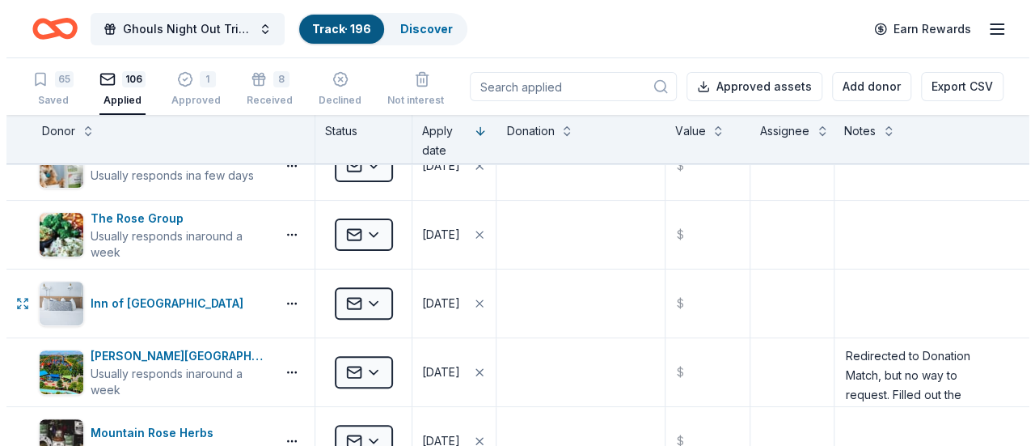
scroll to position [249, 0]
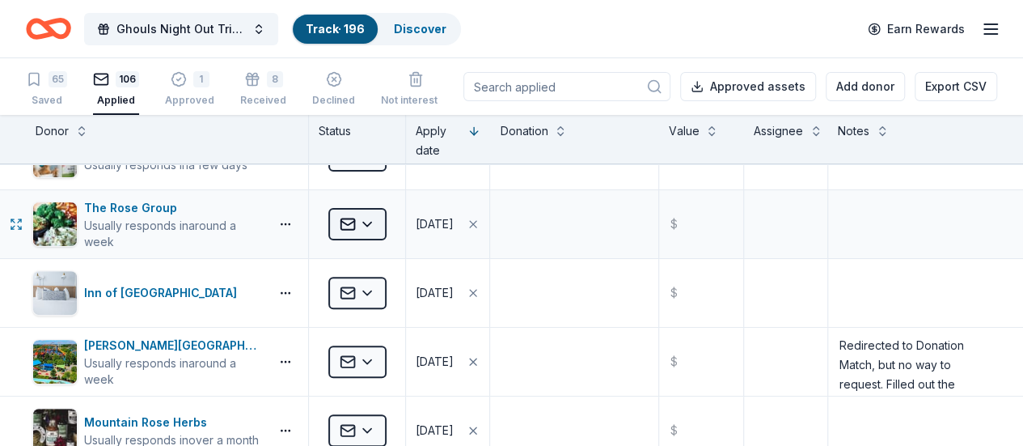
click at [385, 224] on html "Ghouls Night Out Tricky Tray Track · 196 Discover Earn Rewards 65 Saved 106 App…" at bounding box center [511, 223] width 1023 height 446
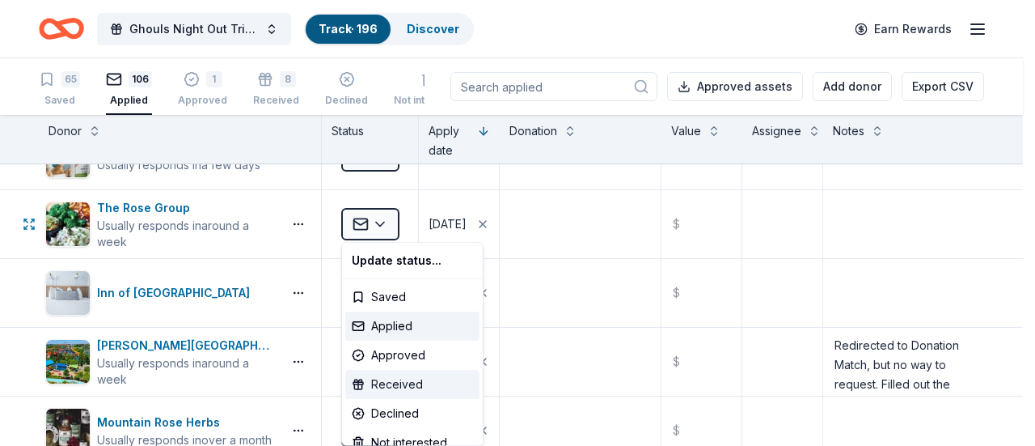
click at [377, 376] on div "Received" at bounding box center [412, 384] width 134 height 29
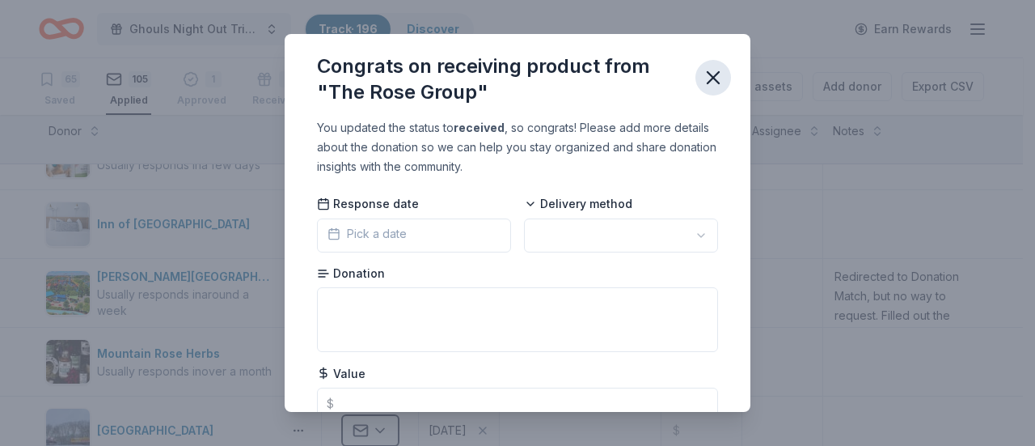
click at [715, 75] on icon "button" at bounding box center [713, 77] width 11 height 11
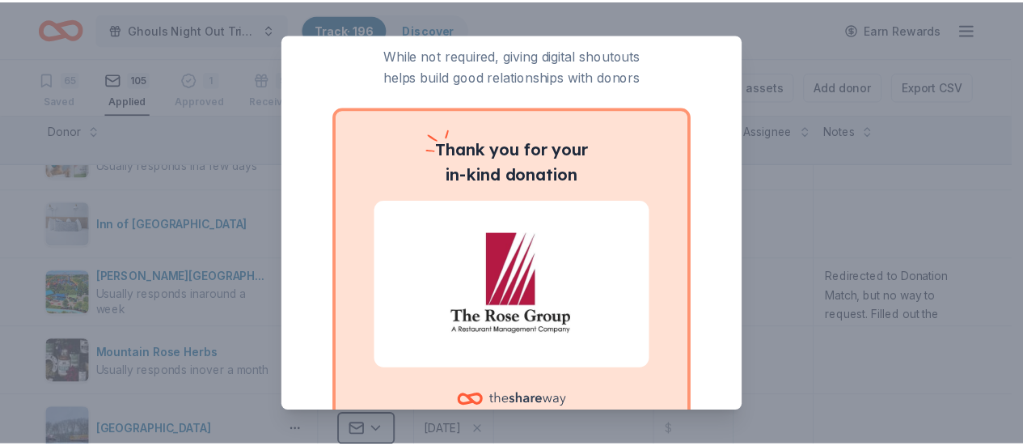
scroll to position [0, 0]
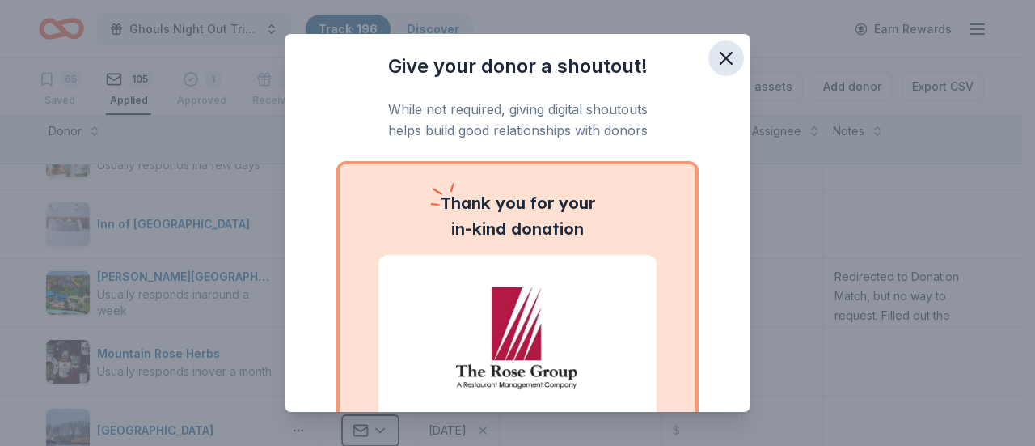
click at [720, 63] on icon "button" at bounding box center [726, 58] width 23 height 23
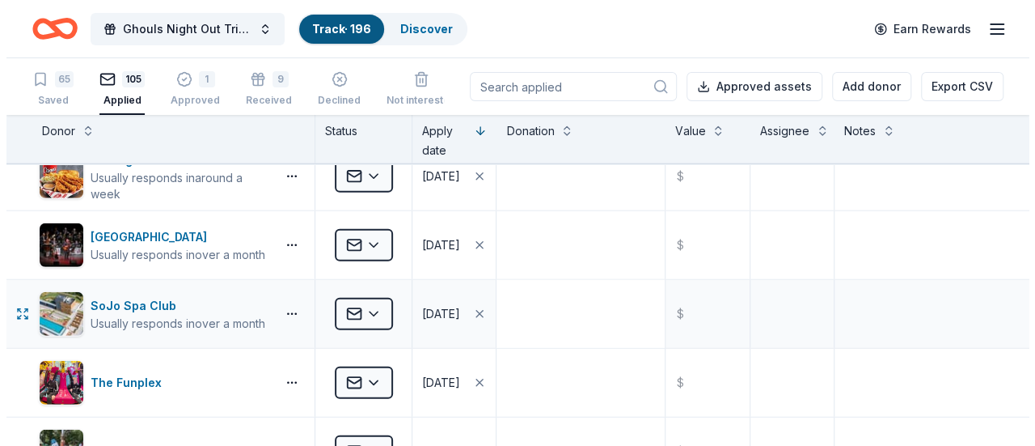
scroll to position [2153, 0]
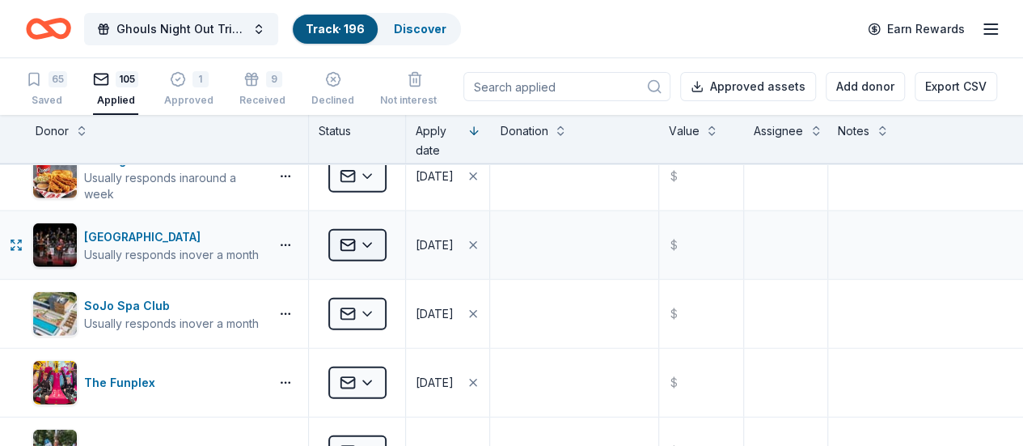
click at [382, 239] on html "Ghouls Night Out Tricky Tray Track · 196 Discover Earn Rewards 65 Saved 105 App…" at bounding box center [511, 223] width 1023 height 446
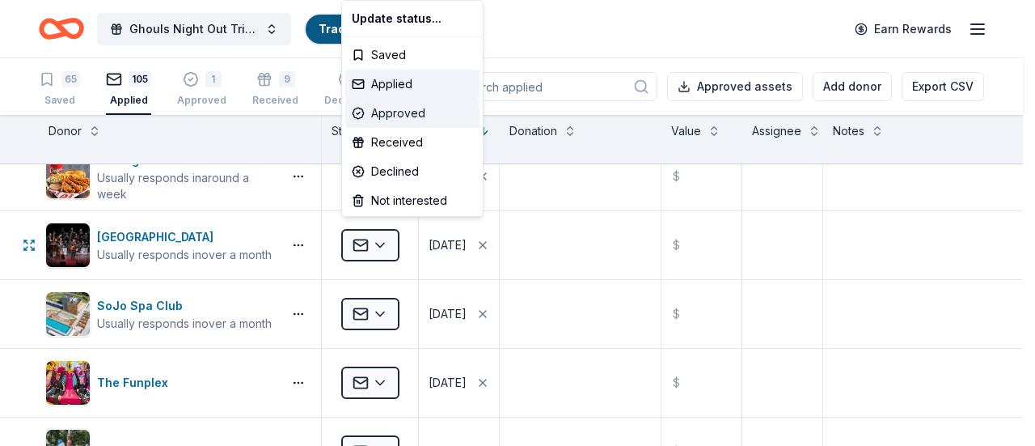
click at [396, 122] on div "Approved" at bounding box center [412, 113] width 134 height 29
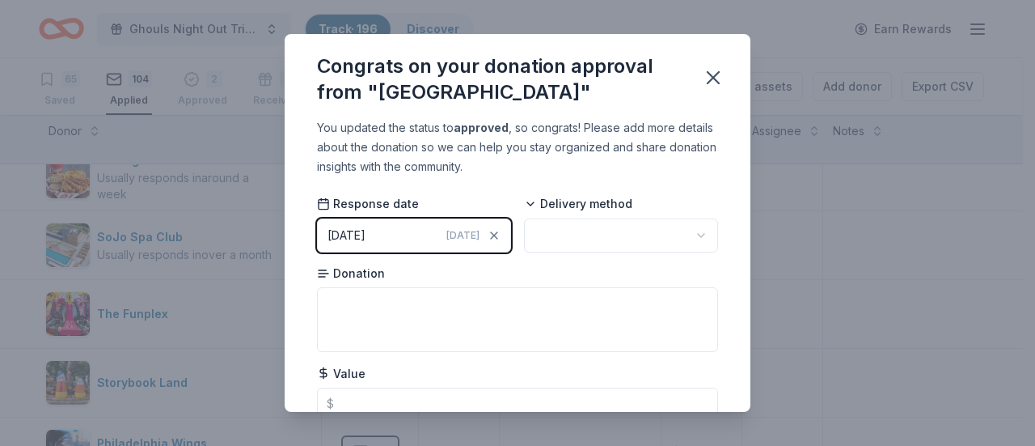
scroll to position [66, 0]
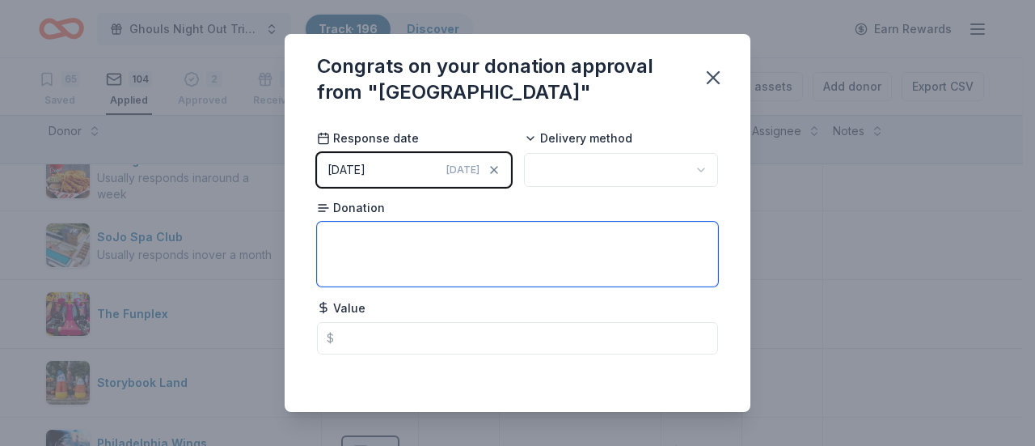
click at [607, 276] on textarea at bounding box center [517, 254] width 401 height 65
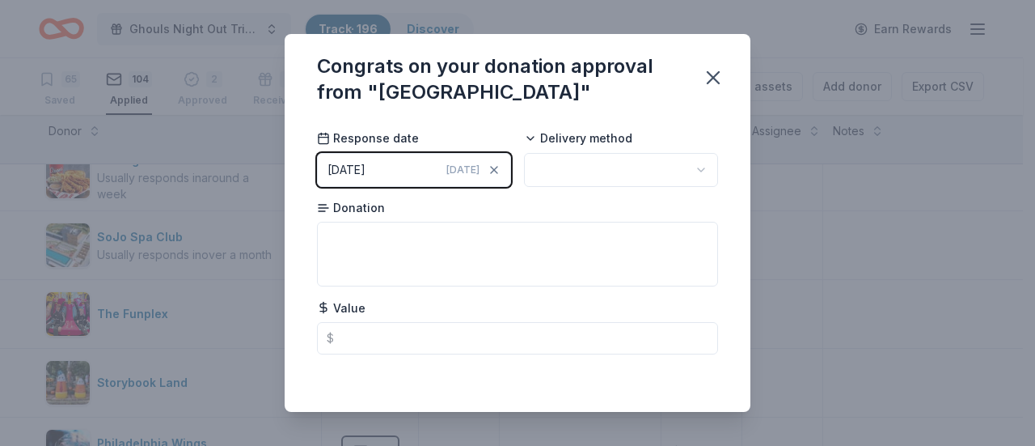
click at [678, 164] on html "Ghouls Night Out Tricky Tray Track · 196 Discover Earn Rewards 65 Saved 104 App…" at bounding box center [517, 223] width 1035 height 446
click at [708, 81] on icon "button" at bounding box center [713, 77] width 11 height 11
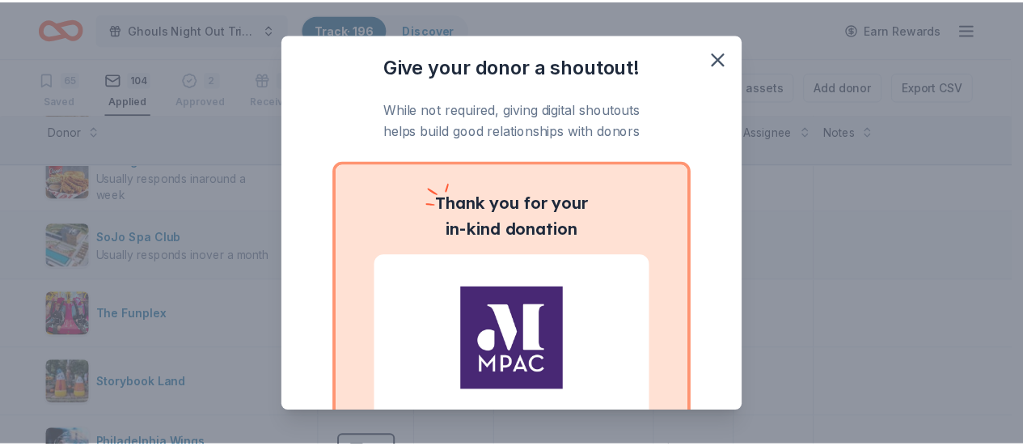
scroll to position [20, 0]
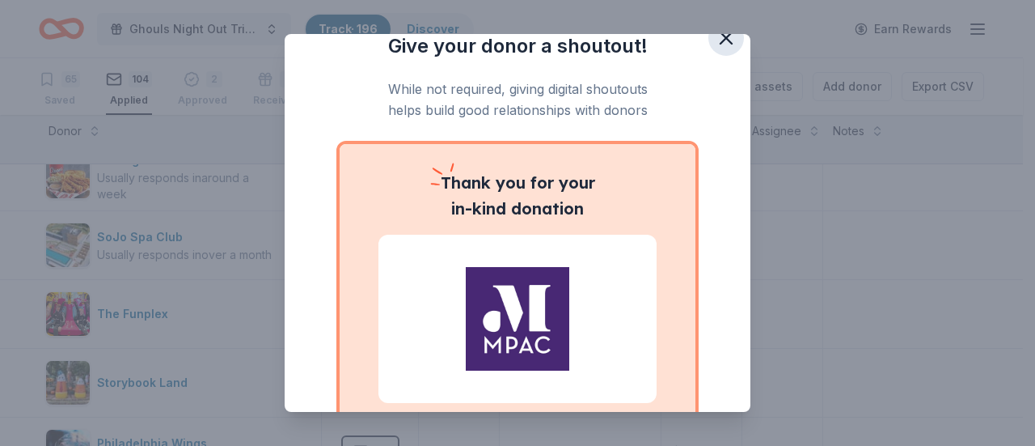
click at [715, 44] on icon "button" at bounding box center [726, 38] width 23 height 23
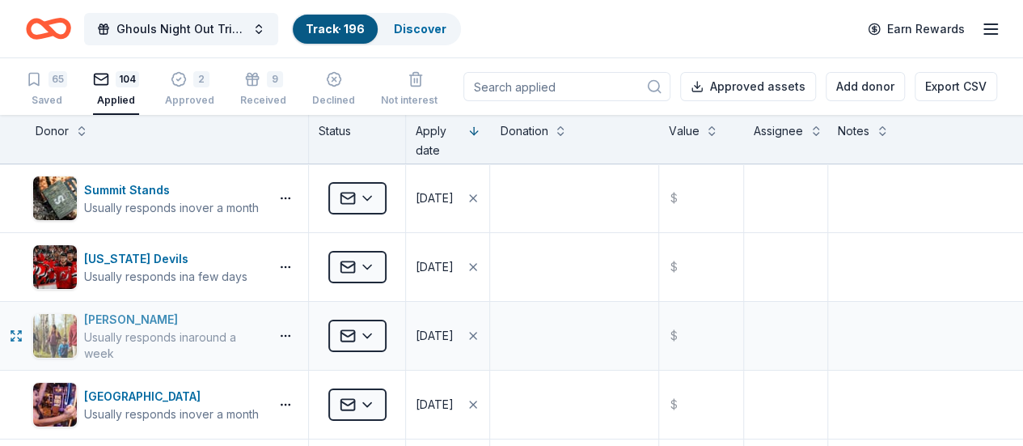
scroll to position [2945, 0]
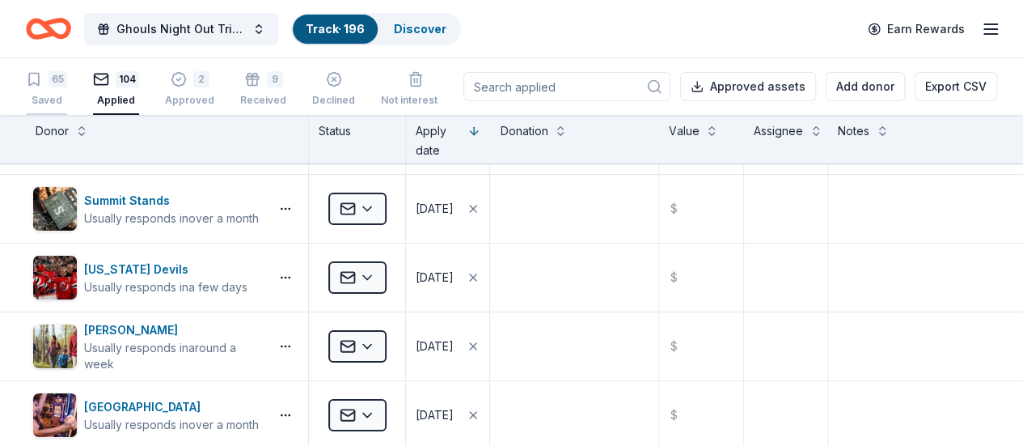
click at [66, 86] on div "65" at bounding box center [58, 79] width 19 height 16
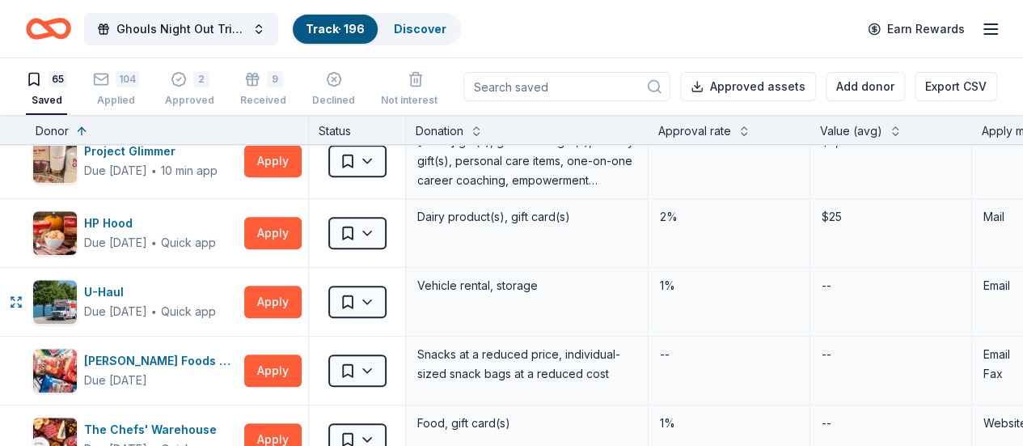
scroll to position [3677, 0]
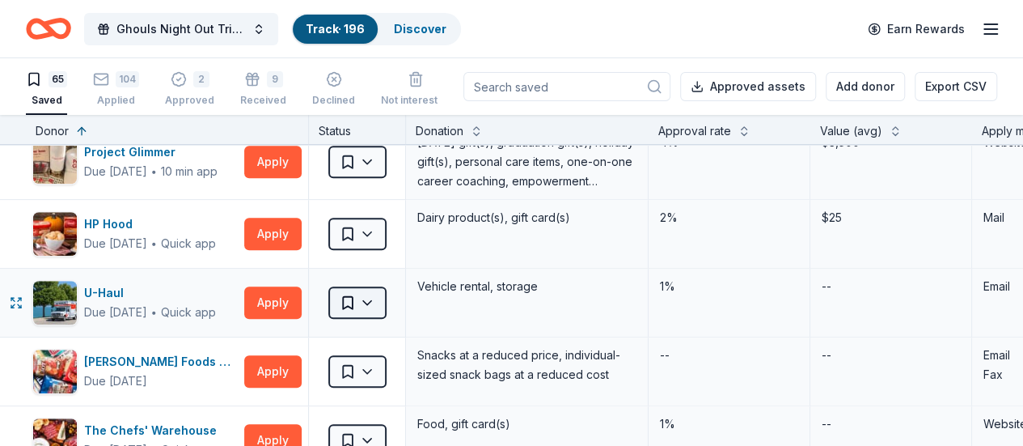
click at [374, 296] on html "Ghouls Night Out Tricky Tray Track · 196 Discover Earn Rewards 65 Saved 104 App…" at bounding box center [511, 223] width 1023 height 446
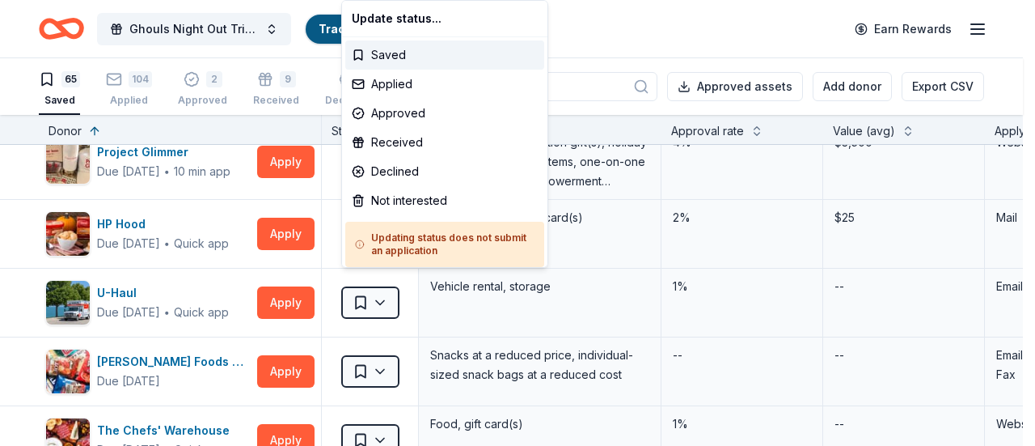
click at [632, 52] on html "Ghouls Night Out Tricky Tray Track · 196 Discover Earn Rewards 65 Saved 104 App…" at bounding box center [517, 223] width 1035 height 446
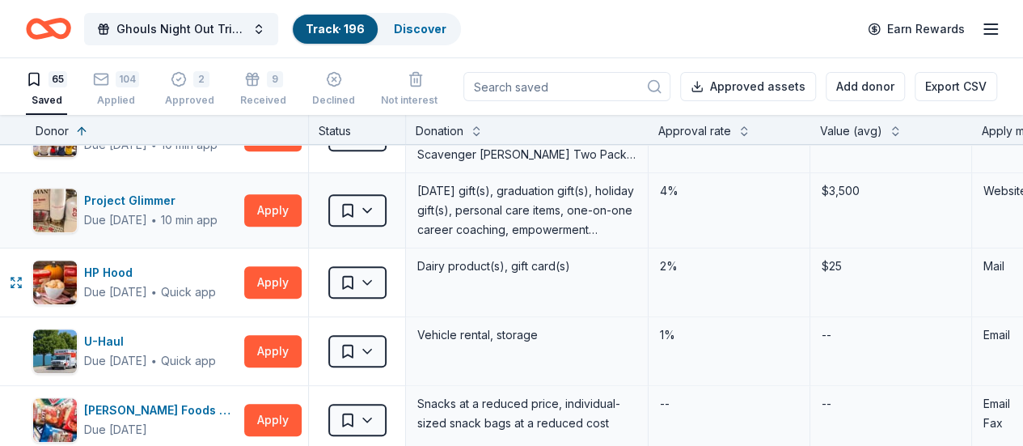
scroll to position [3623, 0]
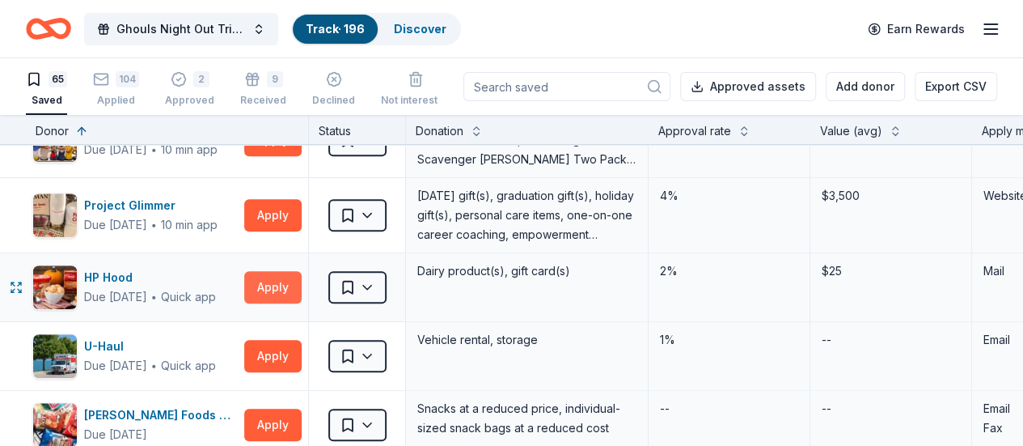
click at [286, 271] on button "Apply" at bounding box center [272, 287] width 57 height 32
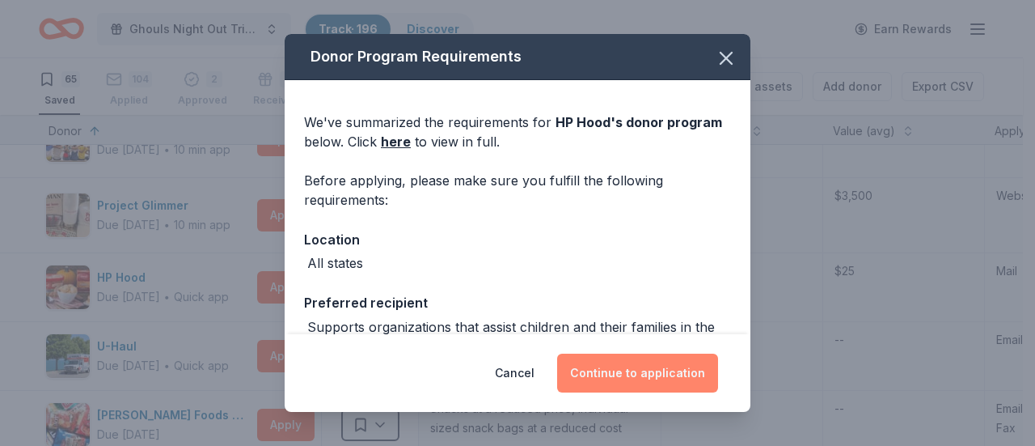
click at [631, 387] on button "Continue to application" at bounding box center [637, 372] width 161 height 39
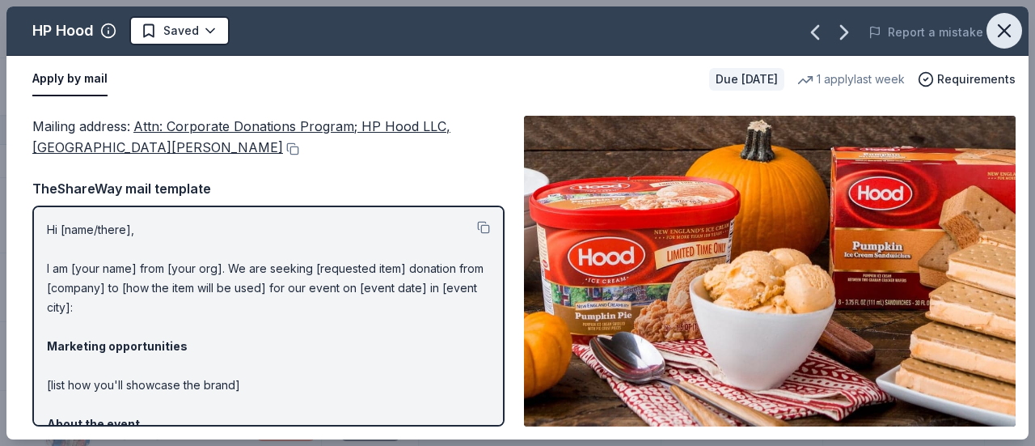
click at [1005, 23] on icon "button" at bounding box center [1004, 30] width 23 height 23
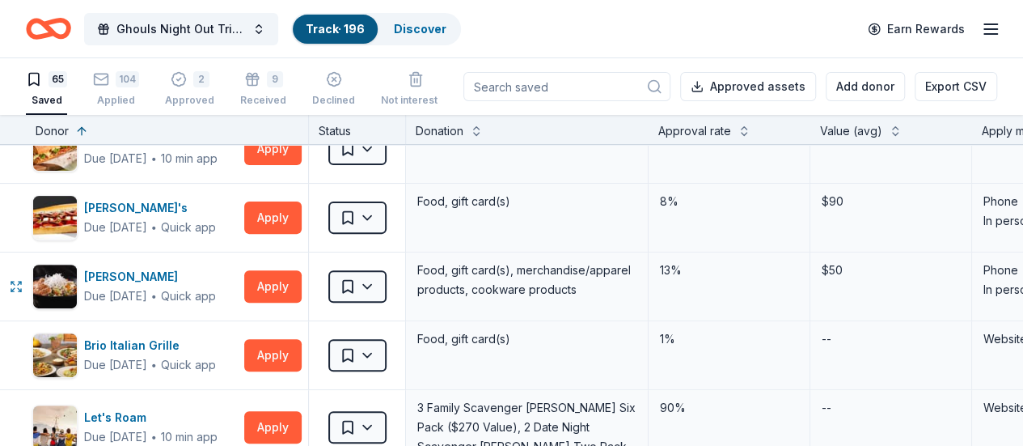
scroll to position [3332, 0]
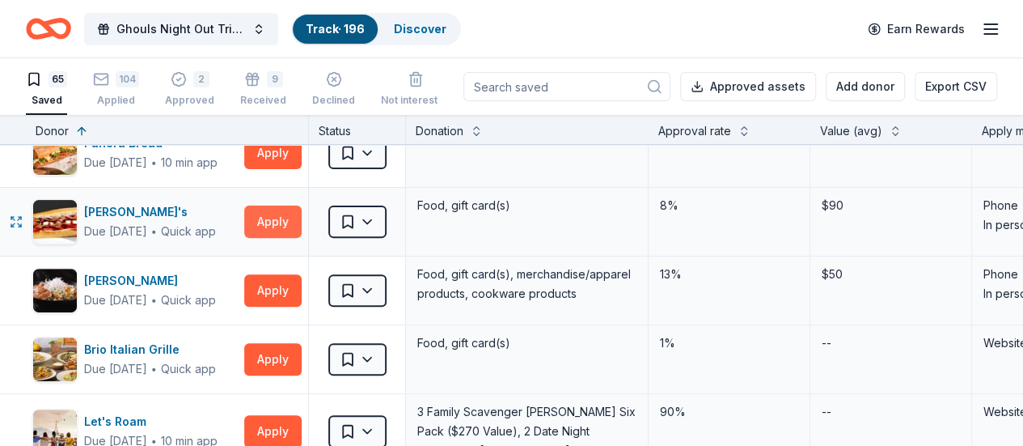
click at [277, 219] on button "Apply" at bounding box center [272, 221] width 57 height 32
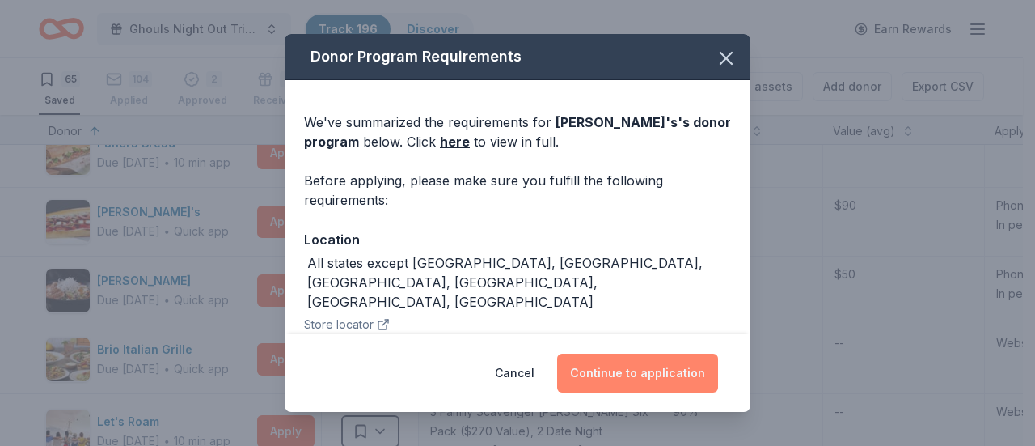
click at [611, 370] on button "Continue to application" at bounding box center [637, 372] width 161 height 39
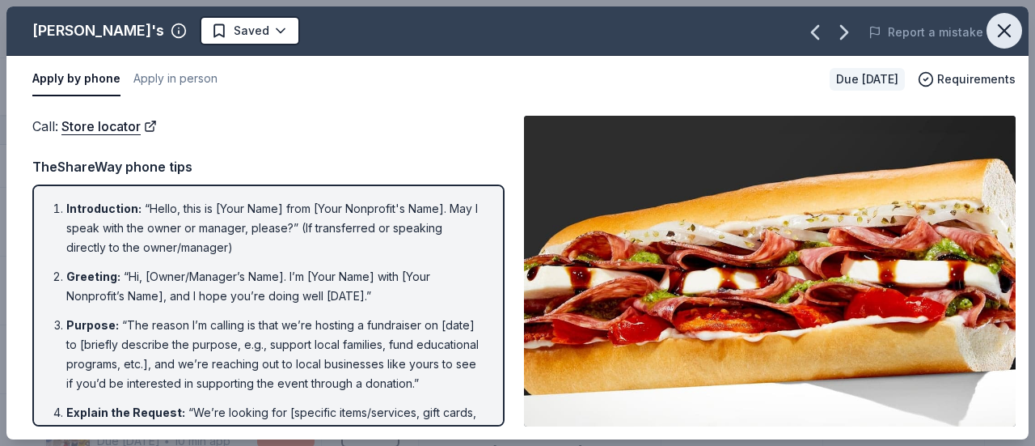
click at [1005, 27] on icon "button" at bounding box center [1004, 30] width 23 height 23
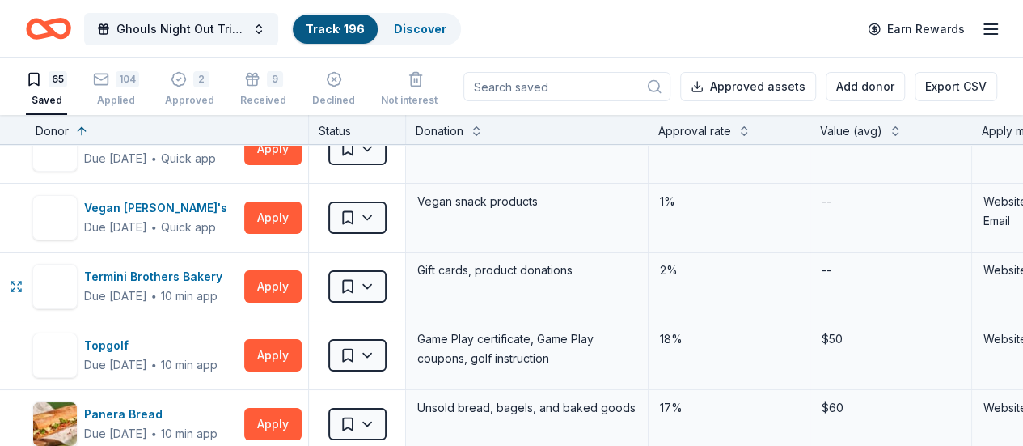
scroll to position [3060, 0]
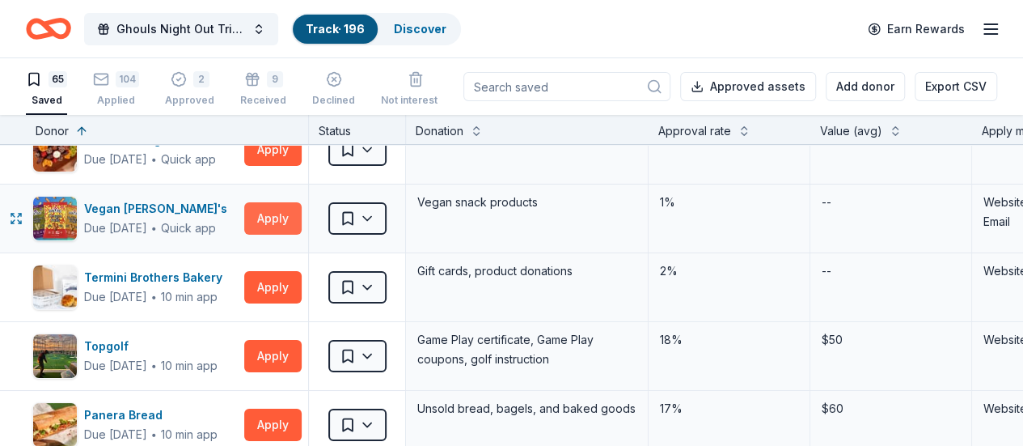
click at [276, 209] on button "Apply" at bounding box center [272, 218] width 57 height 32
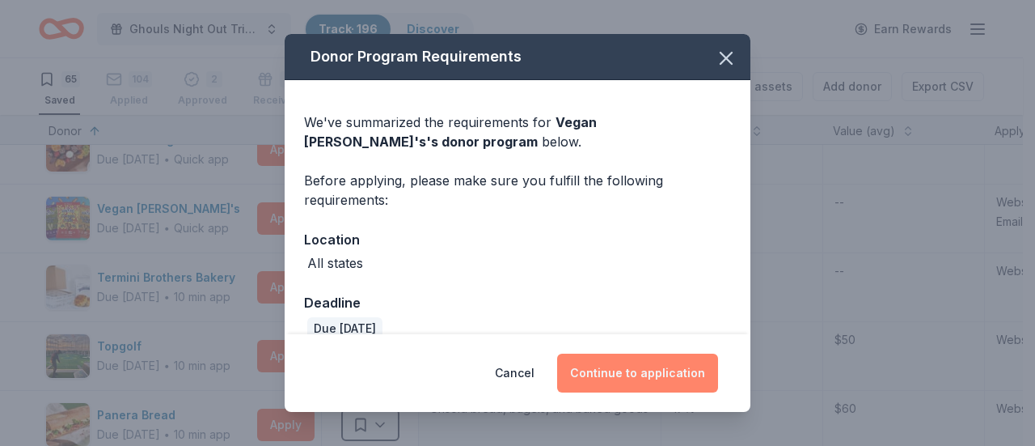
click at [624, 370] on button "Continue to application" at bounding box center [637, 372] width 161 height 39
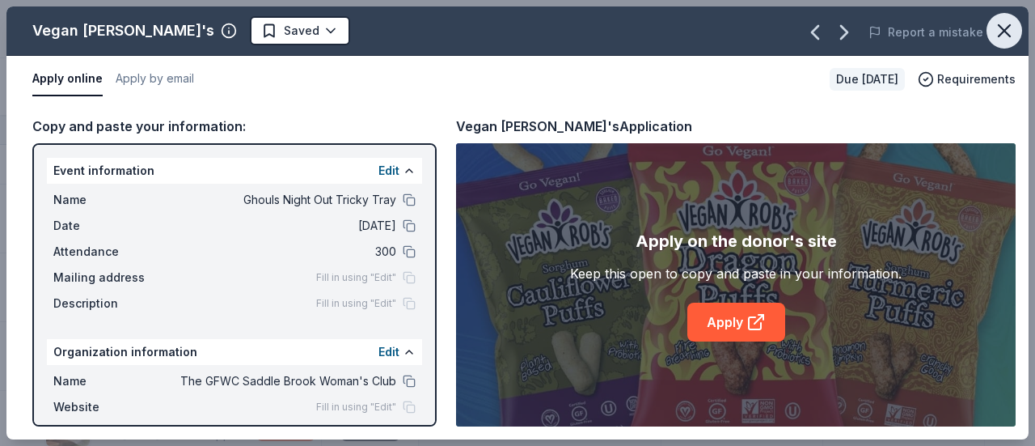
click at [1000, 37] on icon "button" at bounding box center [1004, 30] width 23 height 23
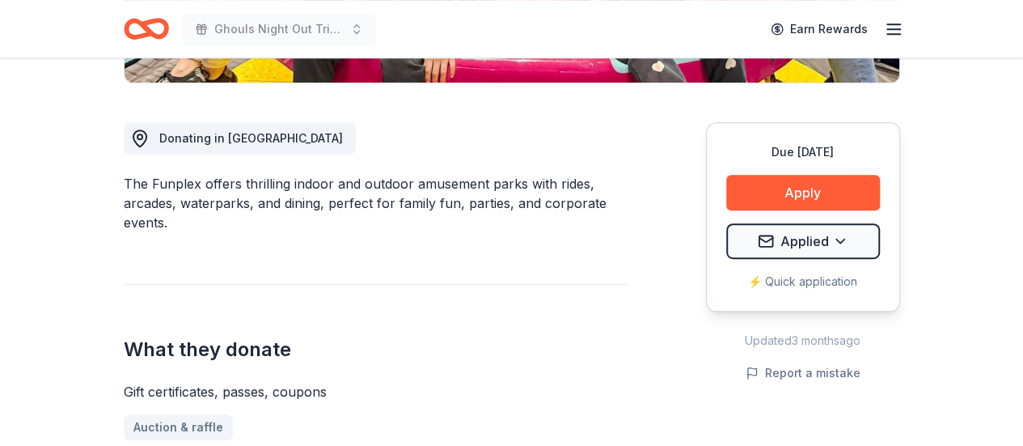
scroll to position [409, 0]
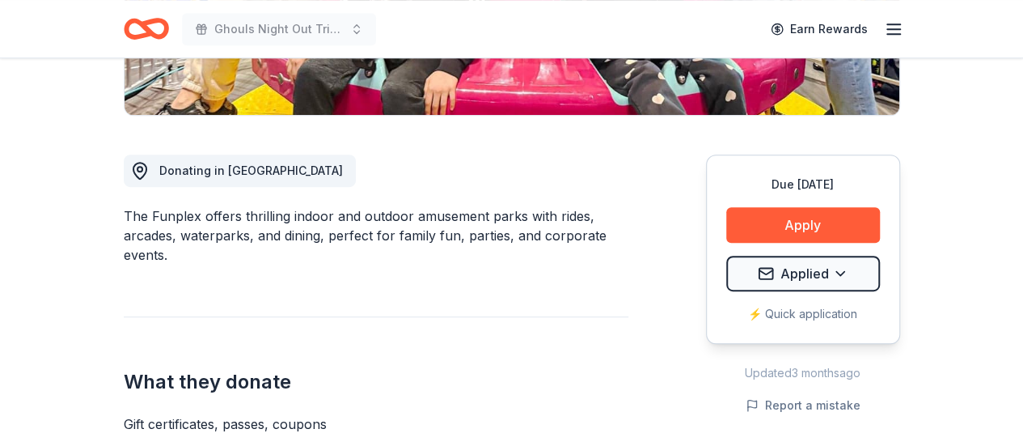
scroll to position [377, 0]
